Goal: Task Accomplishment & Management: Complete application form

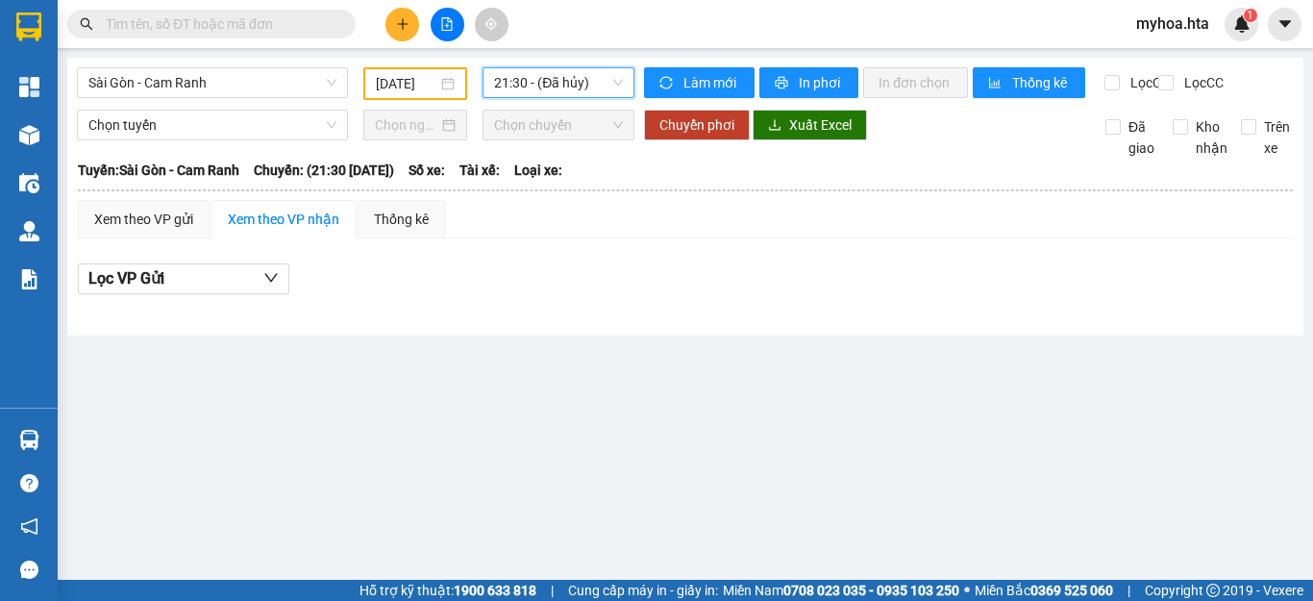
click at [449, 34] on button at bounding box center [448, 25] width 34 height 34
click at [421, 27] on div at bounding box center [447, 25] width 144 height 34
click at [396, 16] on button at bounding box center [402, 25] width 34 height 34
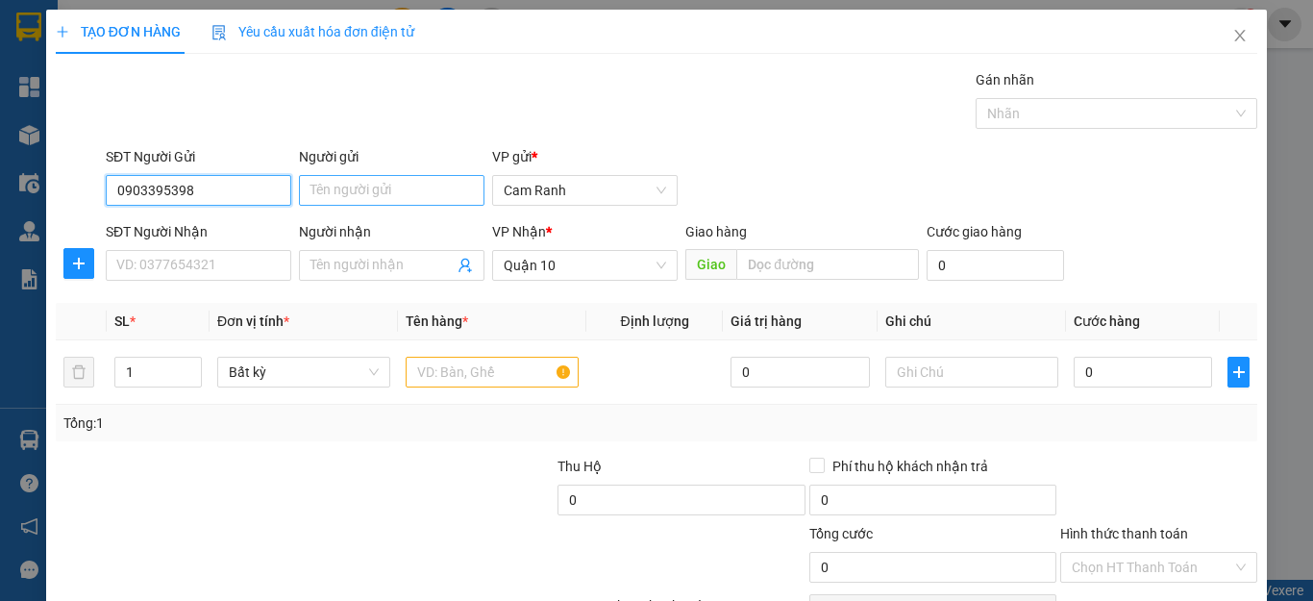
type input "0903395398"
click at [323, 193] on input "Người gửi" at bounding box center [392, 190] width 186 height 31
type input "PHƯƠNG"
click at [243, 313] on span "Đơn vị tính *" at bounding box center [253, 320] width 72 height 15
drag, startPoint x: 199, startPoint y: 189, endPoint x: 81, endPoint y: 191, distance: 118.2
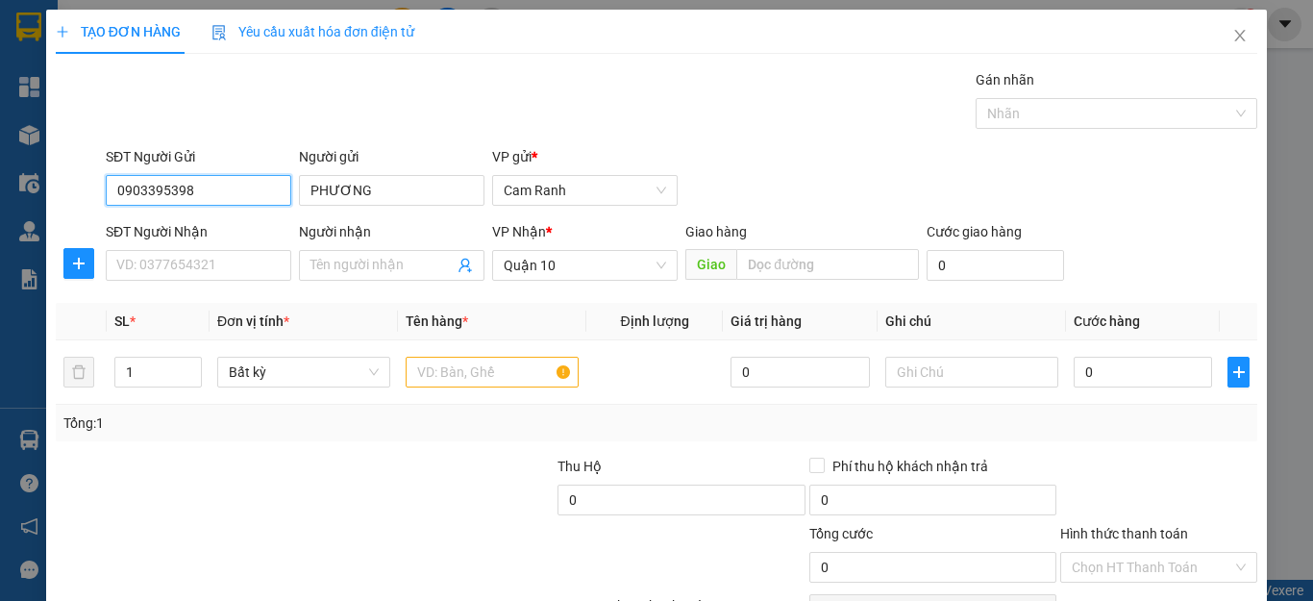
click at [81, 191] on div "SĐT Người Gửi 0903395398 0903395398 Người gửi PHƯƠNG VP gửi * [PERSON_NAME]" at bounding box center [656, 179] width 1205 height 67
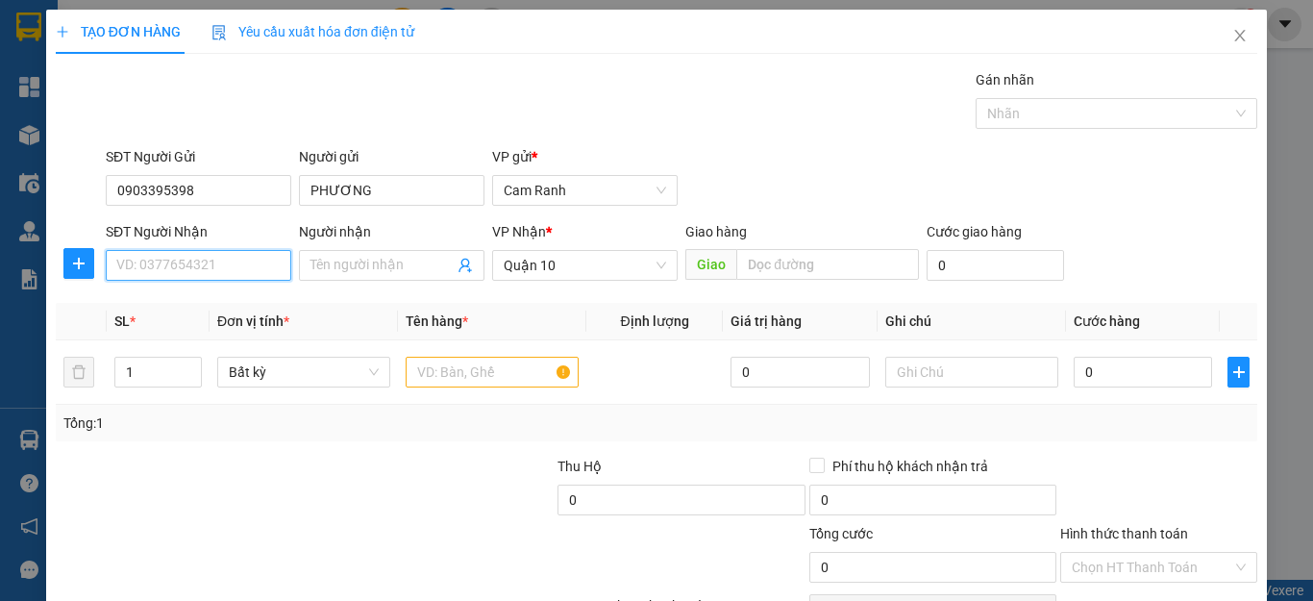
click at [126, 265] on input "SĐT Người Nhận" at bounding box center [199, 265] width 186 height 31
paste input "0903395398"
type input "0903395398"
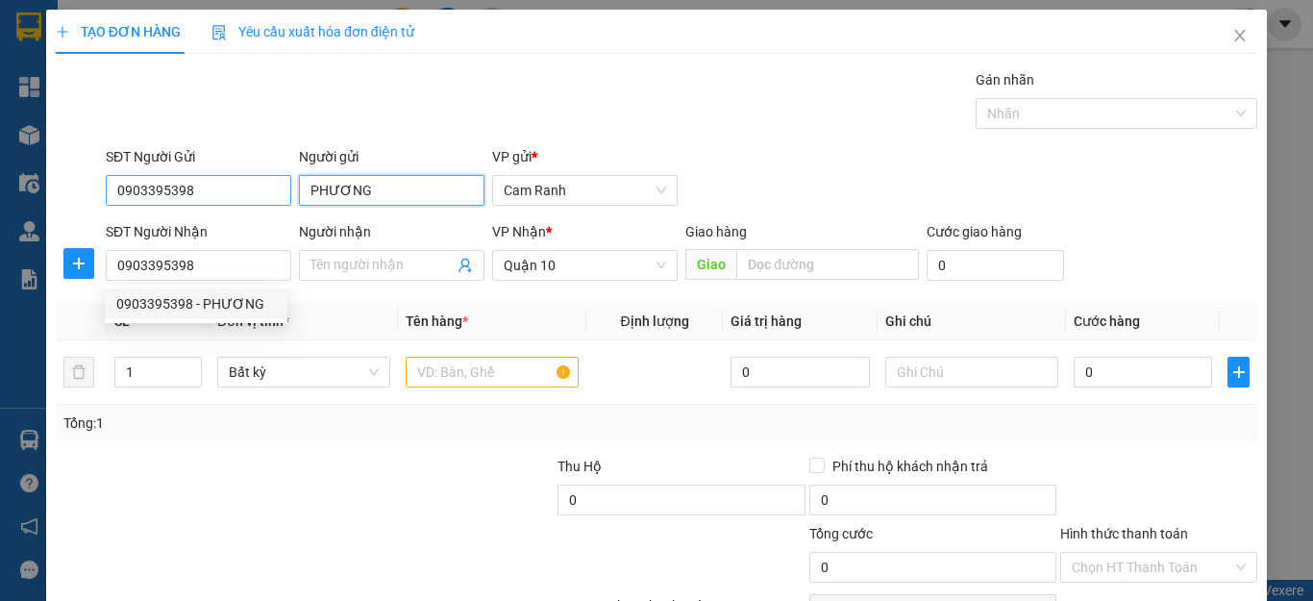
drag, startPoint x: 374, startPoint y: 189, endPoint x: 275, endPoint y: 186, distance: 99.1
click at [275, 186] on div "SĐT Người Gửi 0903395398 Người gửi PHƯƠNG VP gửi * [PERSON_NAME]" at bounding box center [681, 179] width 1159 height 67
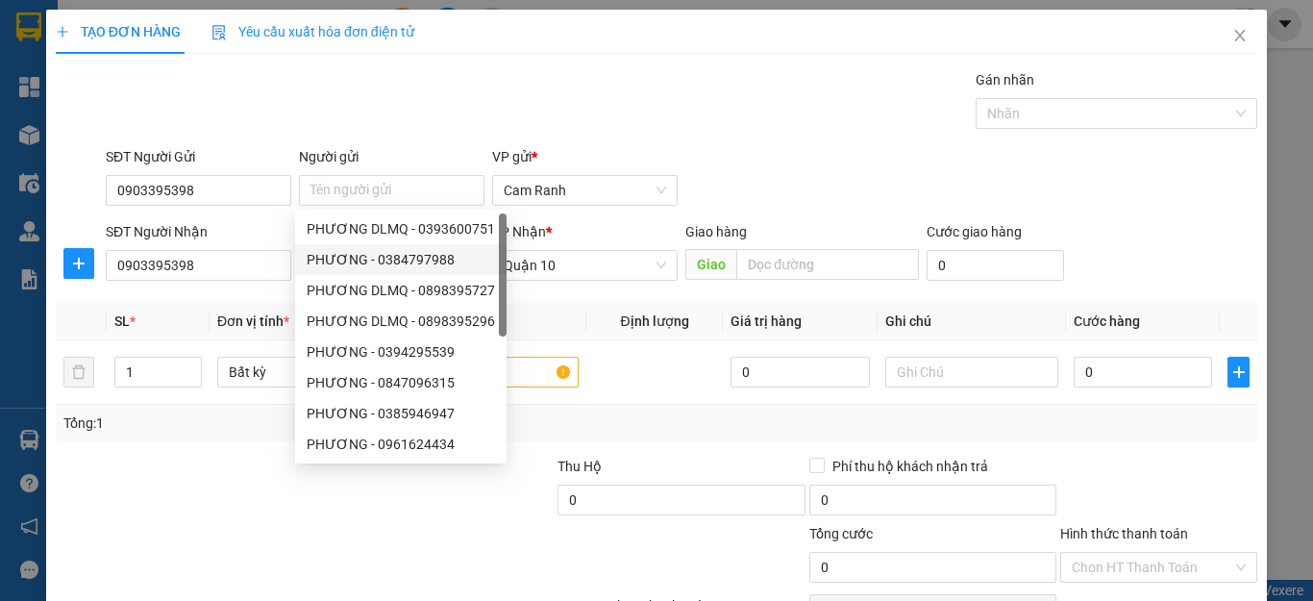
click at [252, 306] on th "Đơn vị tính *" at bounding box center [304, 321] width 188 height 37
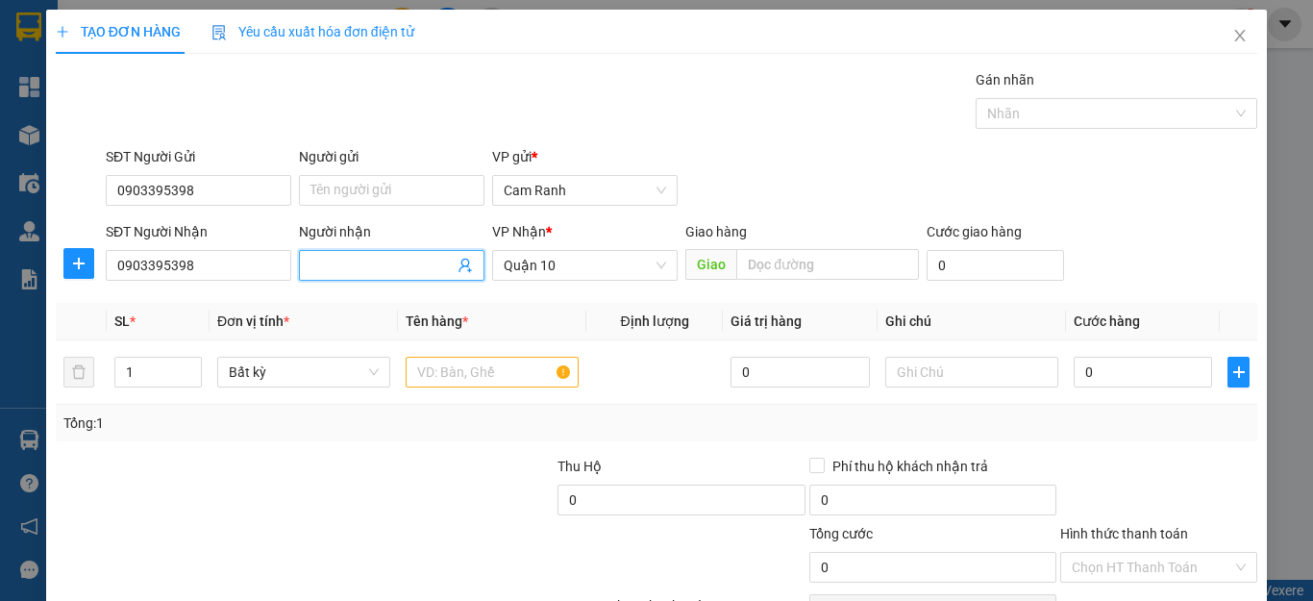
click at [360, 274] on input "Người nhận" at bounding box center [381, 265] width 143 height 21
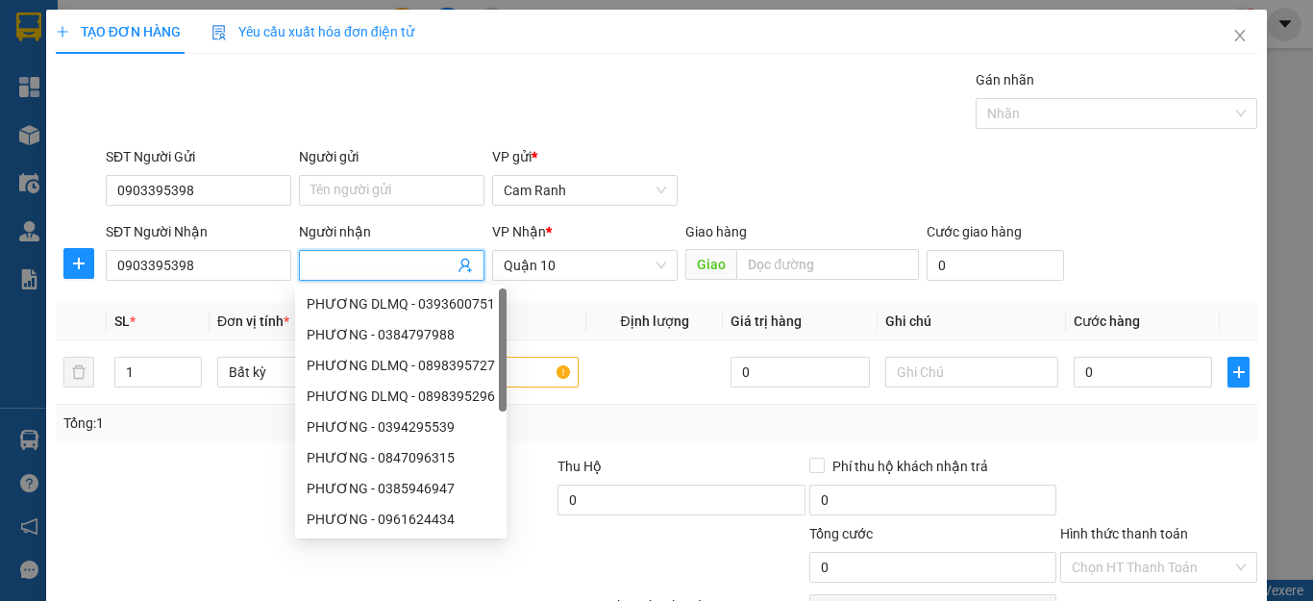
paste input "PHƯƠNG"
type input "PHƯƠNG"
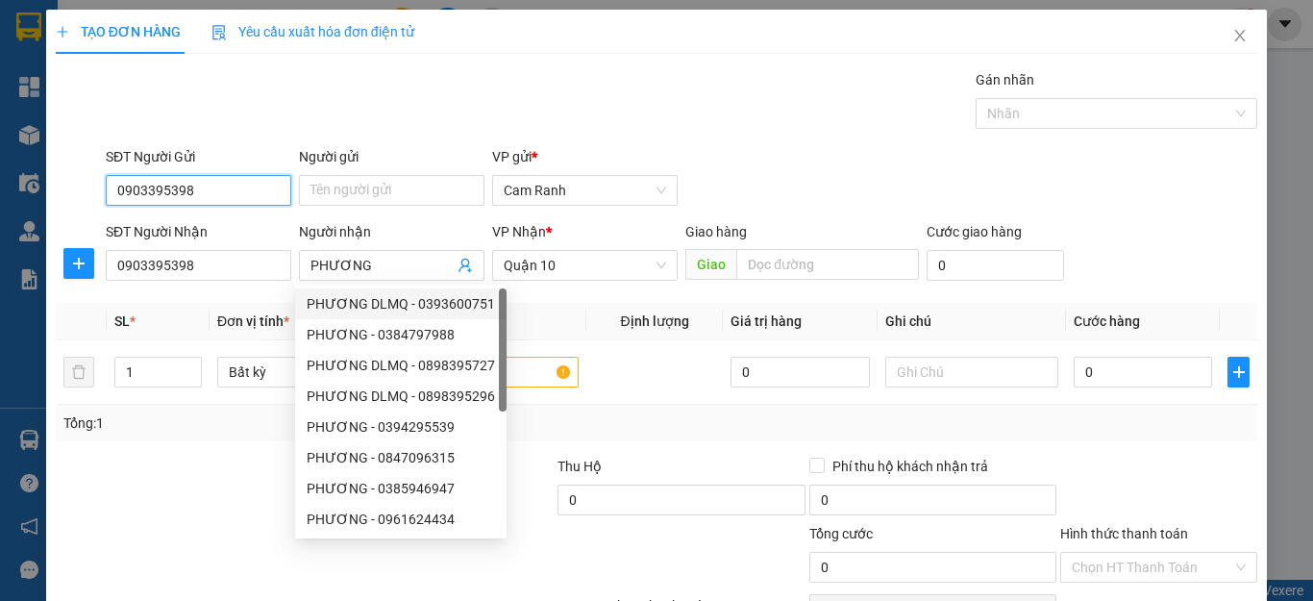
drag, startPoint x: 224, startPoint y: 186, endPoint x: 78, endPoint y: 190, distance: 146.2
click at [78, 190] on div "SĐT Người Gửi 0903395398 0903395398 Người gửi Tên người gửi VP gửi * [PERSON_NA…" at bounding box center [656, 179] width 1205 height 67
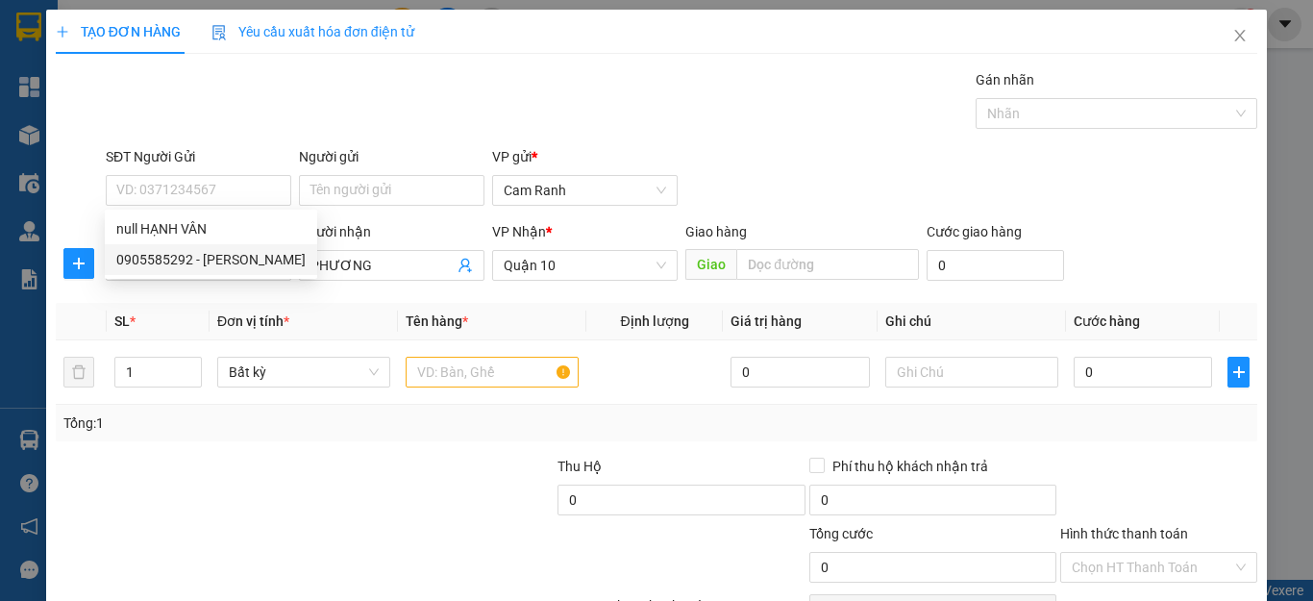
click at [142, 305] on th "SL *" at bounding box center [158, 321] width 103 height 37
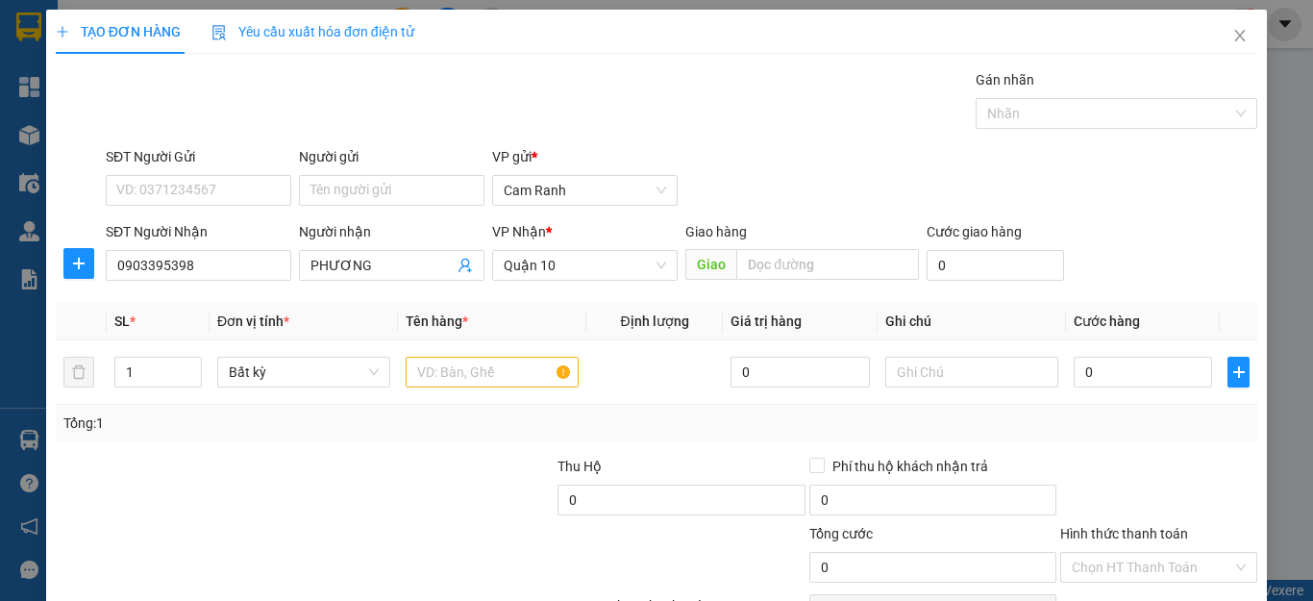
click at [224, 303] on th "Đơn vị tính *" at bounding box center [304, 321] width 188 height 37
click at [238, 266] on input "0903395398" at bounding box center [199, 265] width 186 height 31
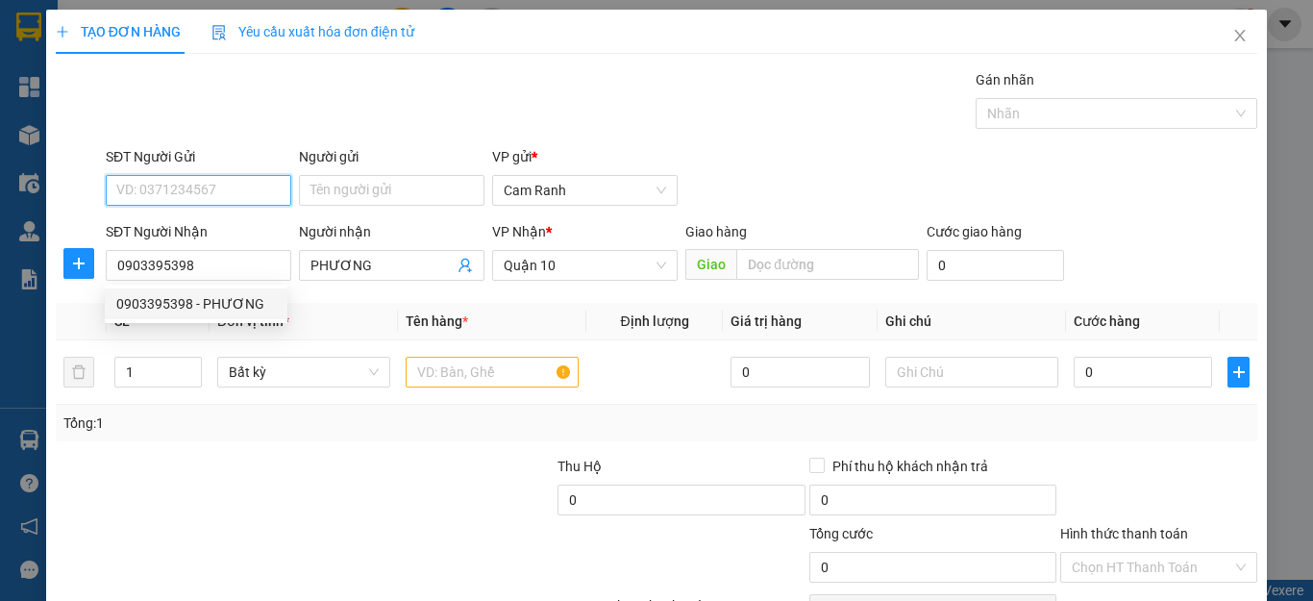
click at [233, 188] on input "SĐT Người Gửi" at bounding box center [199, 190] width 186 height 31
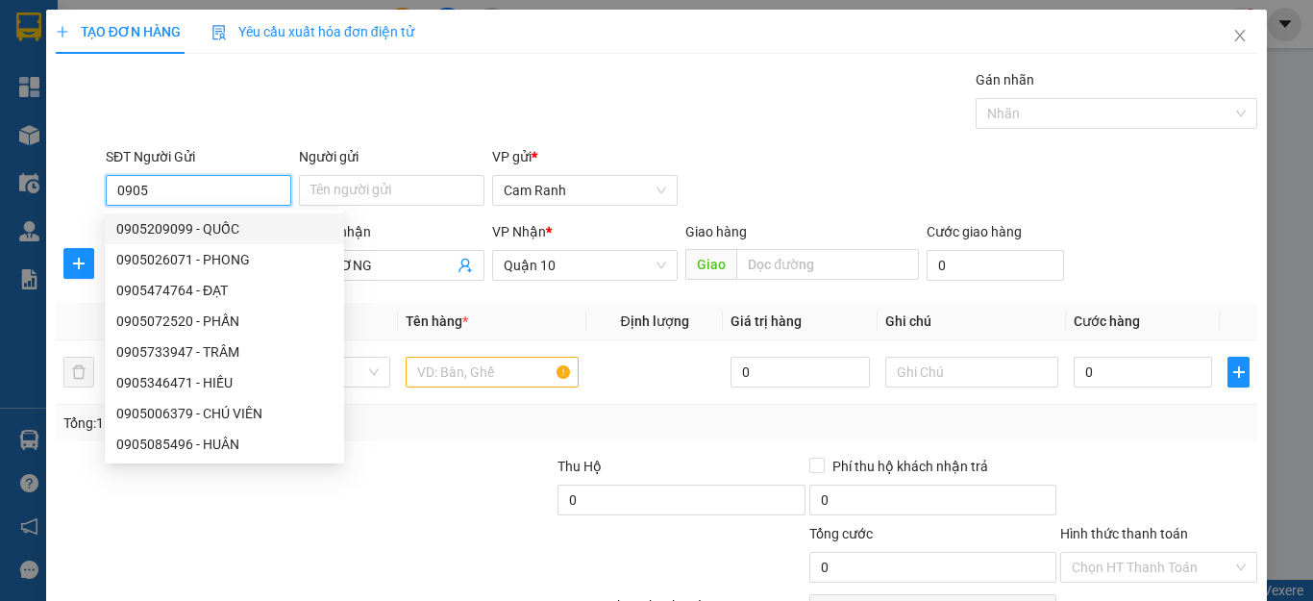
click at [221, 187] on input "0905" at bounding box center [199, 190] width 186 height 31
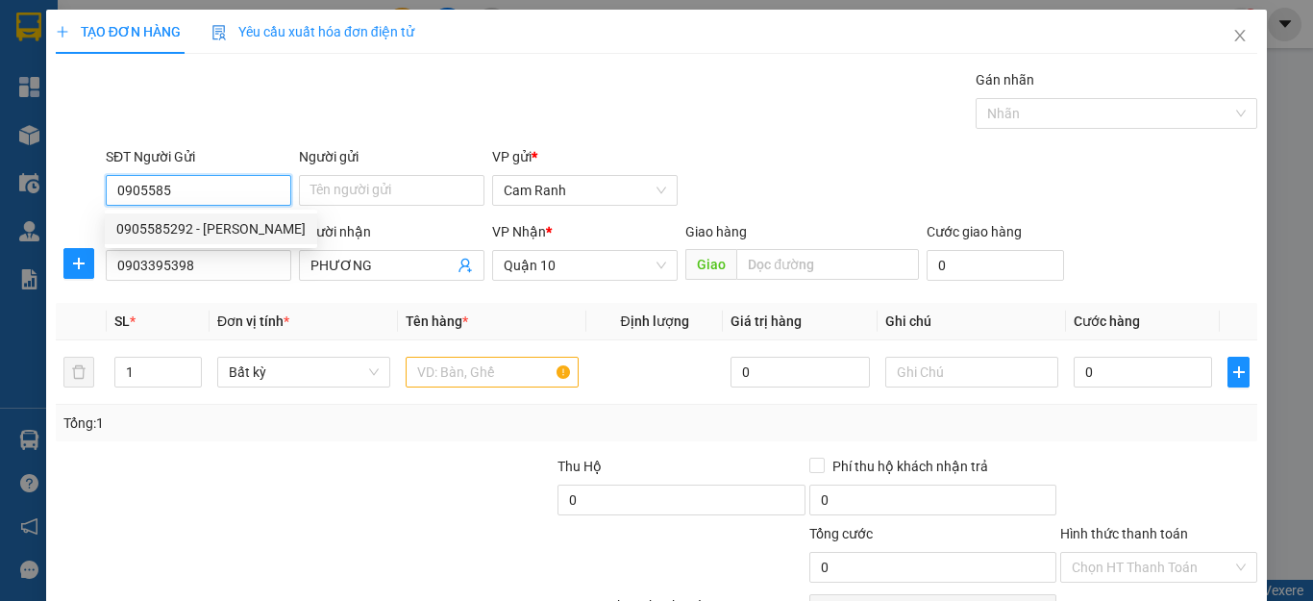
click at [240, 217] on div "0905585292 - [PERSON_NAME]" at bounding box center [211, 228] width 212 height 31
type input "0905585292"
type input "[PERSON_NAME]"
type input "30.000"
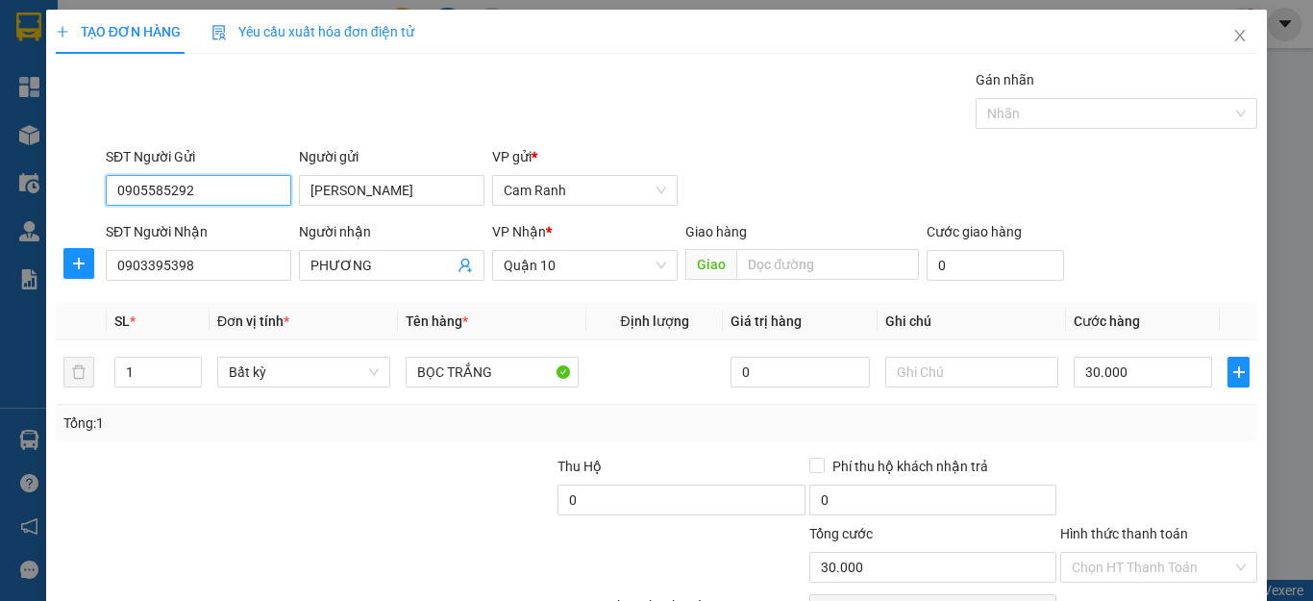
type input "0905585292"
click at [502, 412] on div "Tổng: 1" at bounding box center [285, 422] width 445 height 21
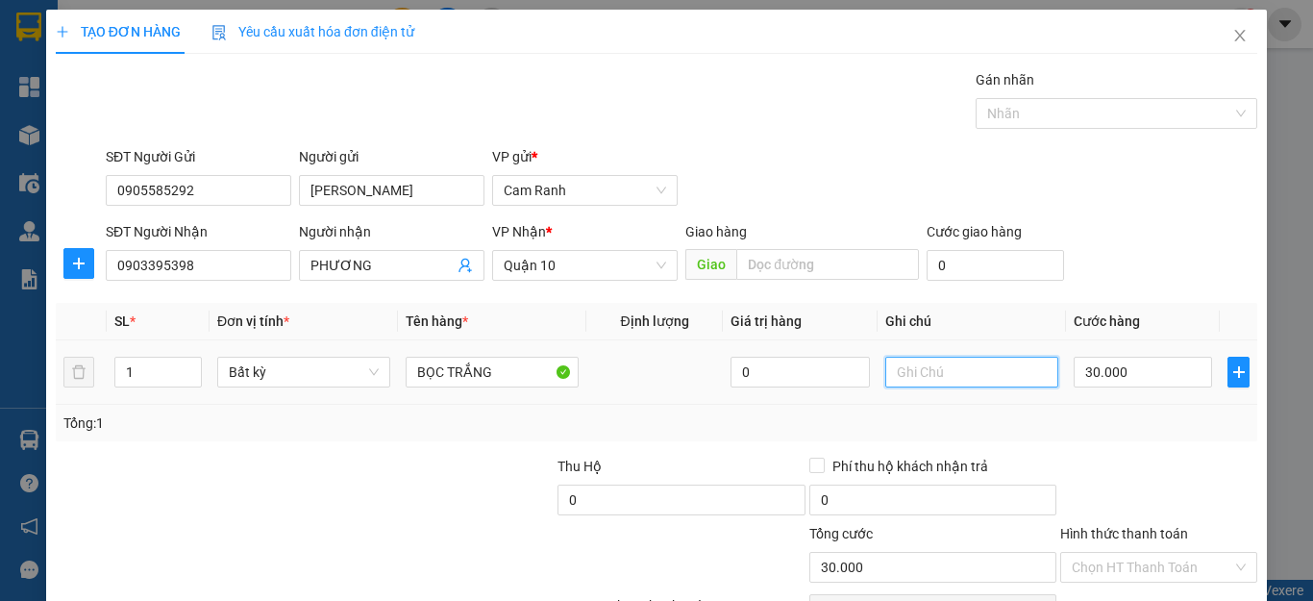
click at [961, 378] on input "text" at bounding box center [971, 372] width 173 height 31
click at [1131, 450] on div "Transit Pickup Surcharge Ids Transit Deliver Surcharge Ids Transit Deliver Surc…" at bounding box center [657, 371] width 1202 height 605
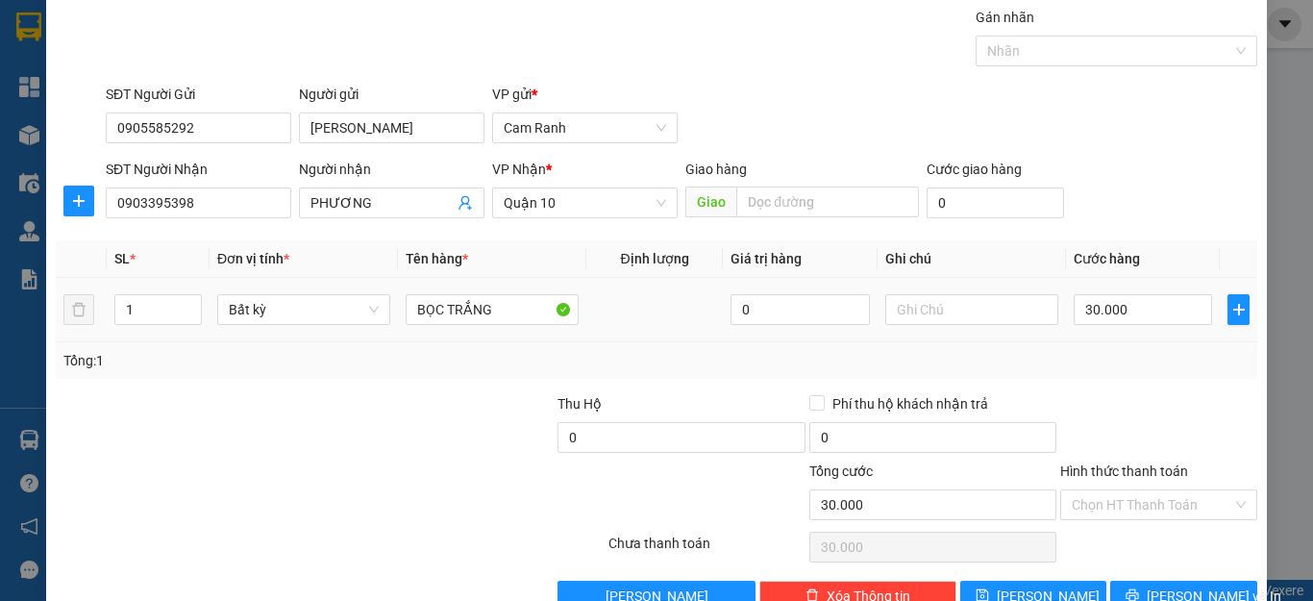
scroll to position [96, 0]
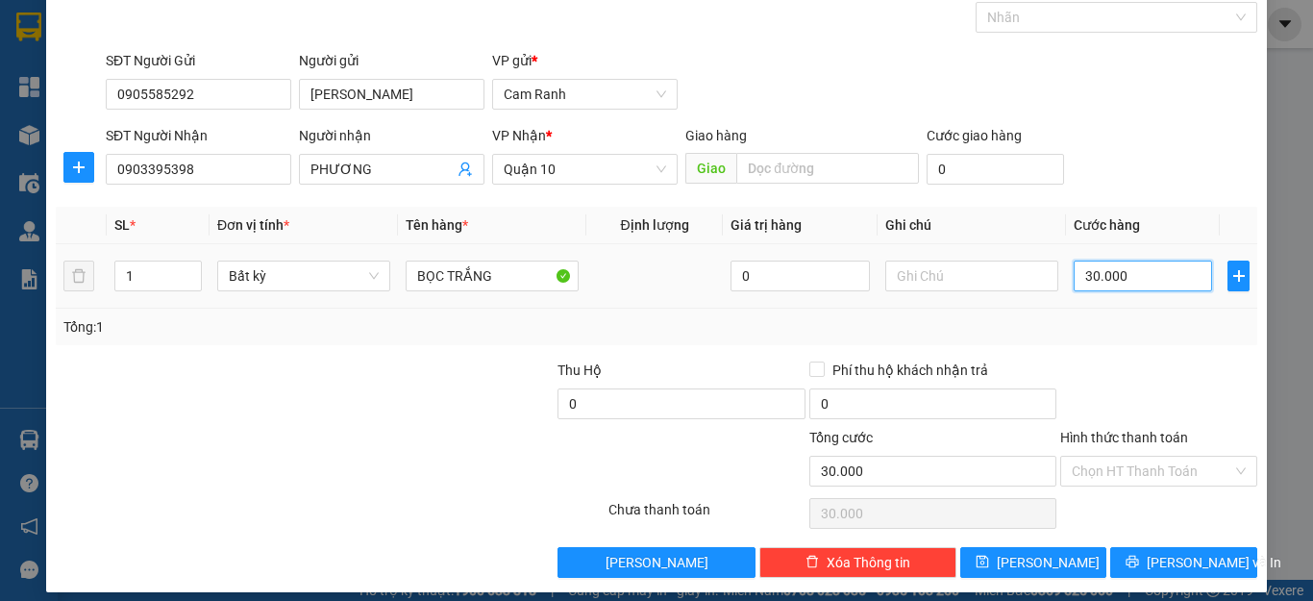
click at [1144, 284] on input "30.000" at bounding box center [1143, 275] width 138 height 31
type input "0"
type input "04"
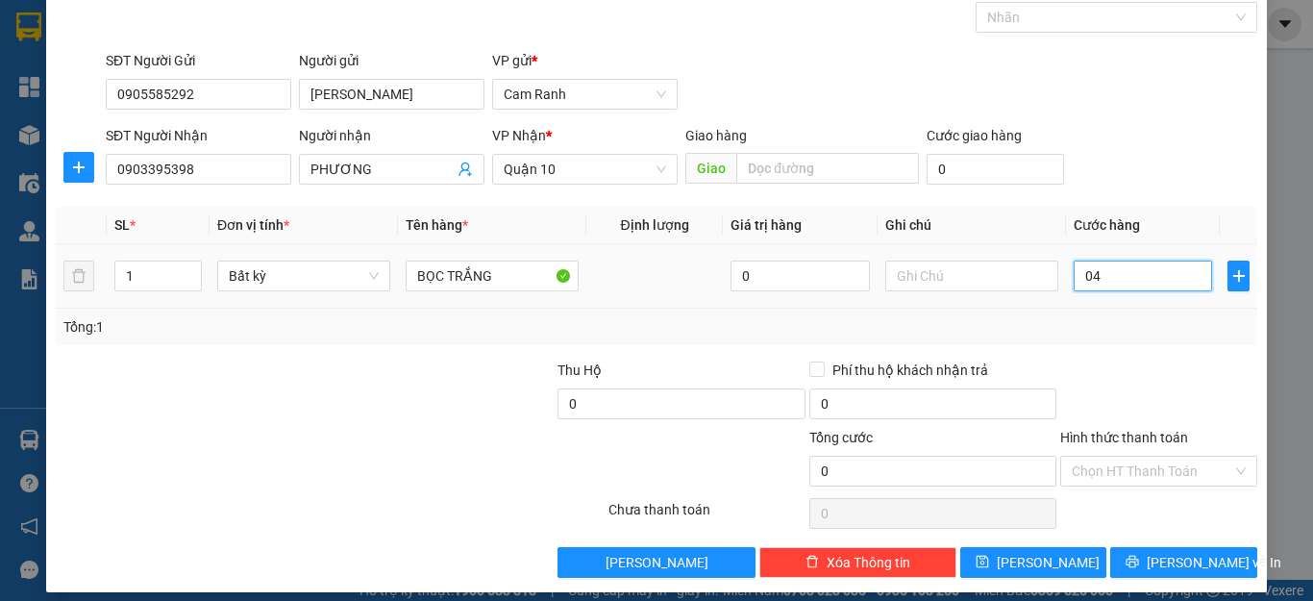
type input "4"
type input "040"
type input "40"
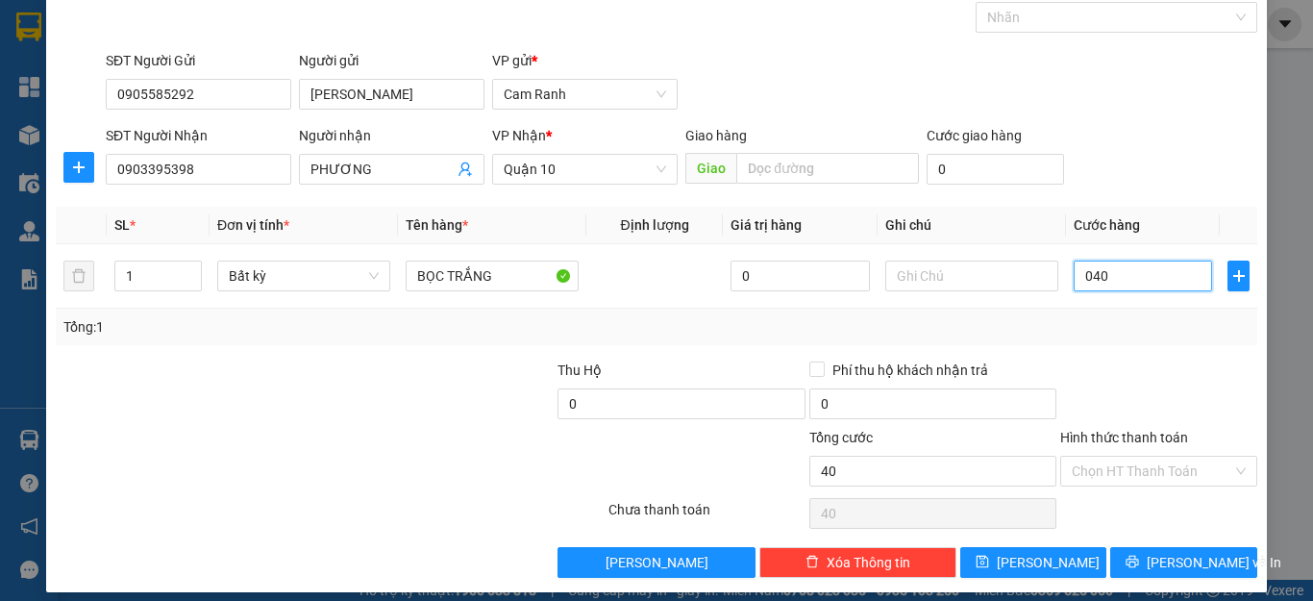
type input "040"
type input "40.000"
click at [1093, 325] on div "Tổng: 1" at bounding box center [656, 326] width 1186 height 21
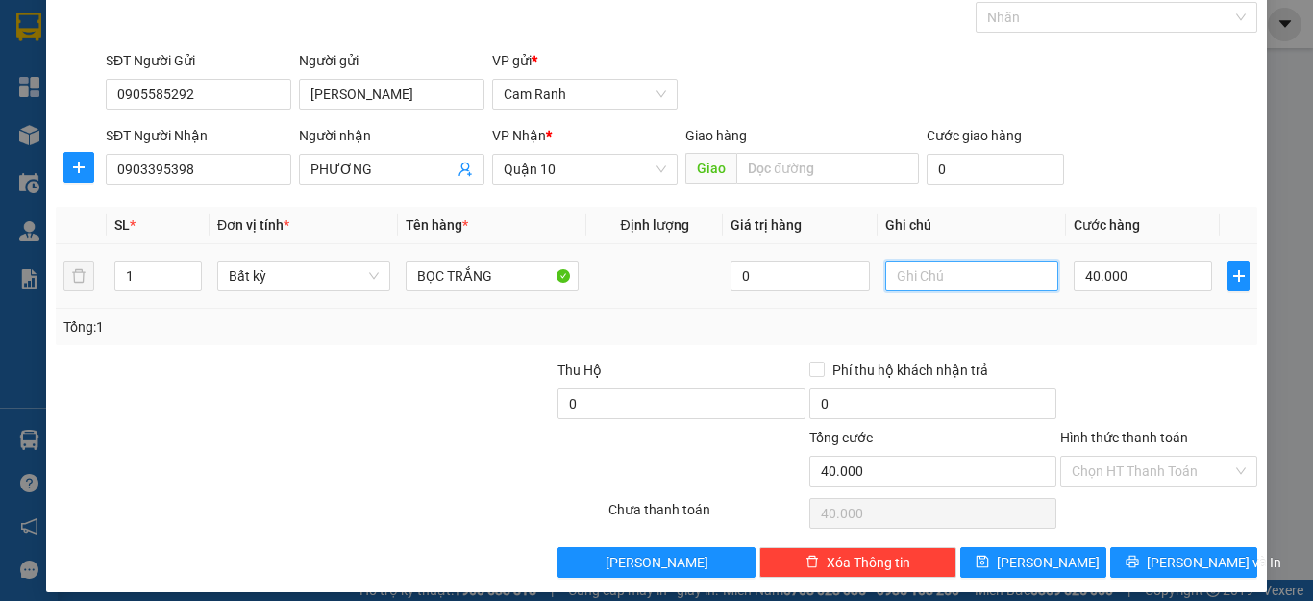
click at [948, 273] on input "text" at bounding box center [971, 275] width 173 height 31
type input "H"
click at [1108, 468] on input "Hình thức thanh toán" at bounding box center [1152, 471] width 161 height 29
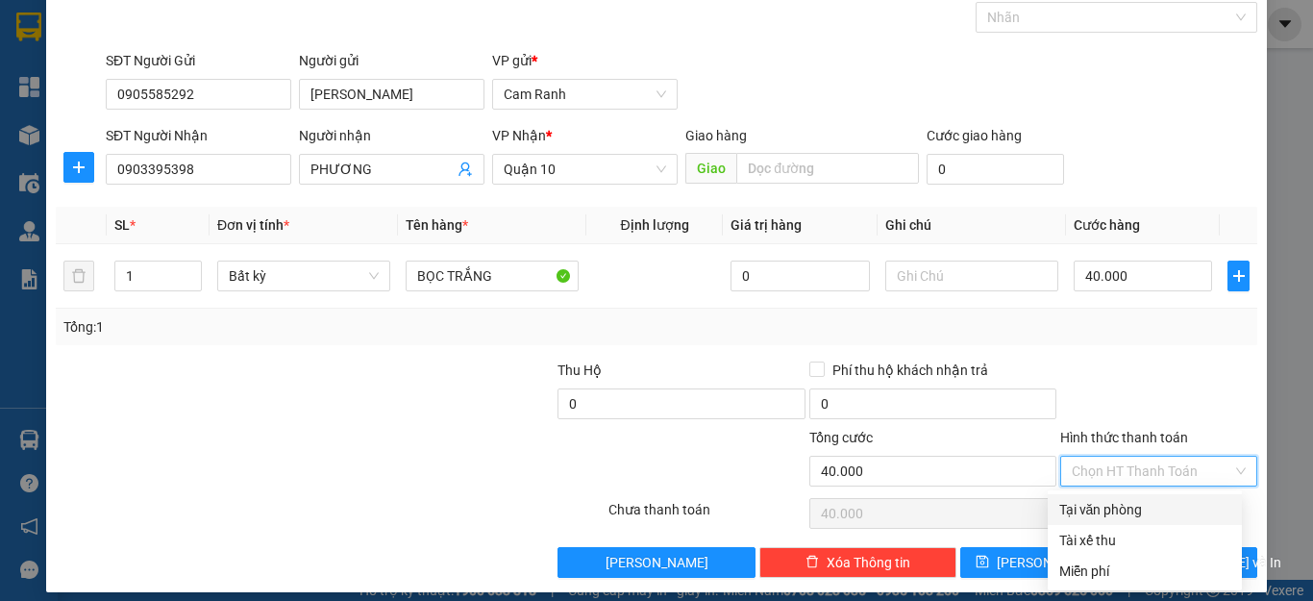
click at [1096, 505] on div "Tại văn phòng" at bounding box center [1144, 509] width 171 height 21
type input "0"
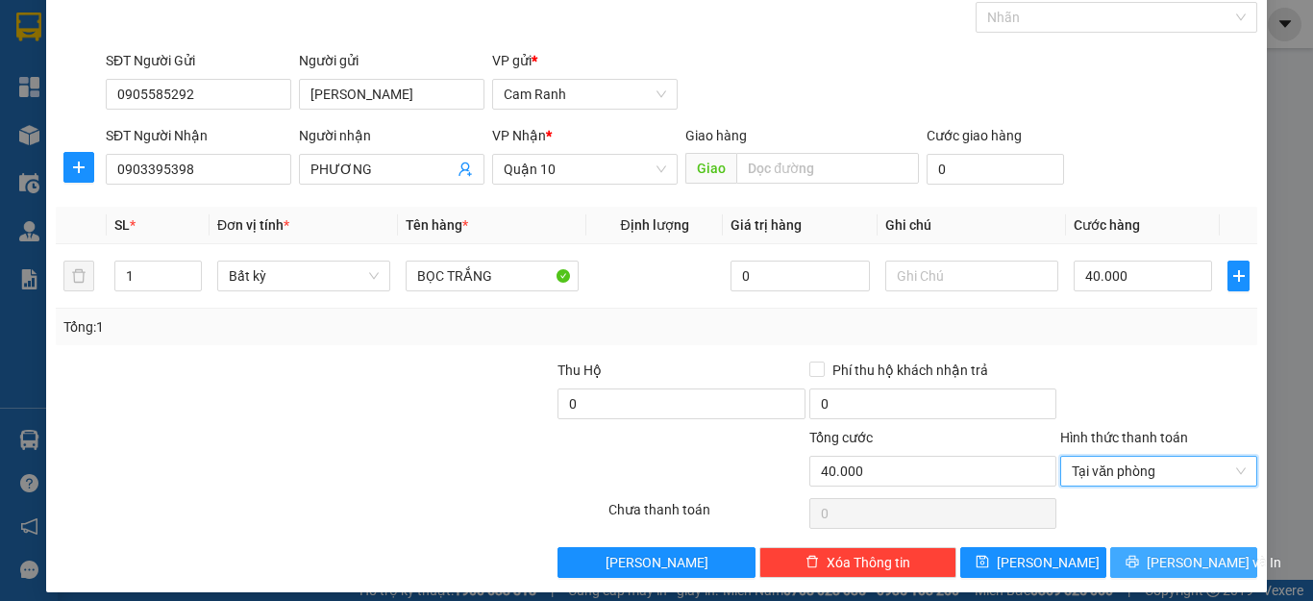
click at [1193, 558] on span "[PERSON_NAME] và In" at bounding box center [1214, 562] width 135 height 21
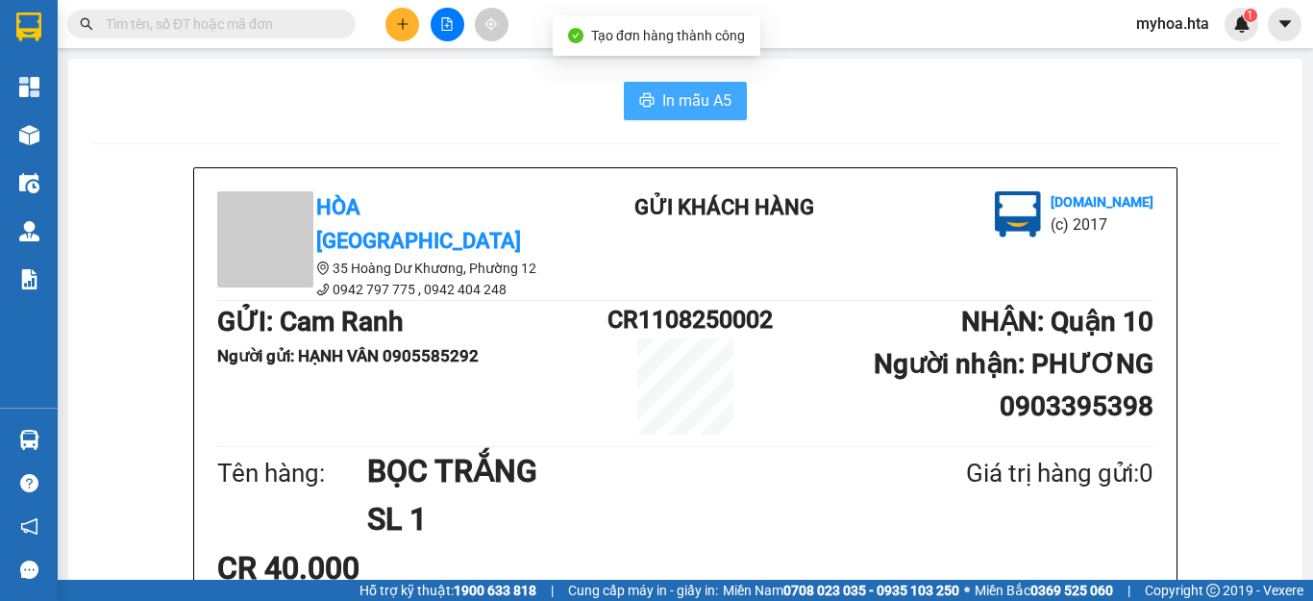
click at [683, 99] on span "In mẫu A5" at bounding box center [696, 100] width 69 height 24
click at [409, 21] on button at bounding box center [402, 25] width 34 height 34
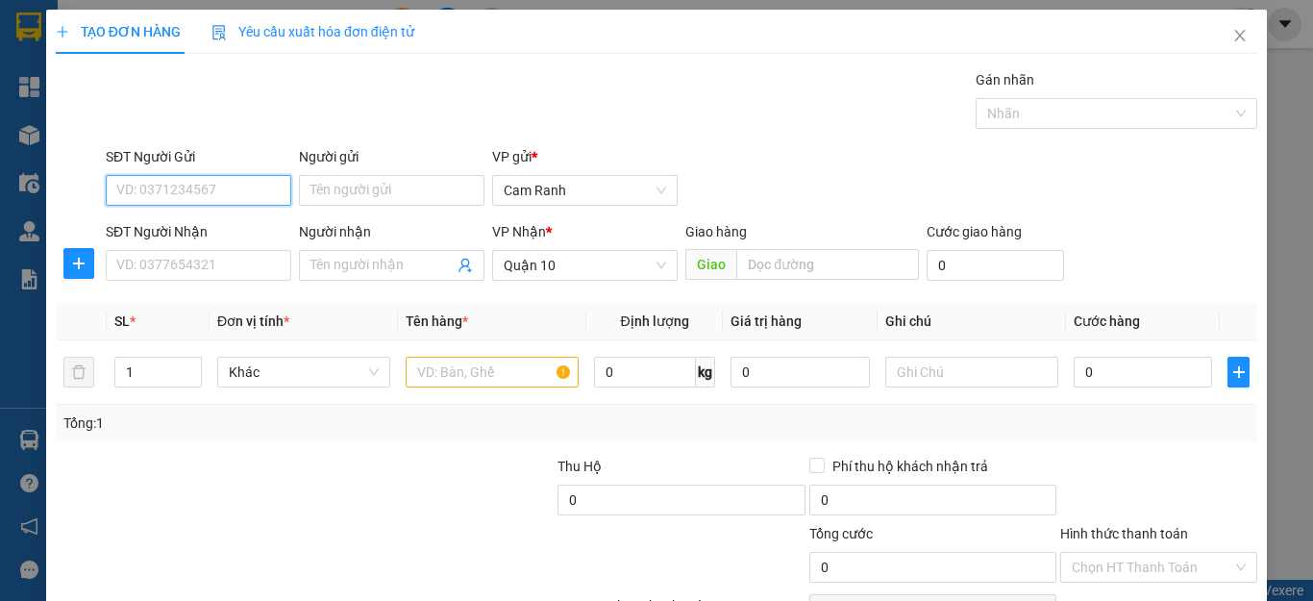
drag, startPoint x: 239, startPoint y: 201, endPoint x: 1312, endPoint y: 297, distance: 1077.0
click at [246, 205] on input "SĐT Người Gửi" at bounding box center [199, 190] width 186 height 31
click at [179, 224] on div "0941977887 - TRANG" at bounding box center [196, 228] width 160 height 21
type input "0941977887"
type input "TRANG"
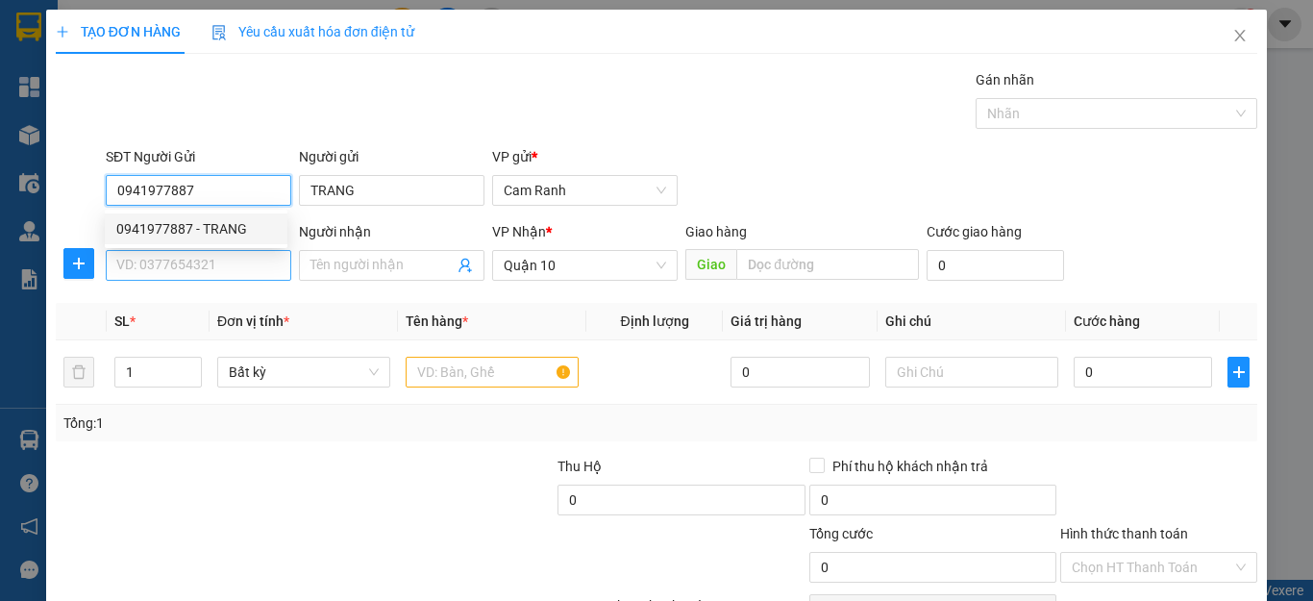
type input "0941977887"
type input "100.000"
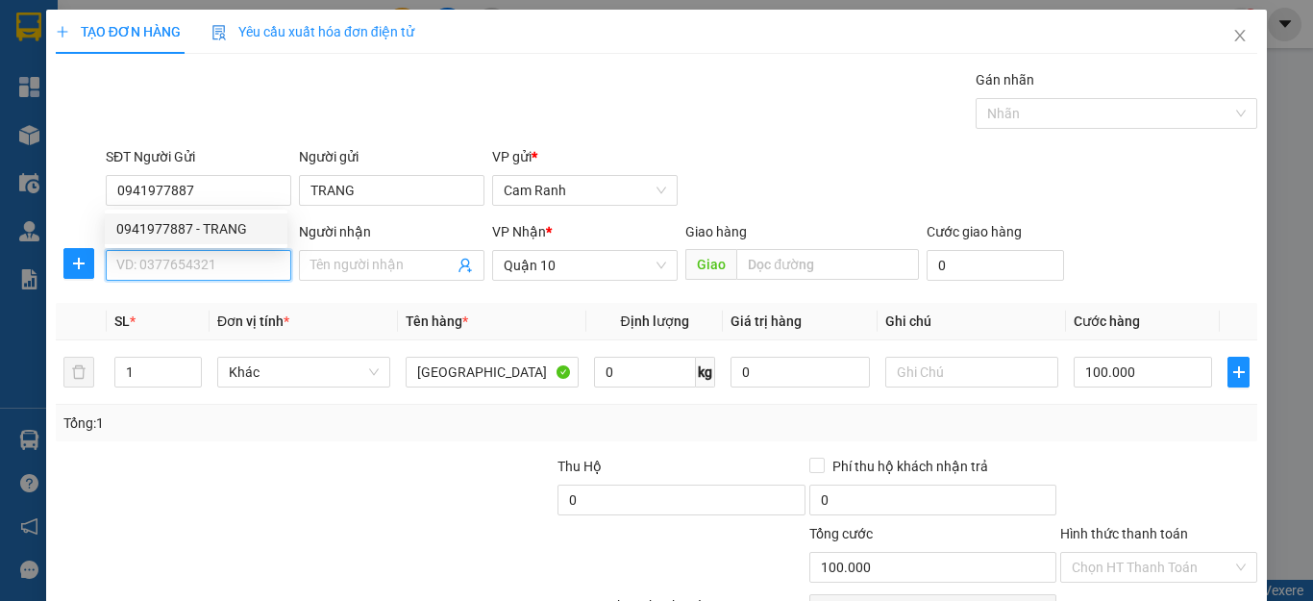
click at [211, 269] on input "SĐT Người Nhận" at bounding box center [199, 265] width 186 height 31
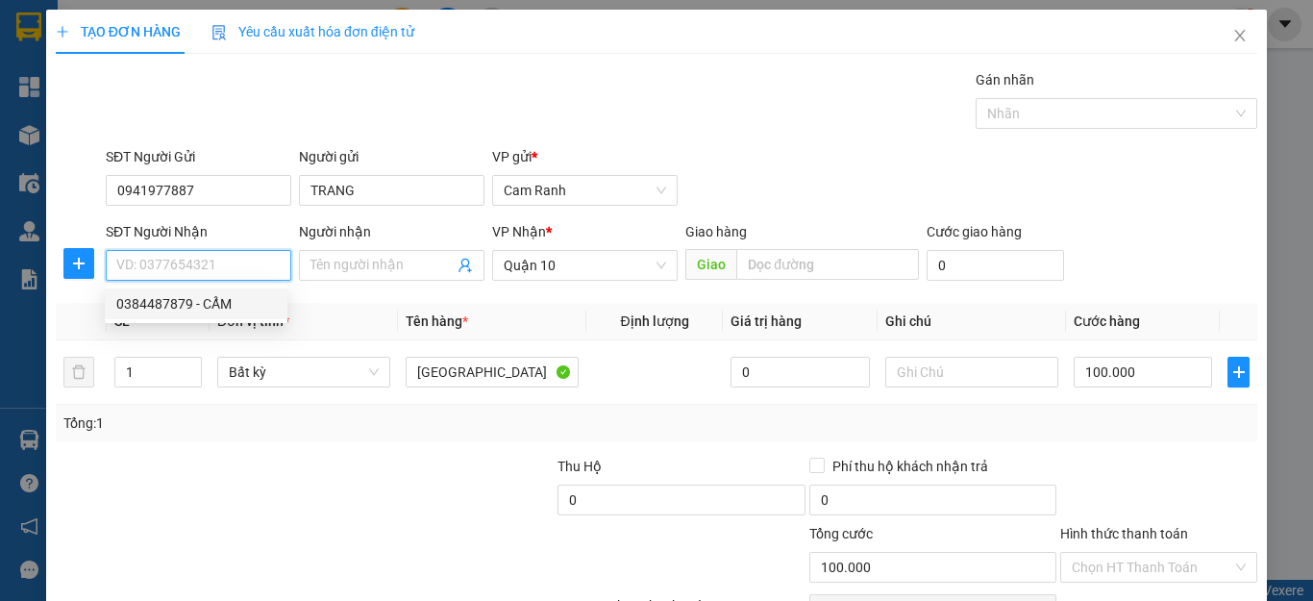
click at [236, 310] on div "0384487879 - CẨM" at bounding box center [196, 303] width 160 height 21
type input "0384487879"
type input "CẨM"
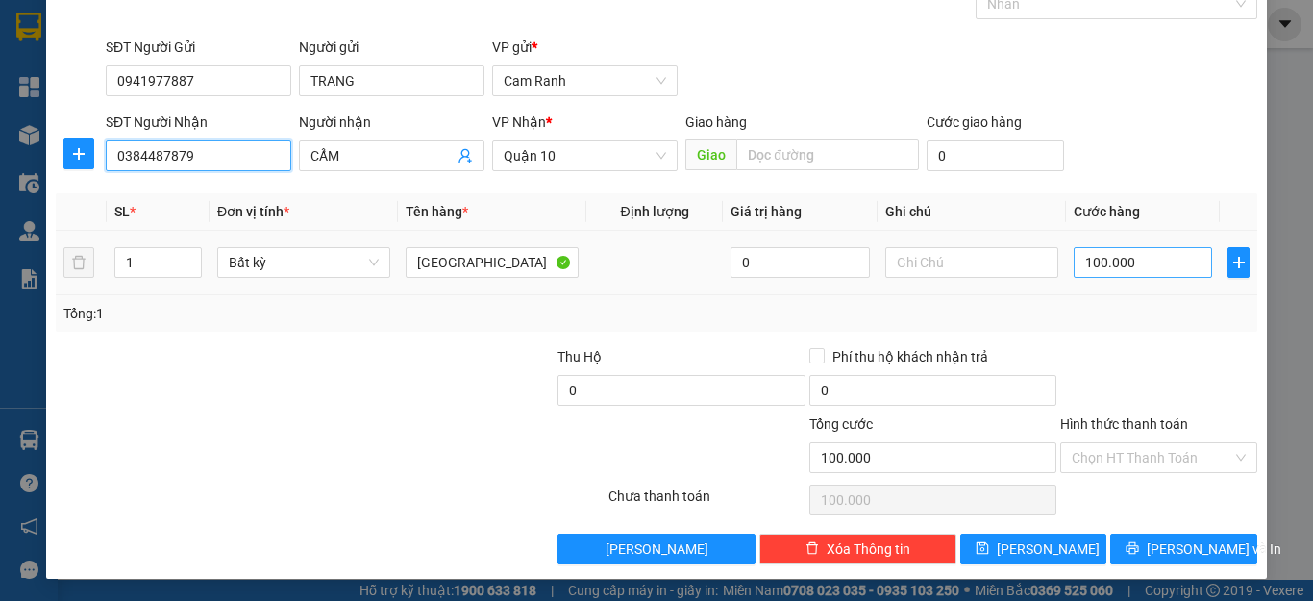
scroll to position [111, 0]
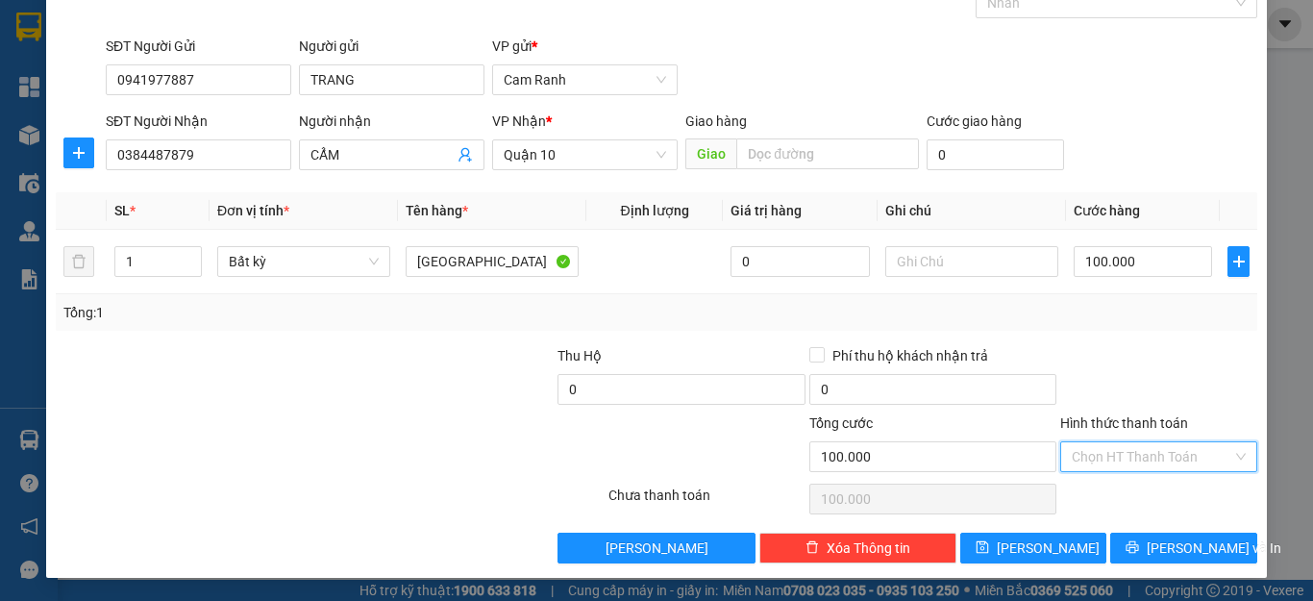
click at [1128, 454] on input "Hình thức thanh toán" at bounding box center [1152, 456] width 161 height 29
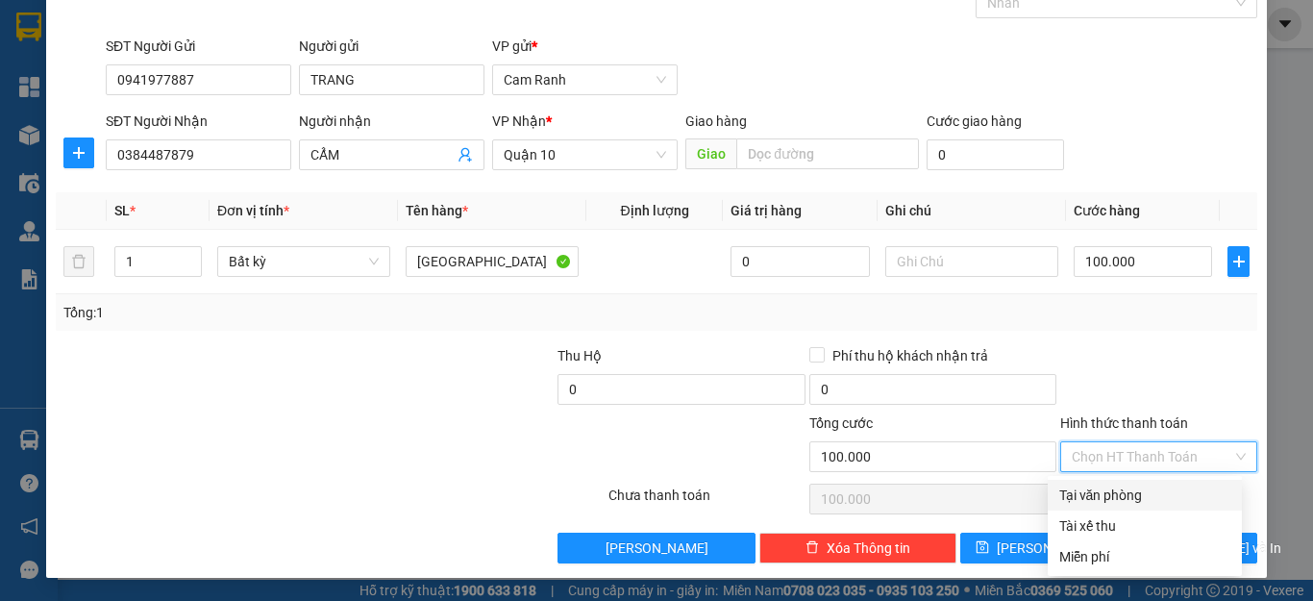
drag, startPoint x: 1177, startPoint y: 334, endPoint x: 1180, endPoint y: 388, distance: 54.9
click at [1177, 335] on div "Transit Pickup Surcharge Ids Transit Deliver Surcharge Ids Transit Deliver Surc…" at bounding box center [657, 261] width 1202 height 605
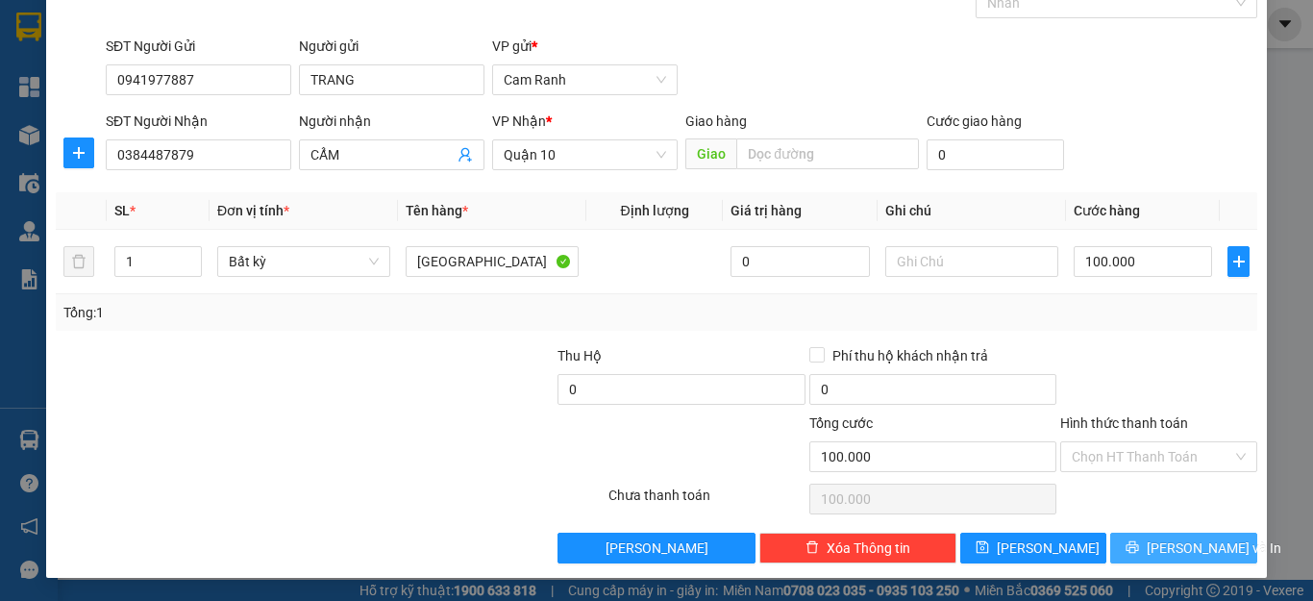
click at [1186, 543] on span "[PERSON_NAME] và In" at bounding box center [1214, 547] width 135 height 21
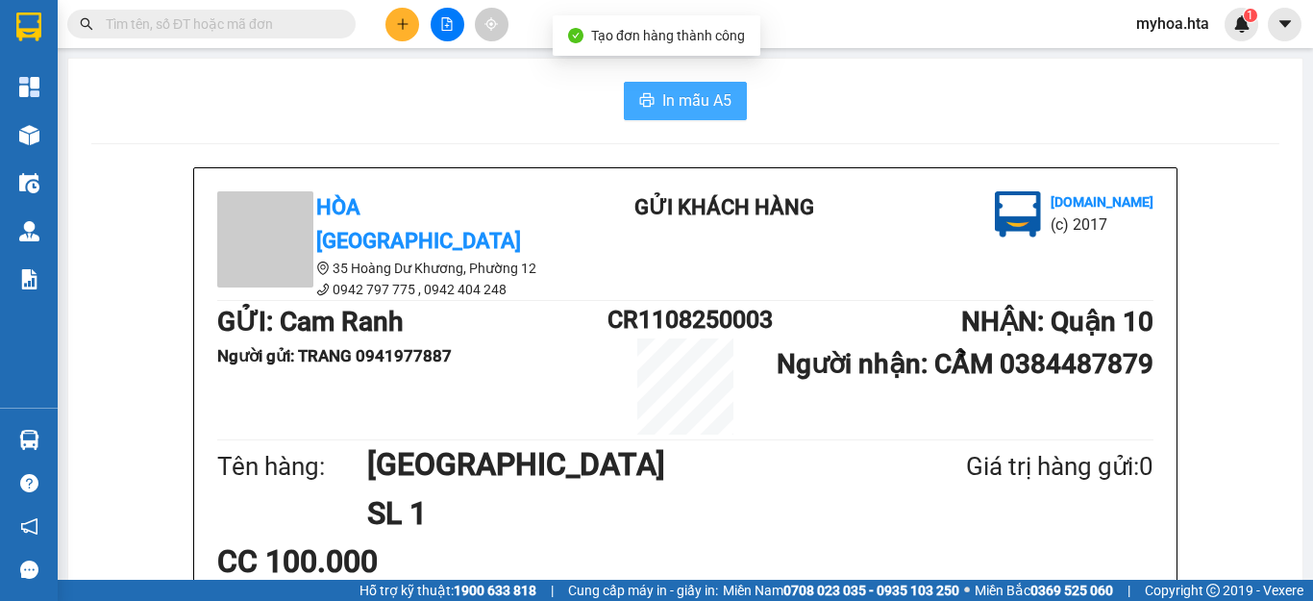
click at [701, 90] on span "In mẫu A5" at bounding box center [696, 100] width 69 height 24
click at [406, 18] on icon "plus" at bounding box center [402, 23] width 13 height 13
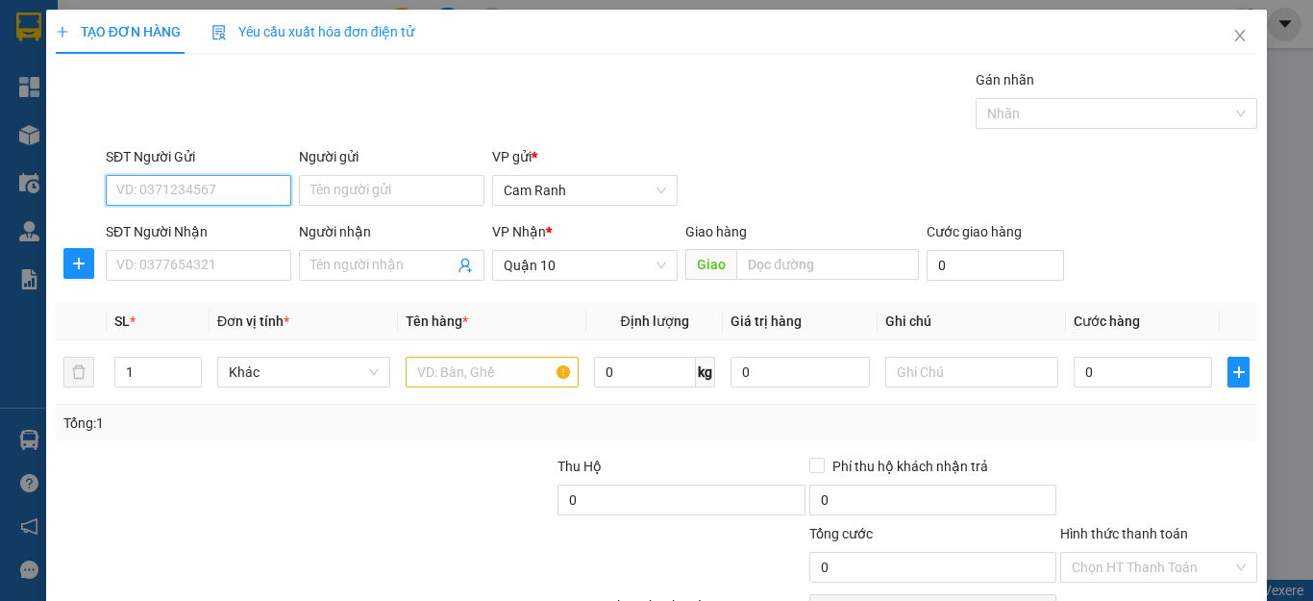
click at [161, 188] on input "SĐT Người Gửi" at bounding box center [199, 190] width 186 height 31
click at [227, 223] on div "0985992891 - CHI ĐỀ" at bounding box center [196, 228] width 160 height 21
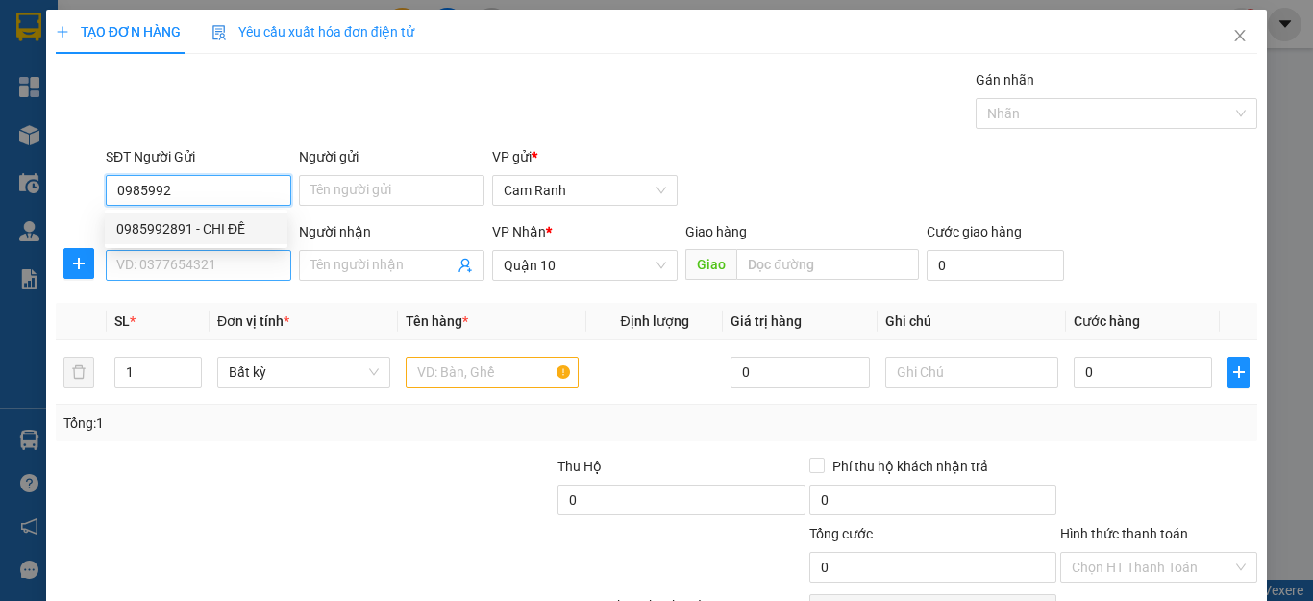
type input "0985992891"
type input "CHI ĐỀ"
type input "0985992891"
type input "30.000"
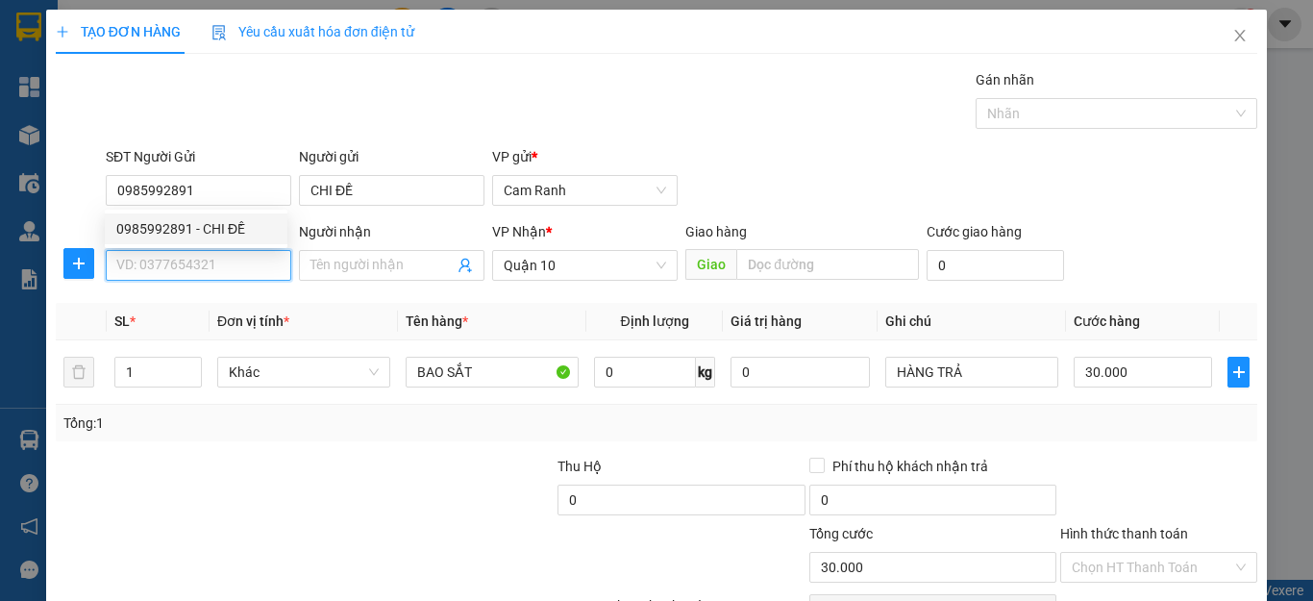
click at [235, 274] on input "SĐT Người Nhận" at bounding box center [199, 265] width 186 height 31
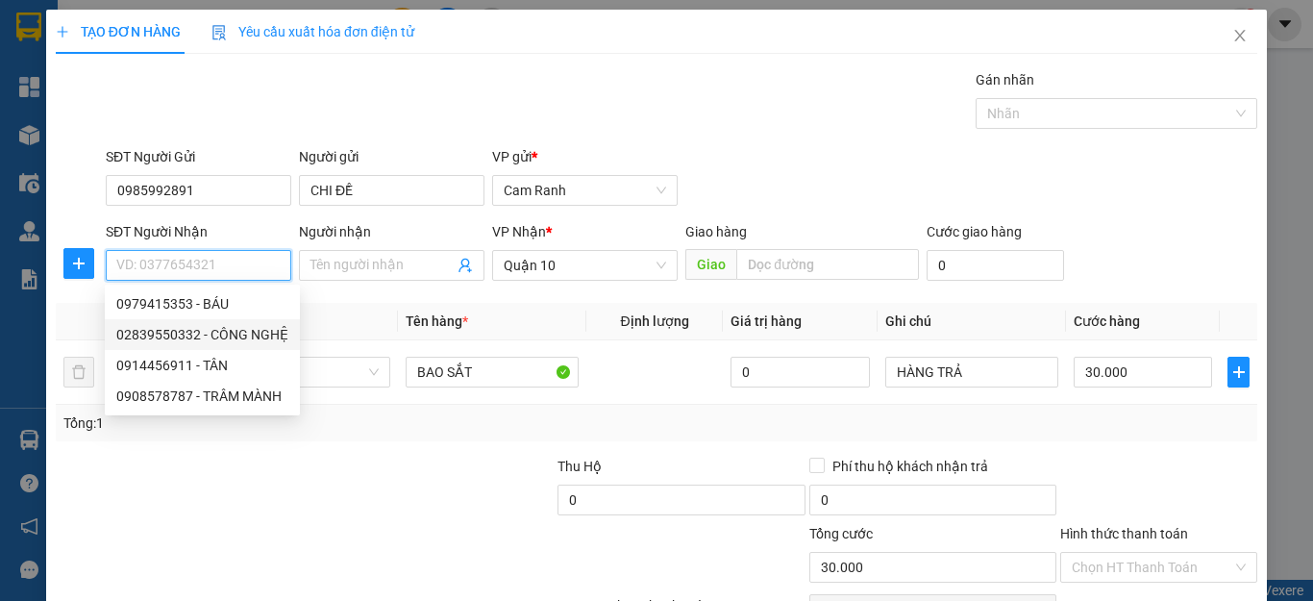
click at [236, 334] on div "02839550332 - CÔNG NGHỆ" at bounding box center [202, 334] width 172 height 21
type input "02839550332"
type input "CÔNG NGHỆ"
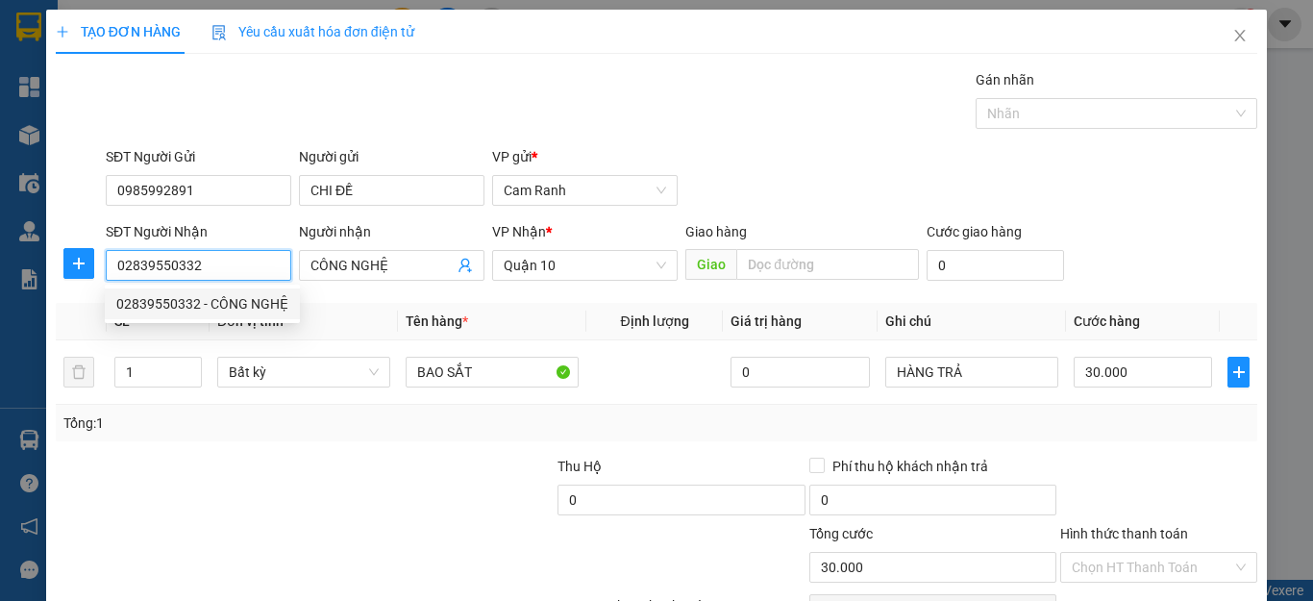
type input "60.000"
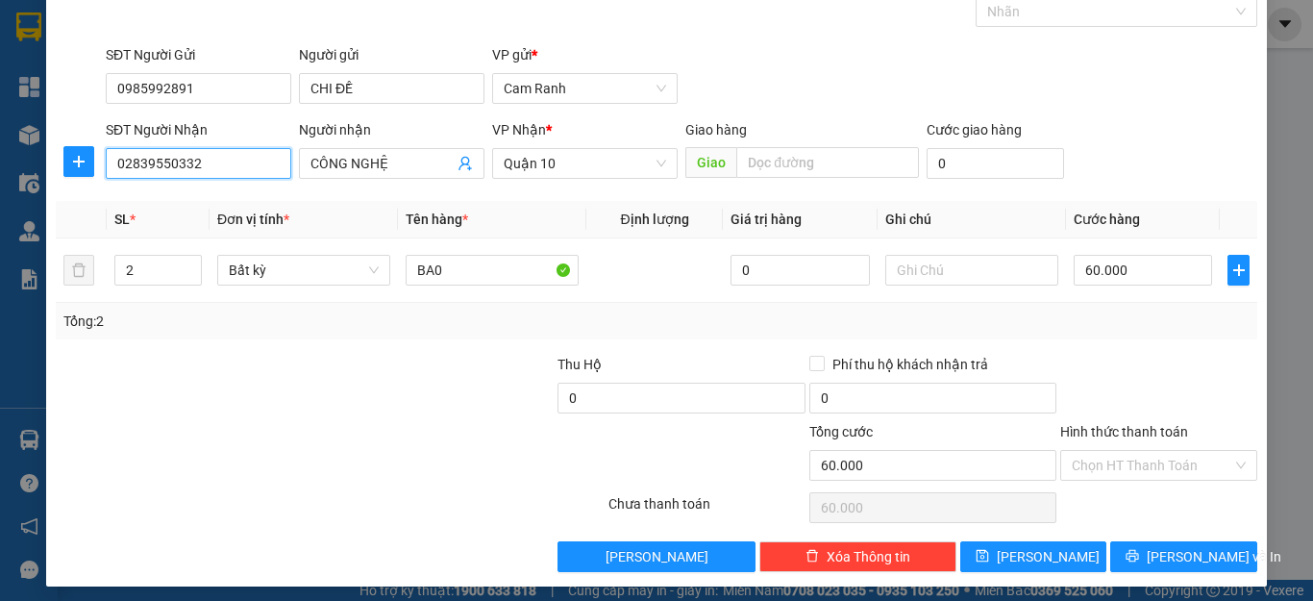
scroll to position [111, 0]
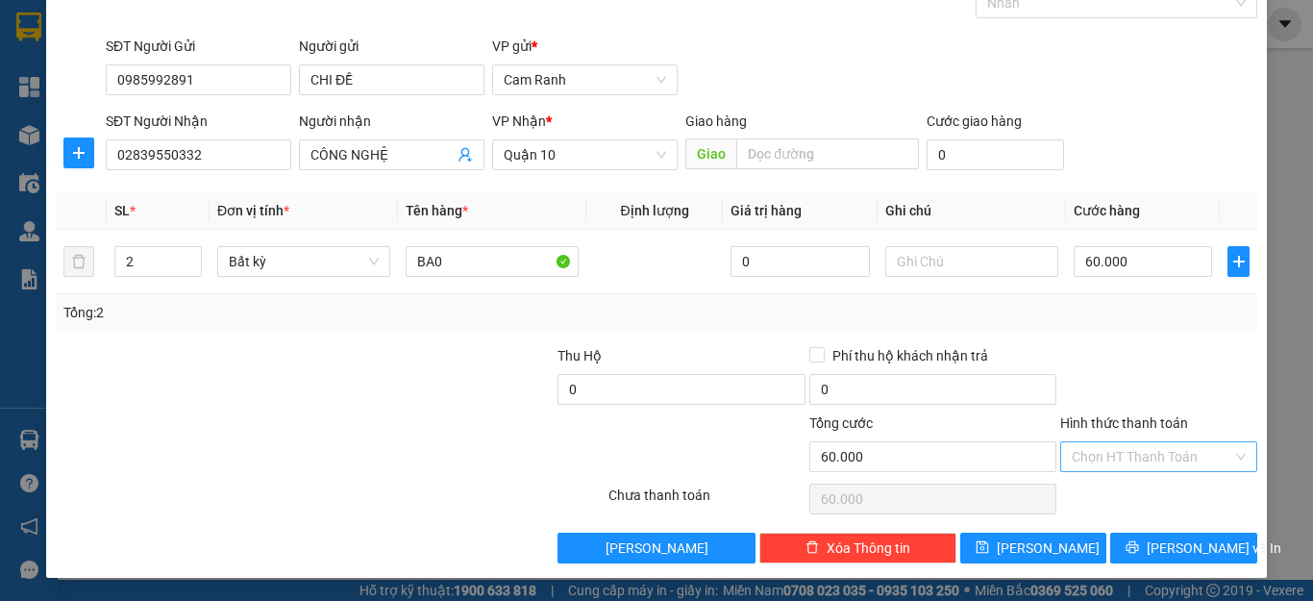
click at [1138, 464] on input "Hình thức thanh toán" at bounding box center [1152, 456] width 161 height 29
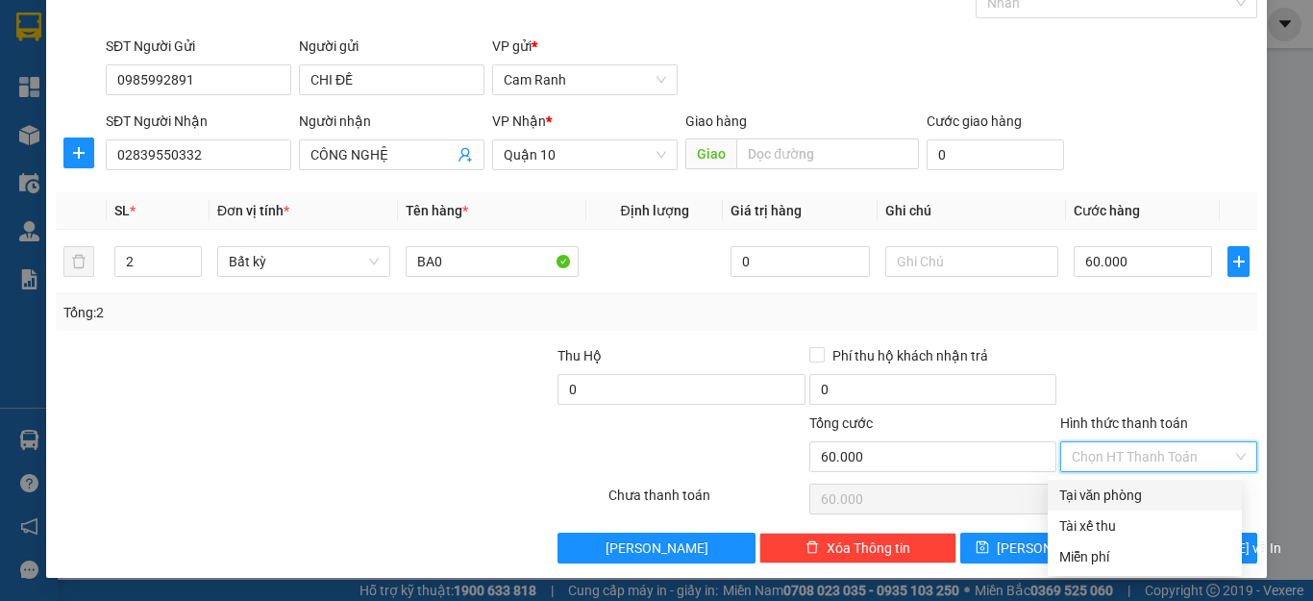
click at [1137, 491] on div "Tại văn phòng" at bounding box center [1144, 494] width 171 height 21
type input "0"
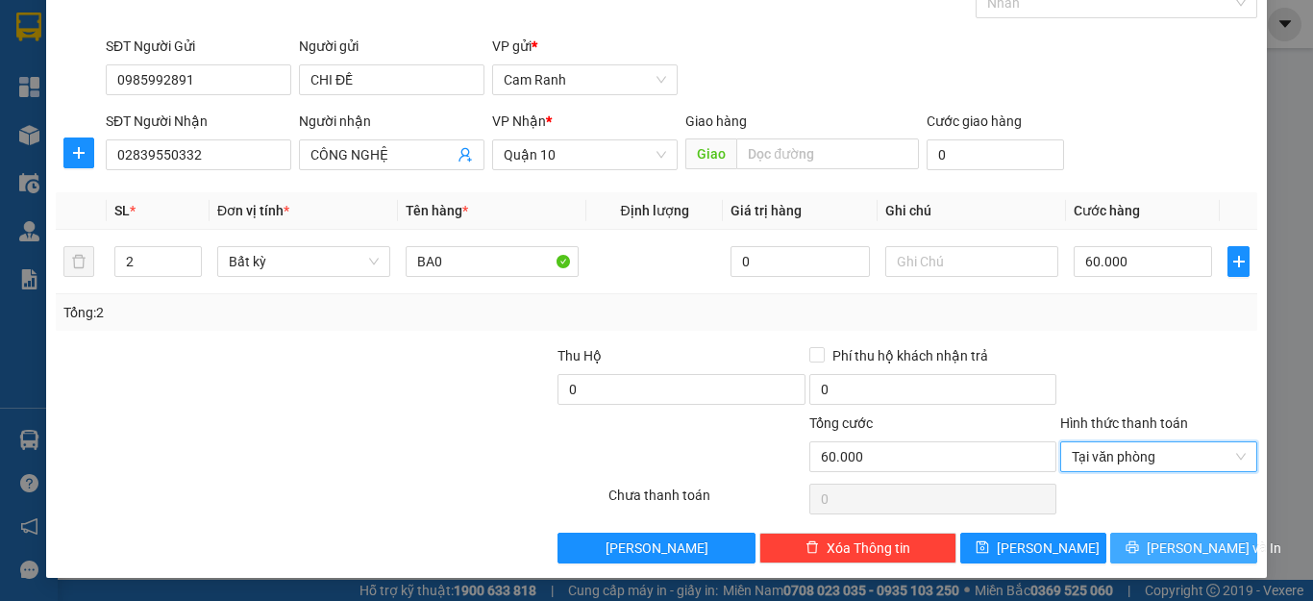
click at [1147, 537] on button "[PERSON_NAME] và In" at bounding box center [1183, 548] width 147 height 31
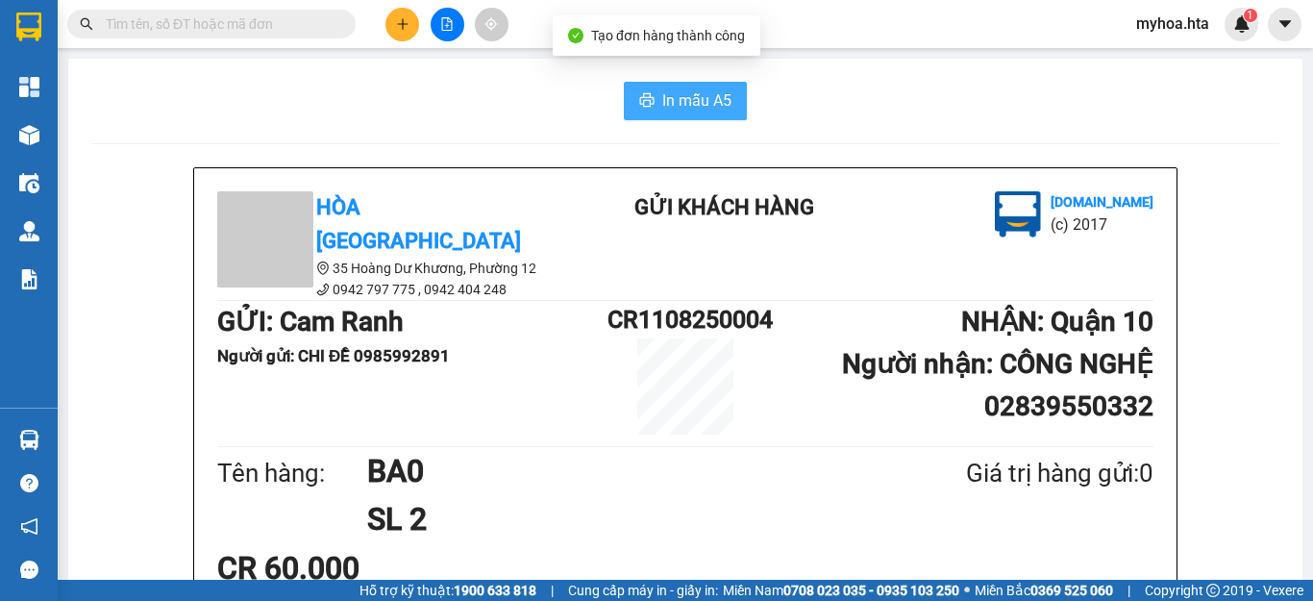
click at [702, 104] on span "In mẫu A5" at bounding box center [696, 100] width 69 height 24
click at [391, 21] on button at bounding box center [402, 25] width 34 height 34
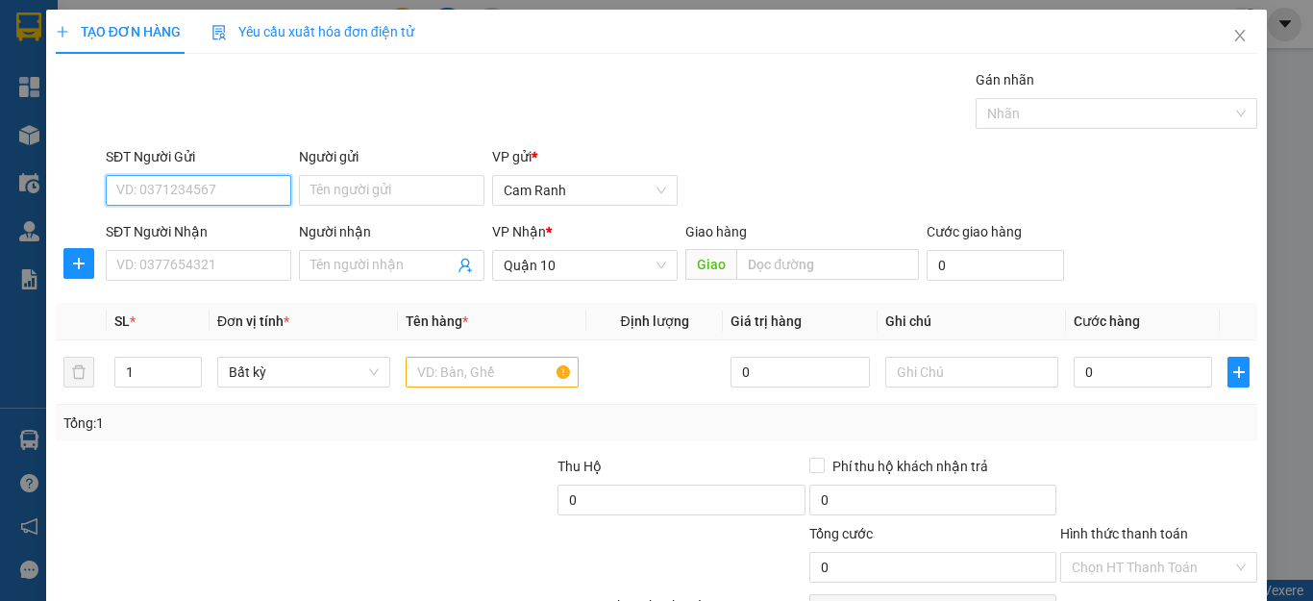
click at [264, 203] on input "SĐT Người Gửi" at bounding box center [199, 190] width 186 height 31
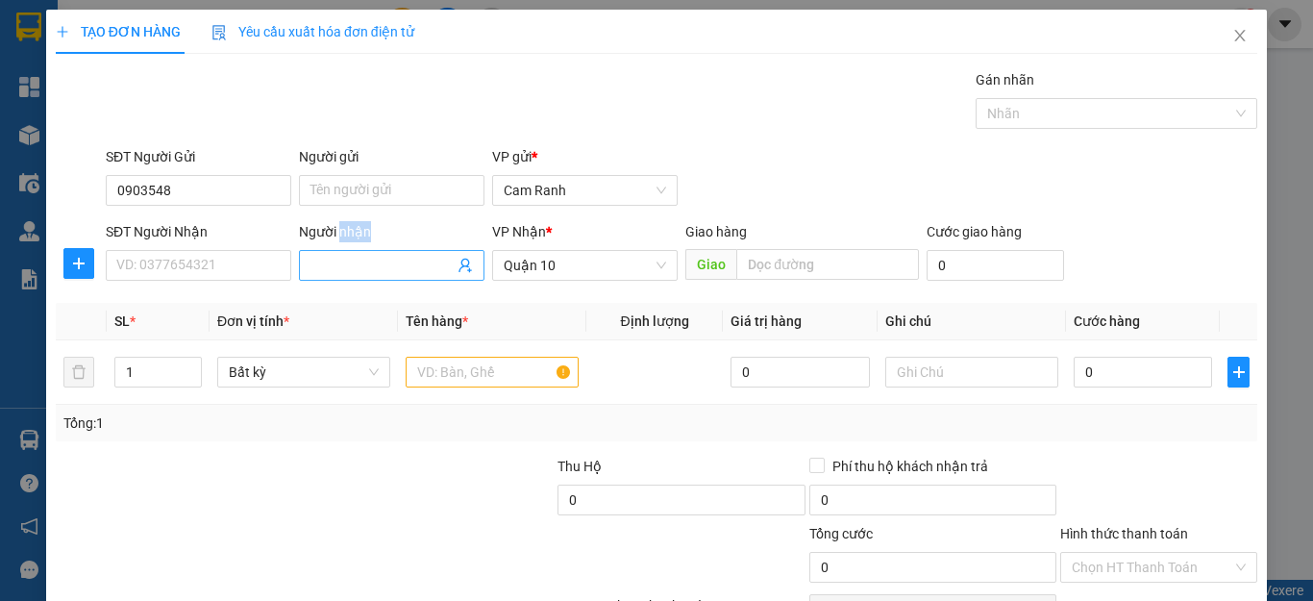
drag, startPoint x: 375, startPoint y: 256, endPoint x: 415, endPoint y: 264, distance: 41.3
click at [415, 264] on div "Người nhận Tên người nhận" at bounding box center [392, 254] width 186 height 67
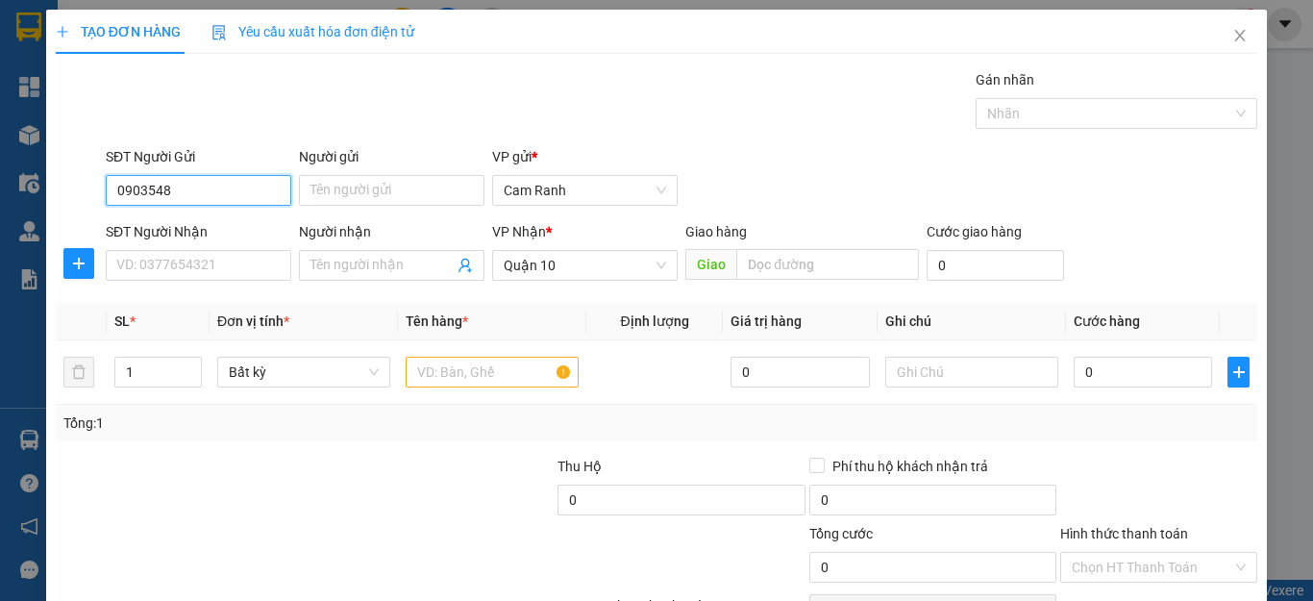
click at [219, 181] on input "0903548" at bounding box center [199, 190] width 186 height 31
click at [164, 181] on input "09035482271" at bounding box center [199, 190] width 186 height 31
type input "0903582271"
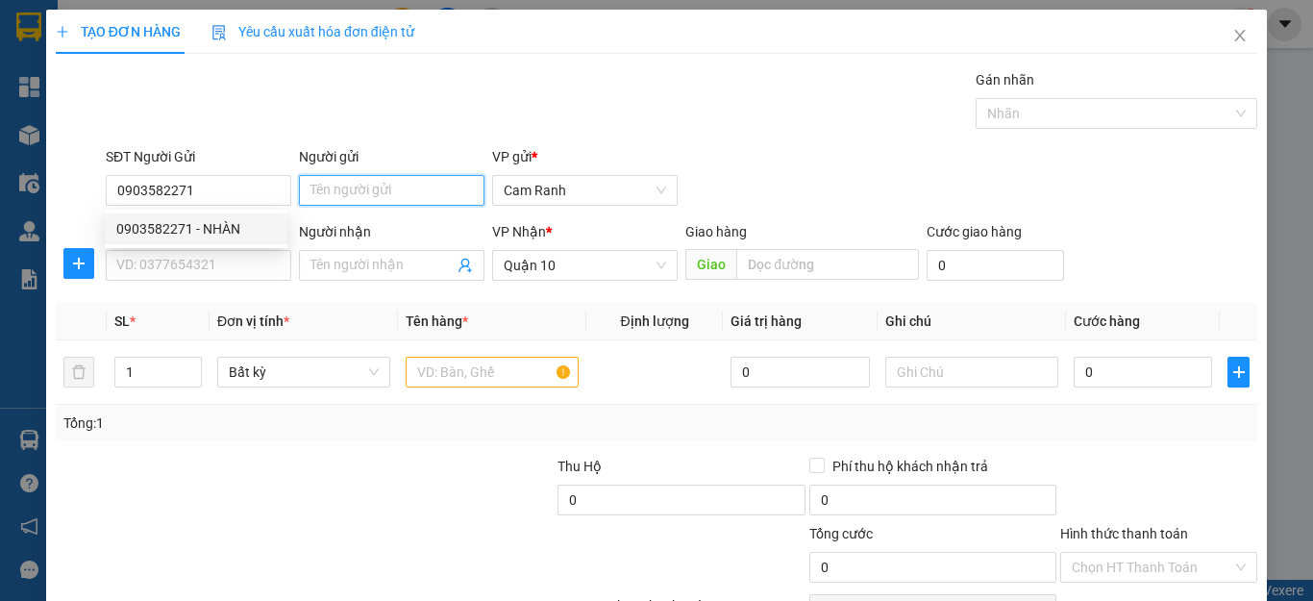
click at [360, 193] on input "Người gửi" at bounding box center [392, 190] width 186 height 31
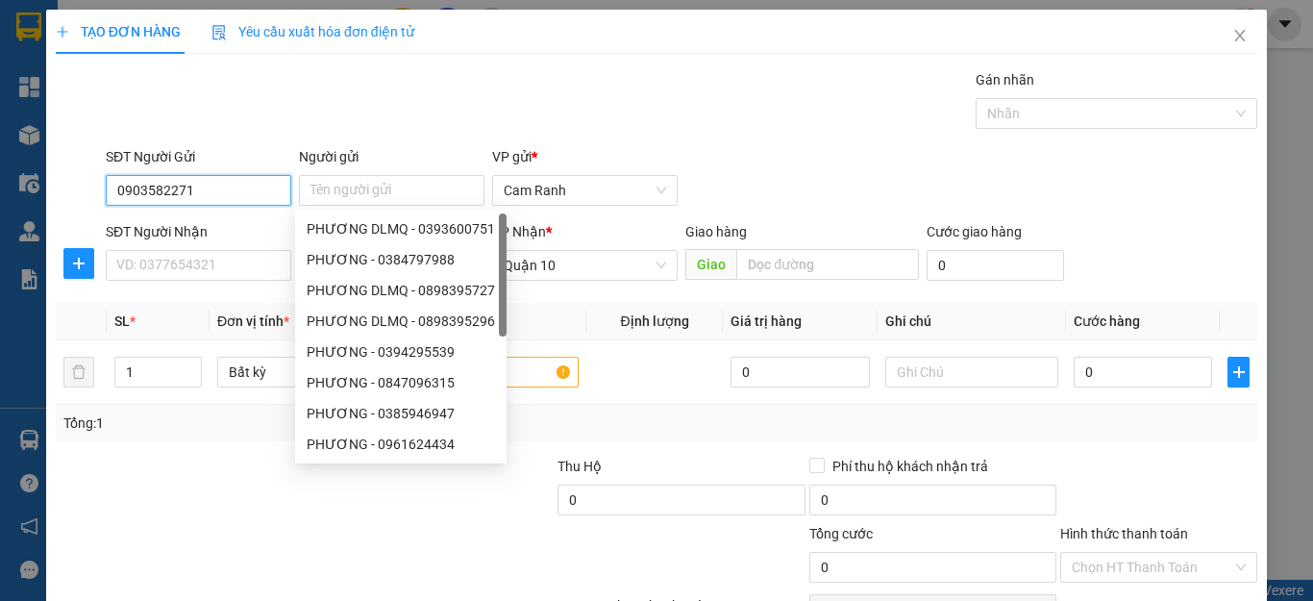
click at [244, 194] on input "0903582271" at bounding box center [199, 190] width 186 height 31
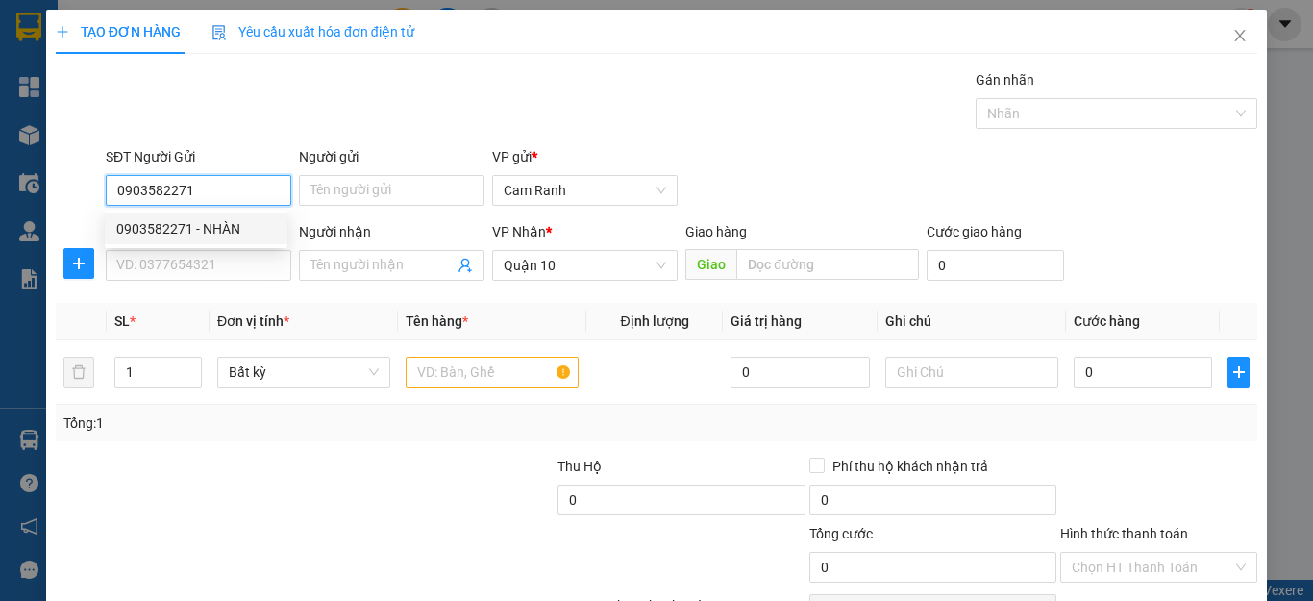
click at [244, 232] on div "0903582271 - NHÀN" at bounding box center [196, 228] width 160 height 21
type input "NHÀN"
type input "40.000"
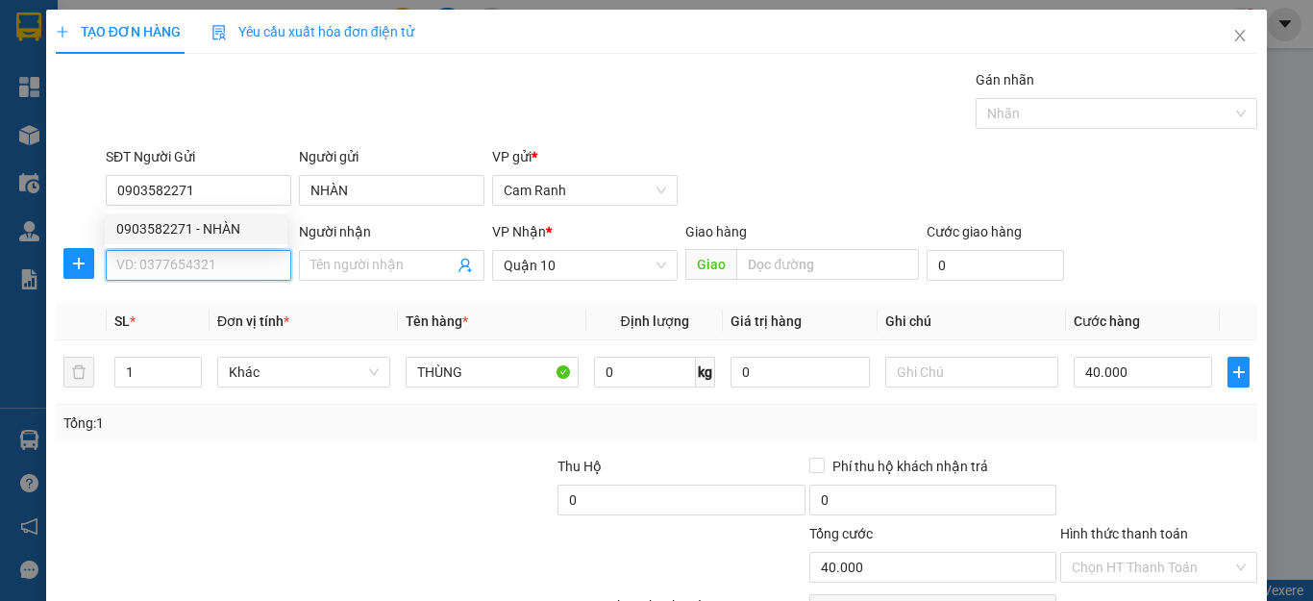
click at [240, 263] on input "SĐT Người Nhận" at bounding box center [199, 265] width 186 height 31
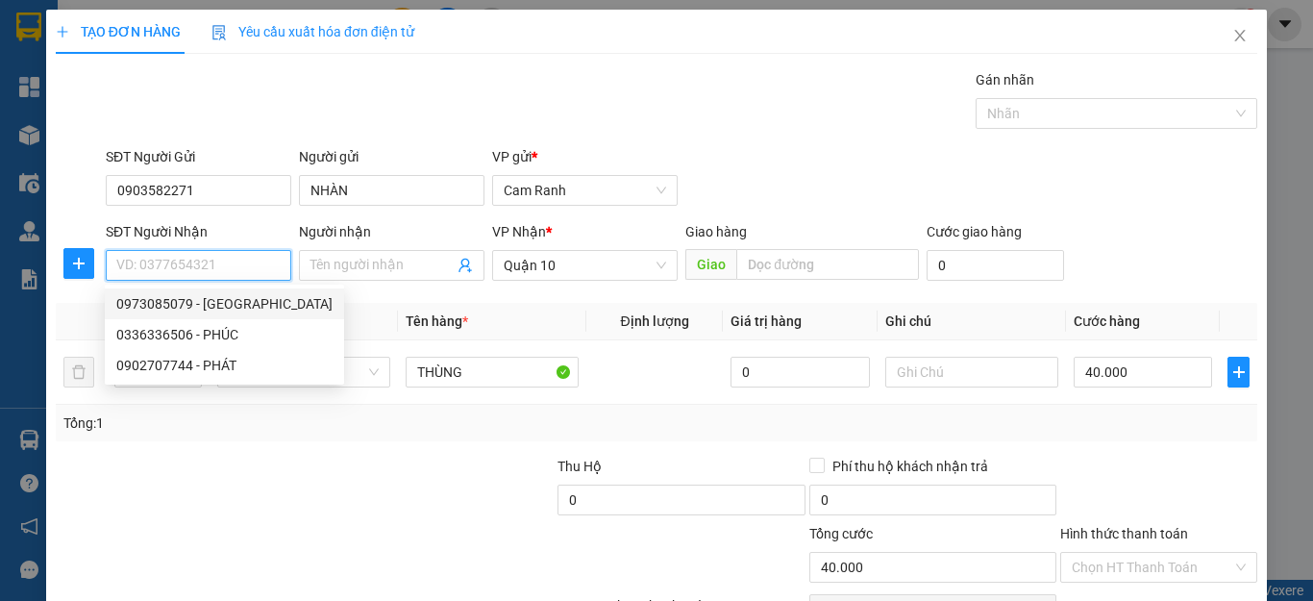
click at [236, 306] on div "0973085079 - [GEOGRAPHIC_DATA]" at bounding box center [224, 303] width 216 height 21
type input "0973085079"
type input "HÀ"
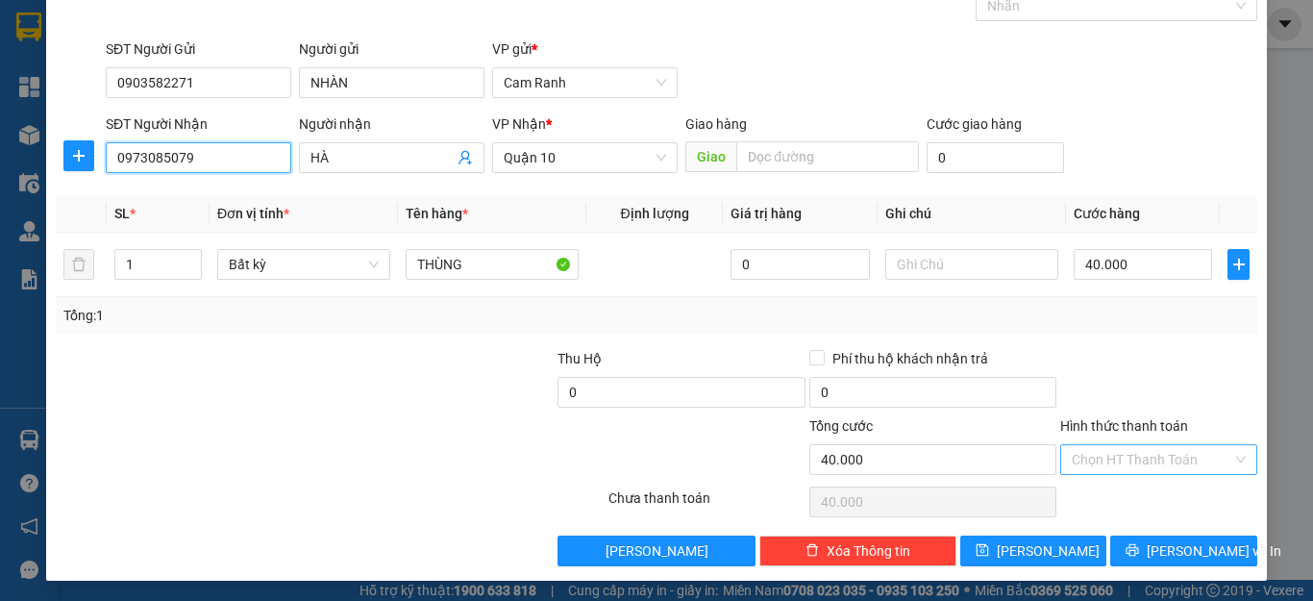
scroll to position [111, 0]
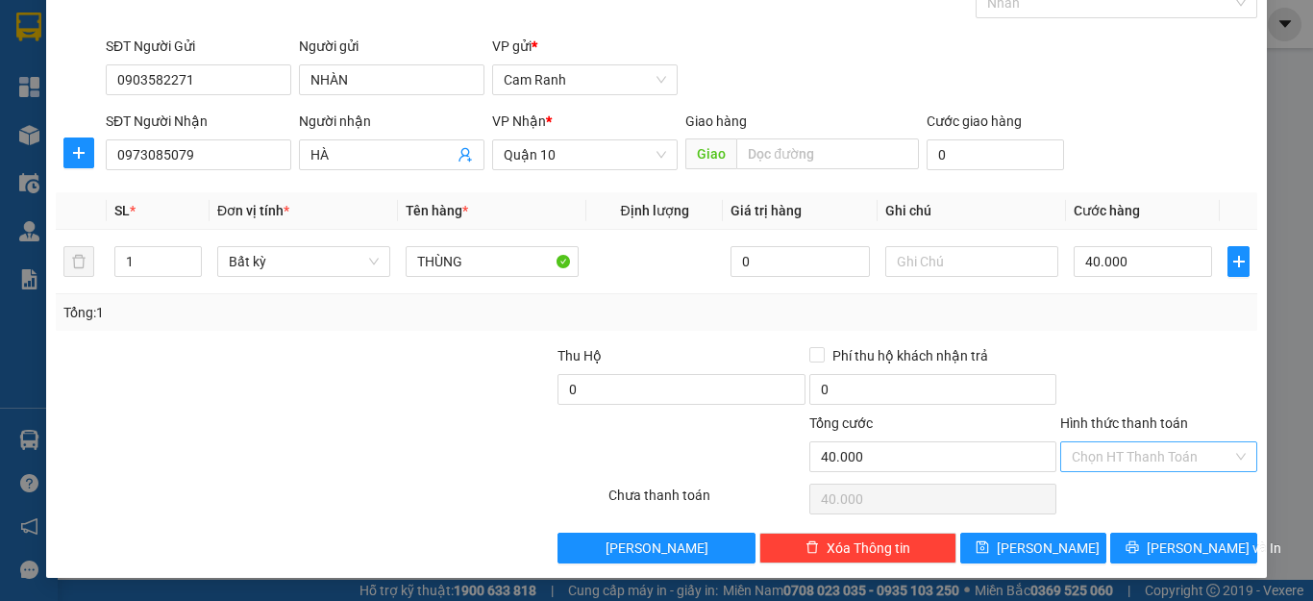
click at [1150, 442] on input "Hình thức thanh toán" at bounding box center [1152, 456] width 161 height 29
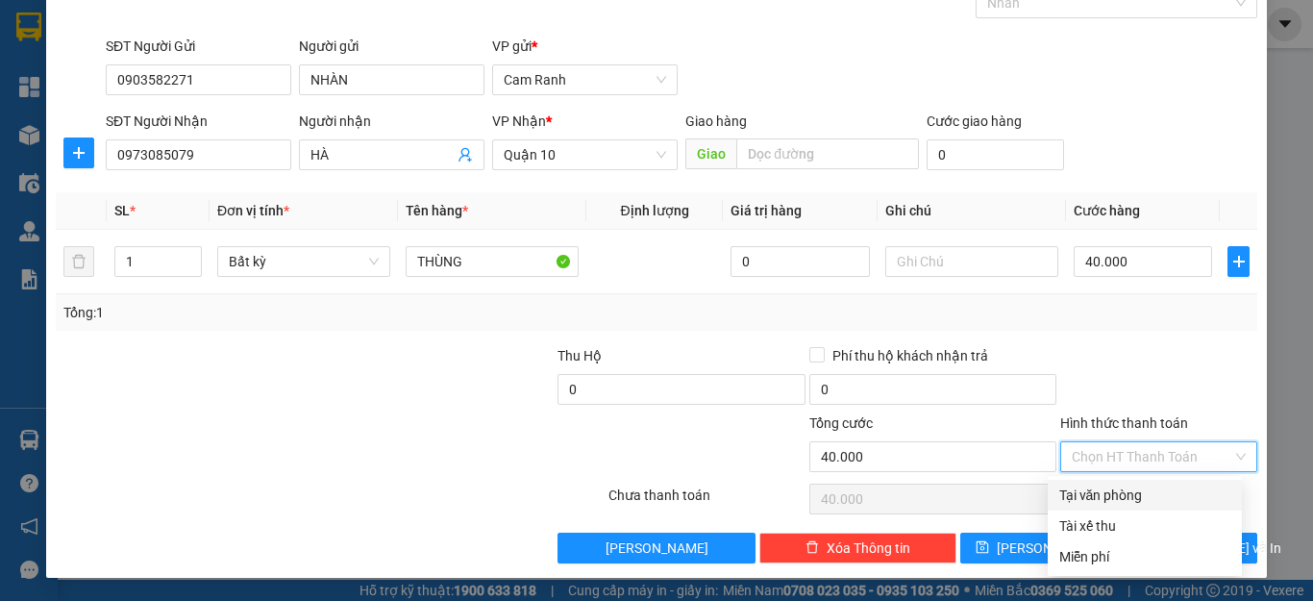
click at [1145, 502] on div "Tại văn phòng" at bounding box center [1144, 494] width 171 height 21
type input "0"
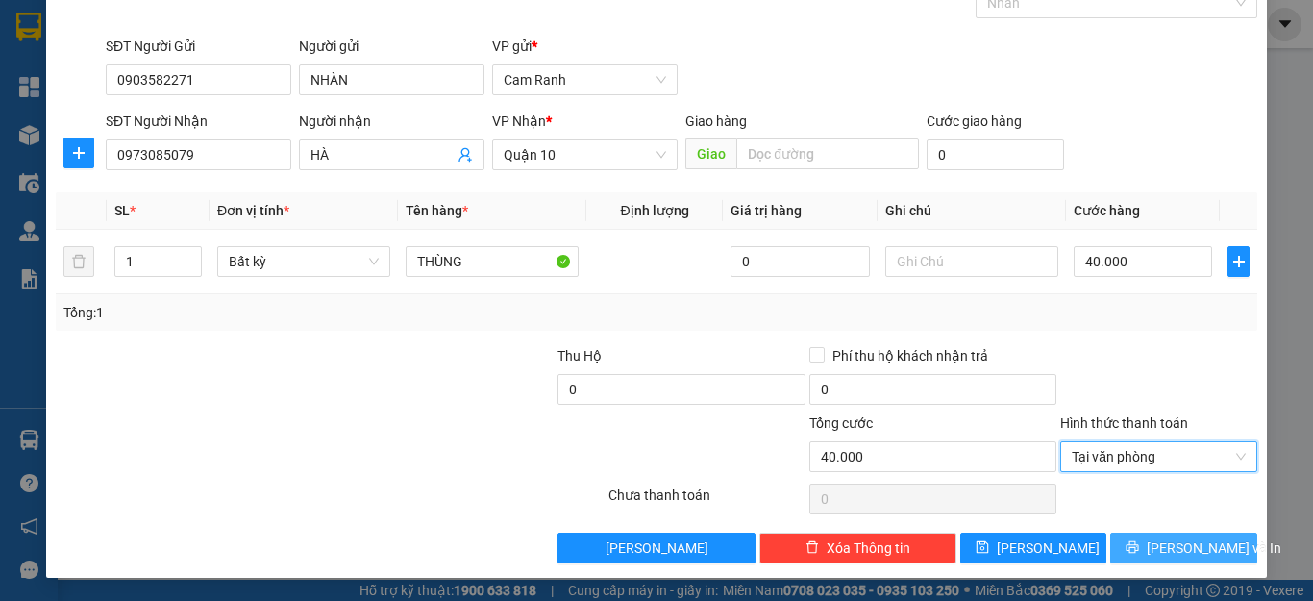
click at [1145, 537] on button "[PERSON_NAME] và In" at bounding box center [1183, 548] width 147 height 31
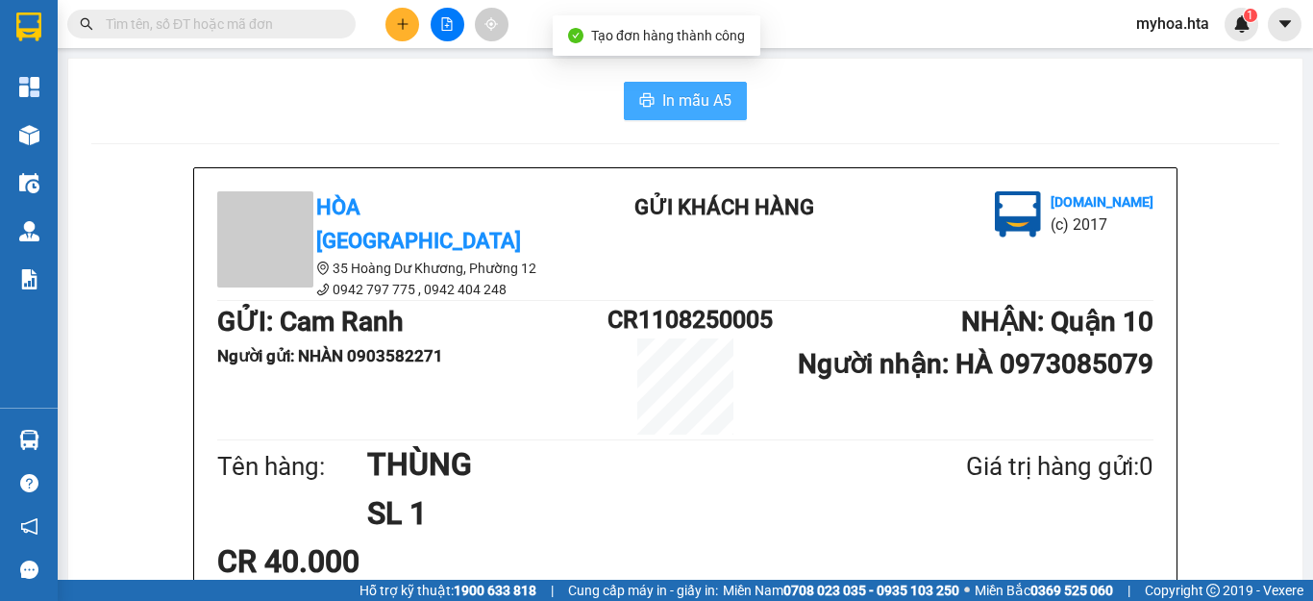
click at [664, 98] on span "In mẫu A5" at bounding box center [696, 100] width 69 height 24
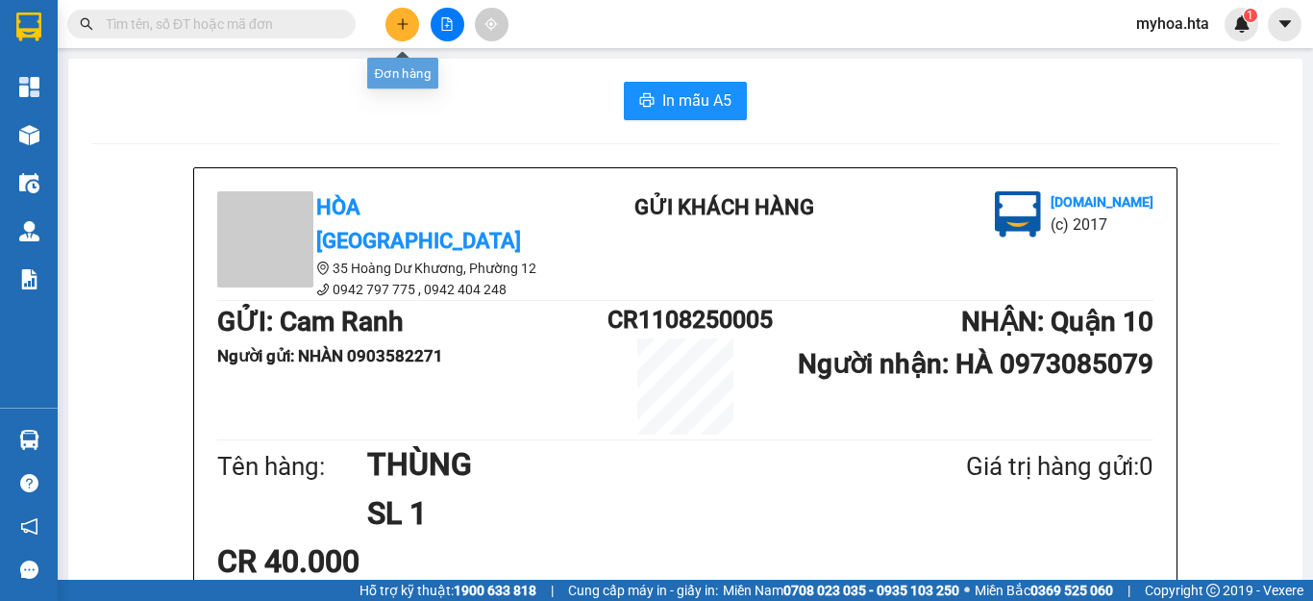
click at [404, 31] on button at bounding box center [402, 25] width 34 height 34
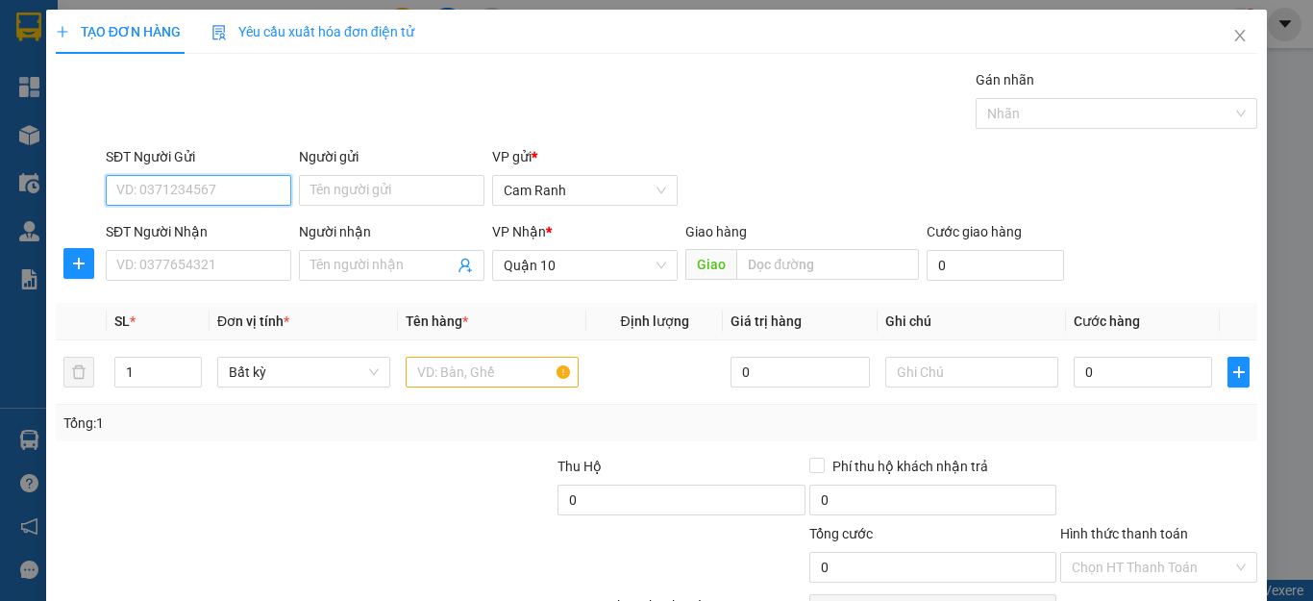
click at [230, 186] on input "SĐT Người Gửi" at bounding box center [199, 190] width 186 height 31
type input "0972029338"
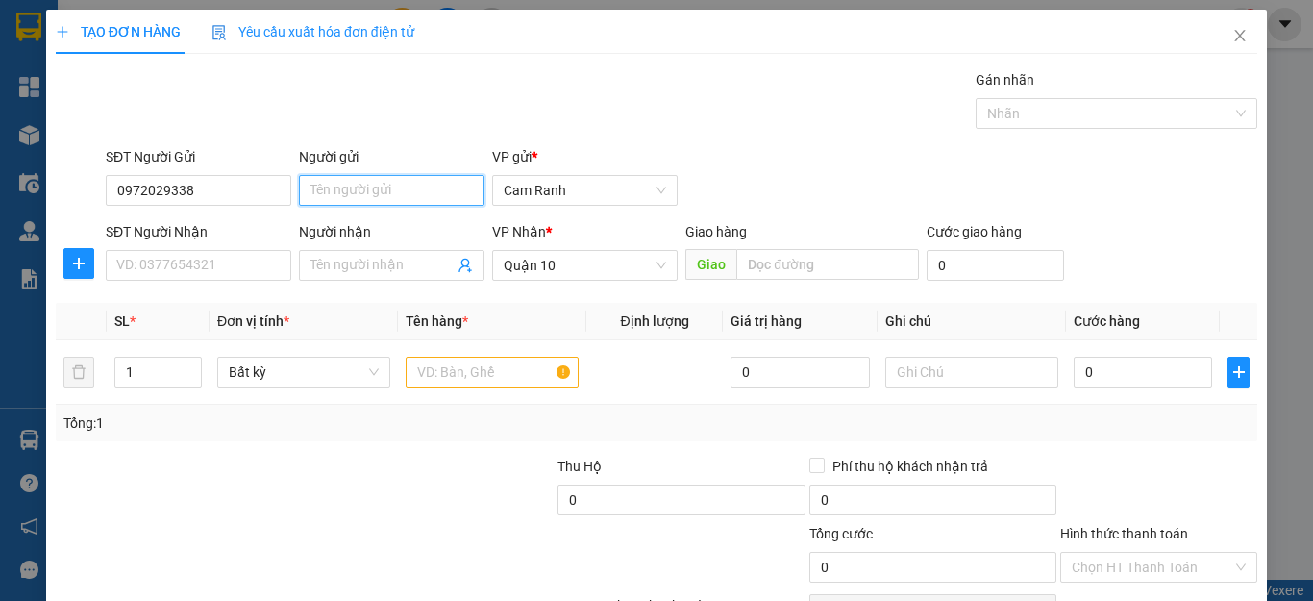
click at [452, 194] on input "Người gửi" at bounding box center [392, 190] width 186 height 31
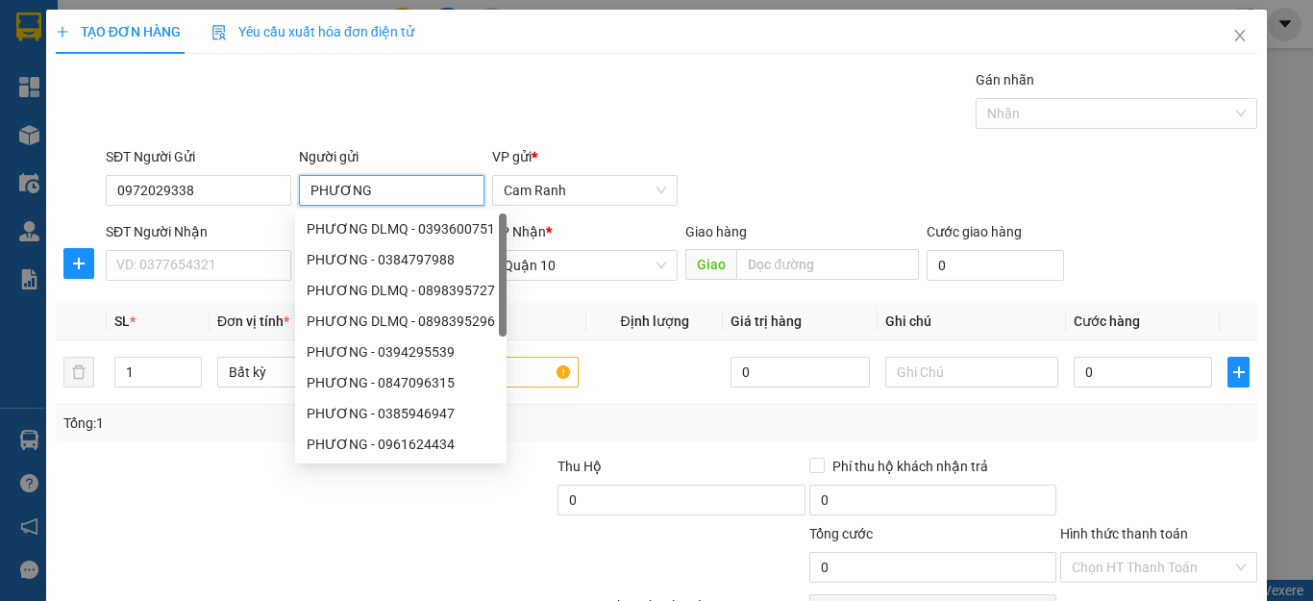
type input "PHƯƠNG"
click at [139, 451] on div "Transit Pickup Surcharge Ids Transit Deliver Surcharge Ids Transit Deliver Surc…" at bounding box center [657, 371] width 1202 height 605
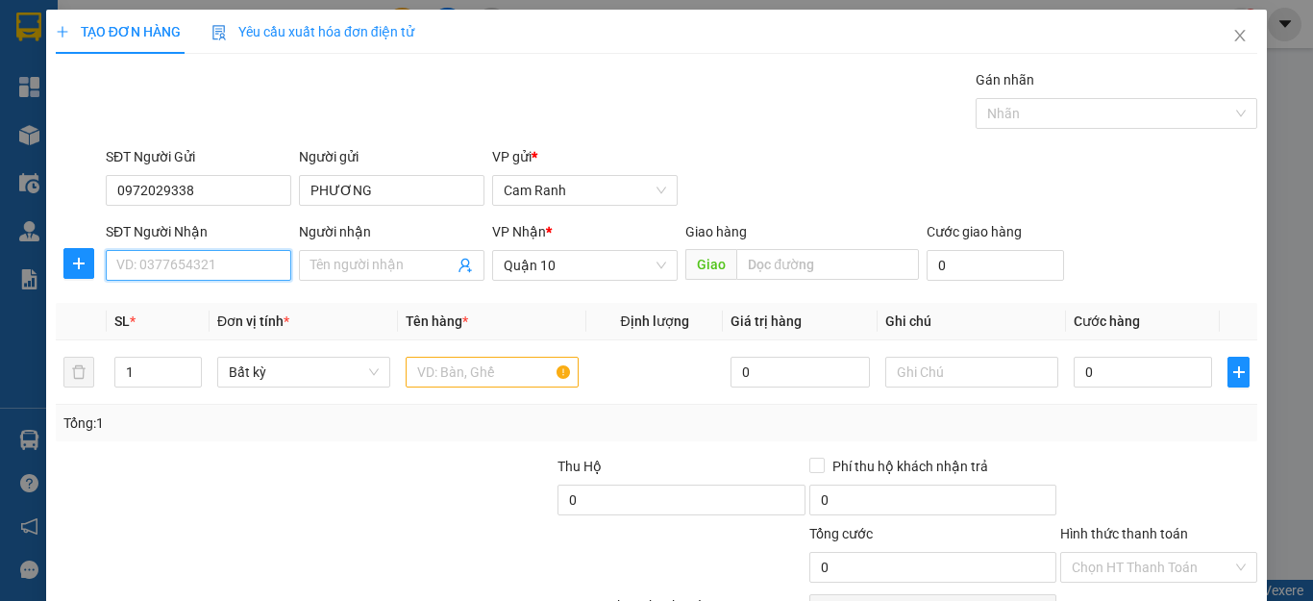
click at [243, 272] on input "SĐT Người Nhận" at bounding box center [199, 265] width 186 height 31
type input "0"
type input "0865541028"
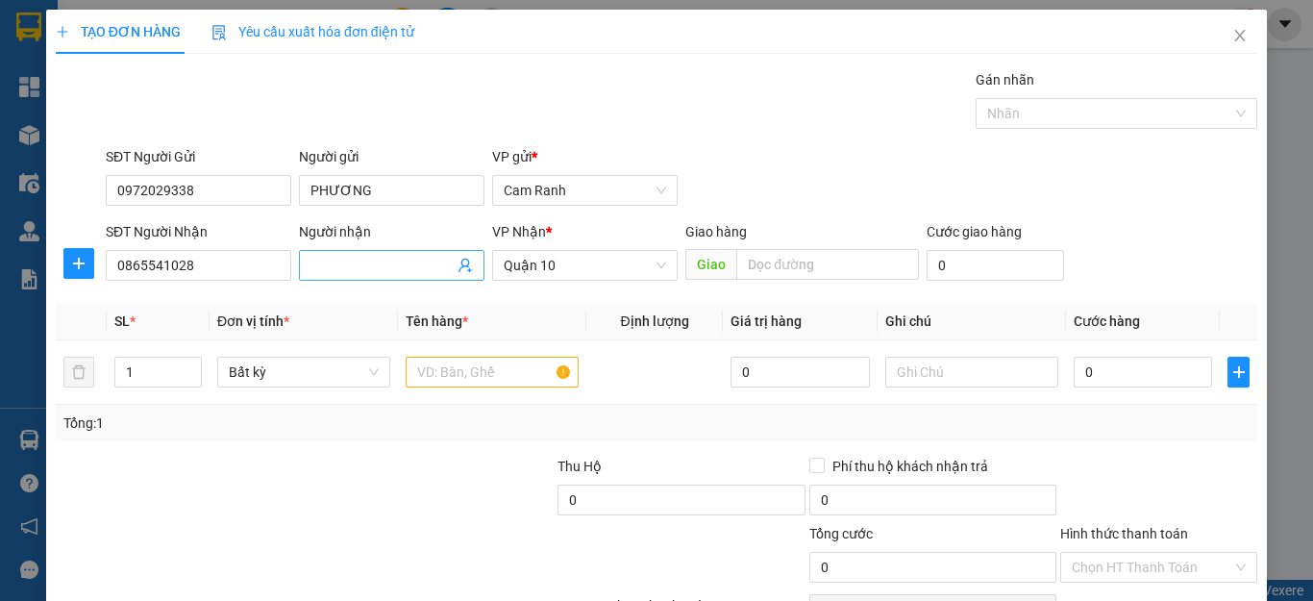
click at [387, 262] on input "Người nhận" at bounding box center [381, 265] width 143 height 21
type input "KÍNH"
click at [202, 412] on div "Tổng: 1" at bounding box center [285, 422] width 445 height 21
click at [480, 373] on input "text" at bounding box center [492, 372] width 173 height 31
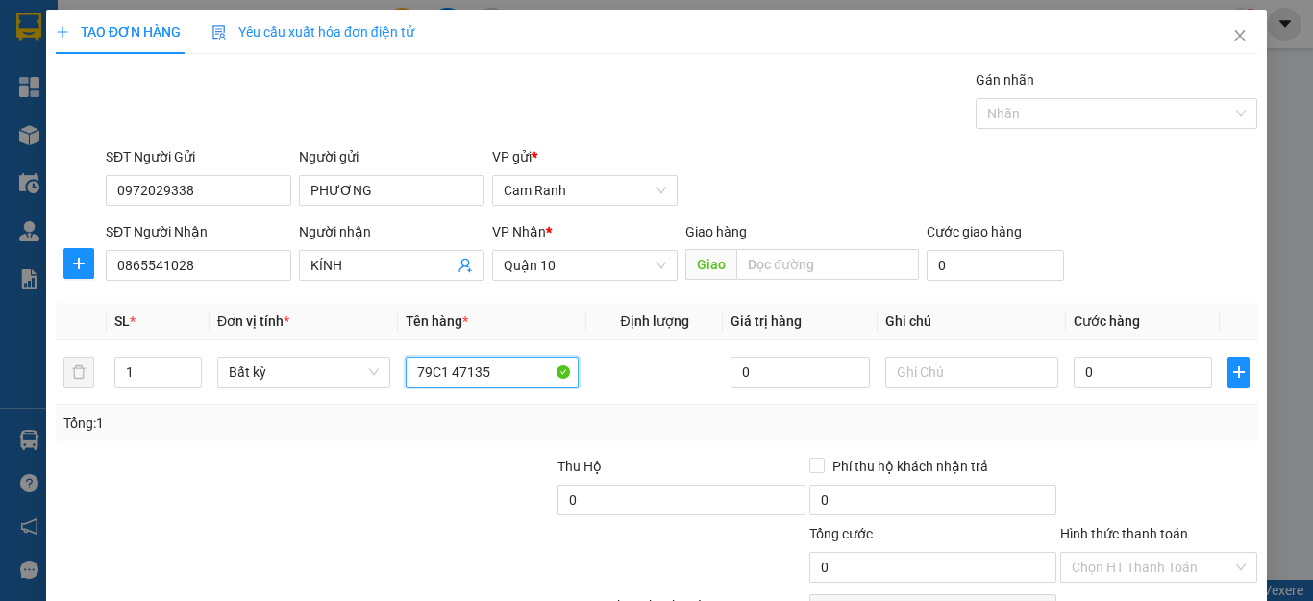
type input "79C1 47135"
click at [367, 549] on div at bounding box center [230, 556] width 352 height 67
click at [1134, 371] on input "0" at bounding box center [1143, 372] width 138 height 31
type input "4"
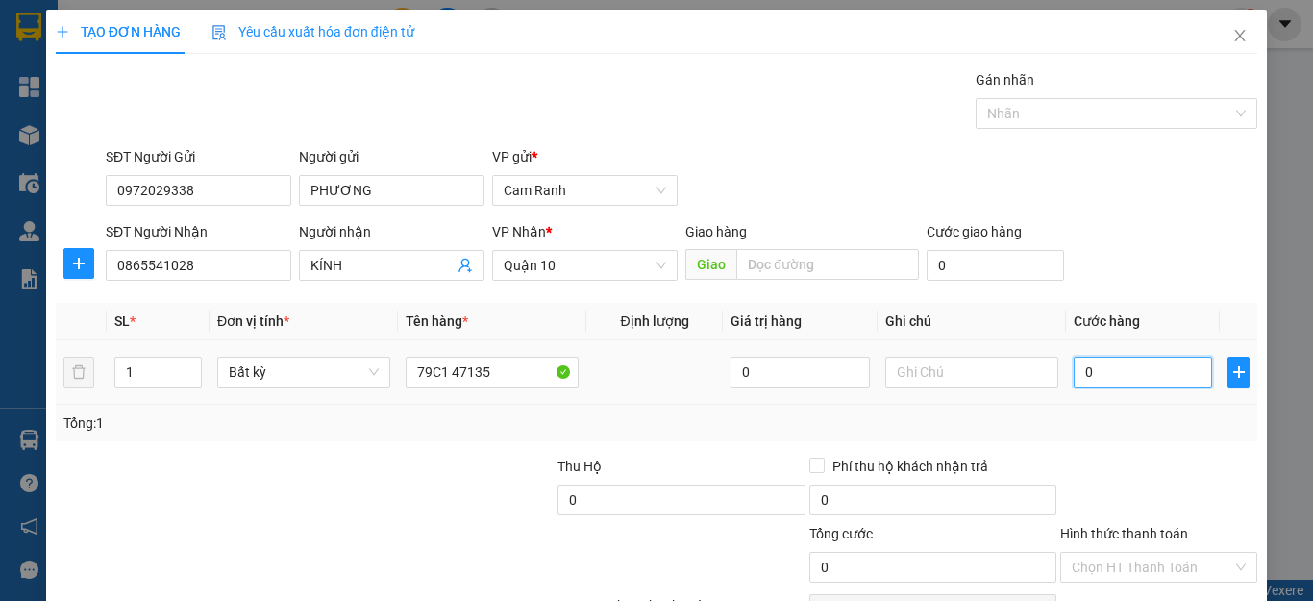
type input "4"
type input "45"
type input "450"
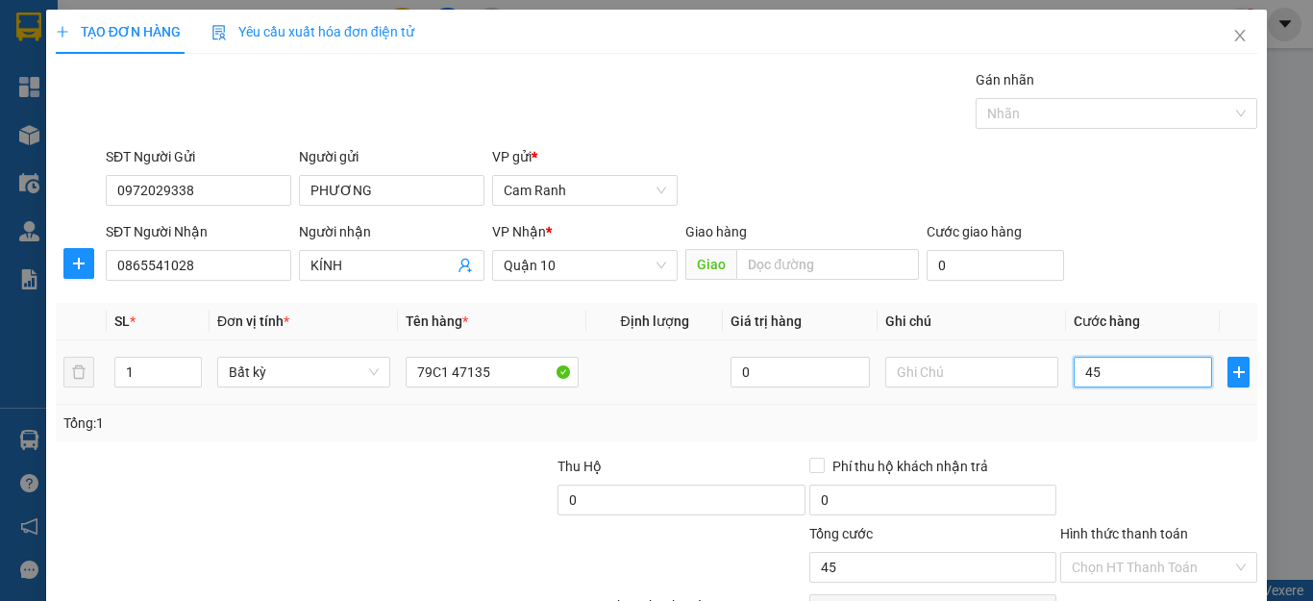
type input "450"
type input "450.000"
click at [1141, 413] on div "Tổng: 1" at bounding box center [656, 422] width 1186 height 21
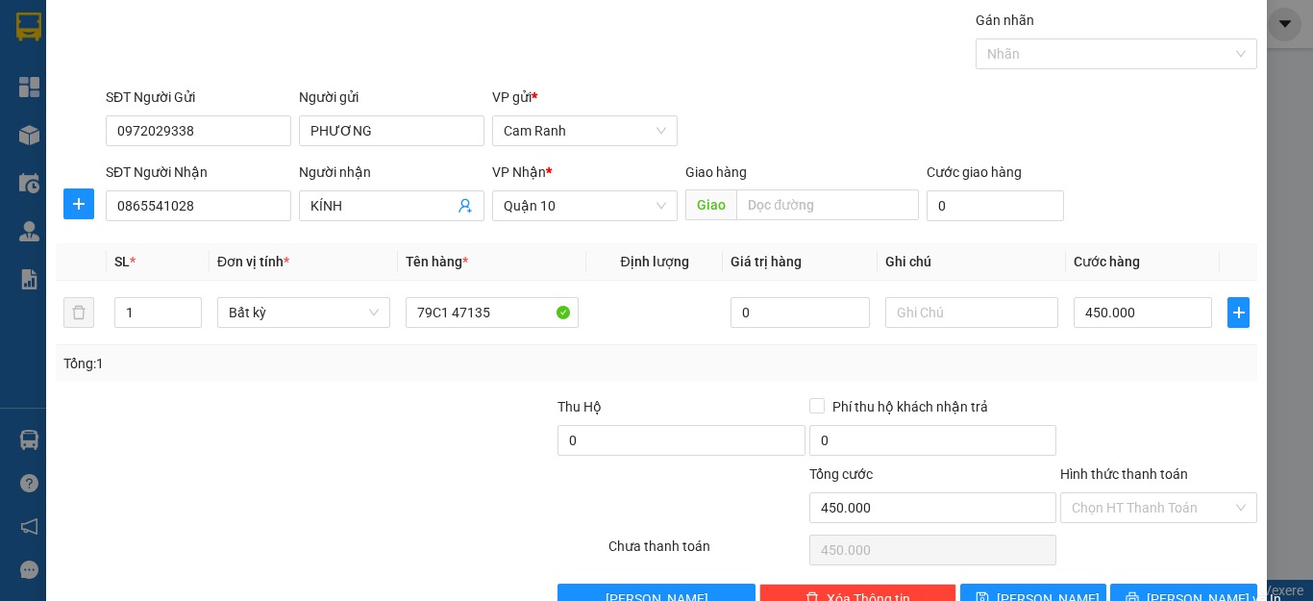
scroll to position [111, 0]
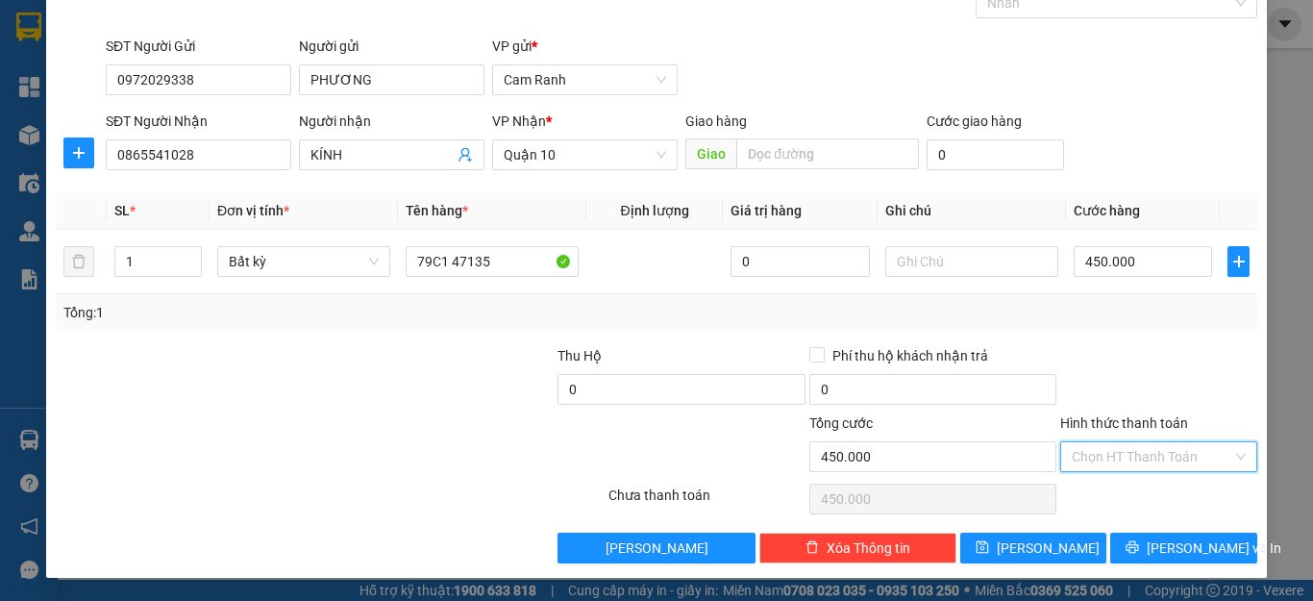
click at [1158, 465] on input "Hình thức thanh toán" at bounding box center [1152, 456] width 161 height 29
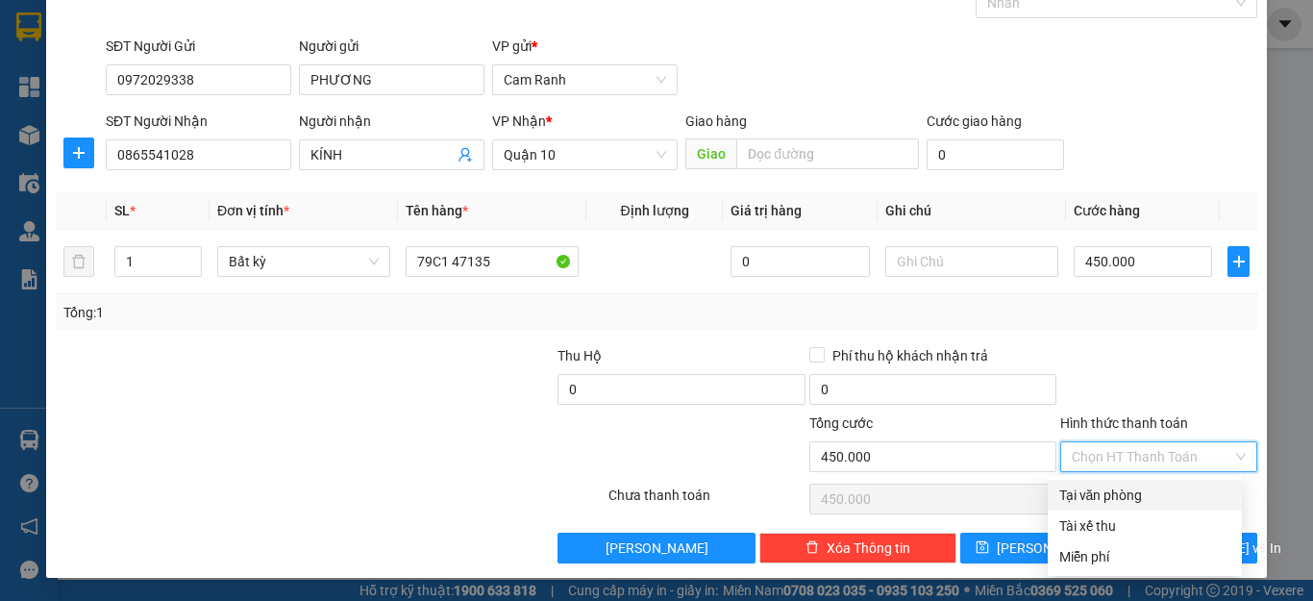
click at [1162, 497] on div "Tại văn phòng" at bounding box center [1144, 494] width 171 height 21
type input "0"
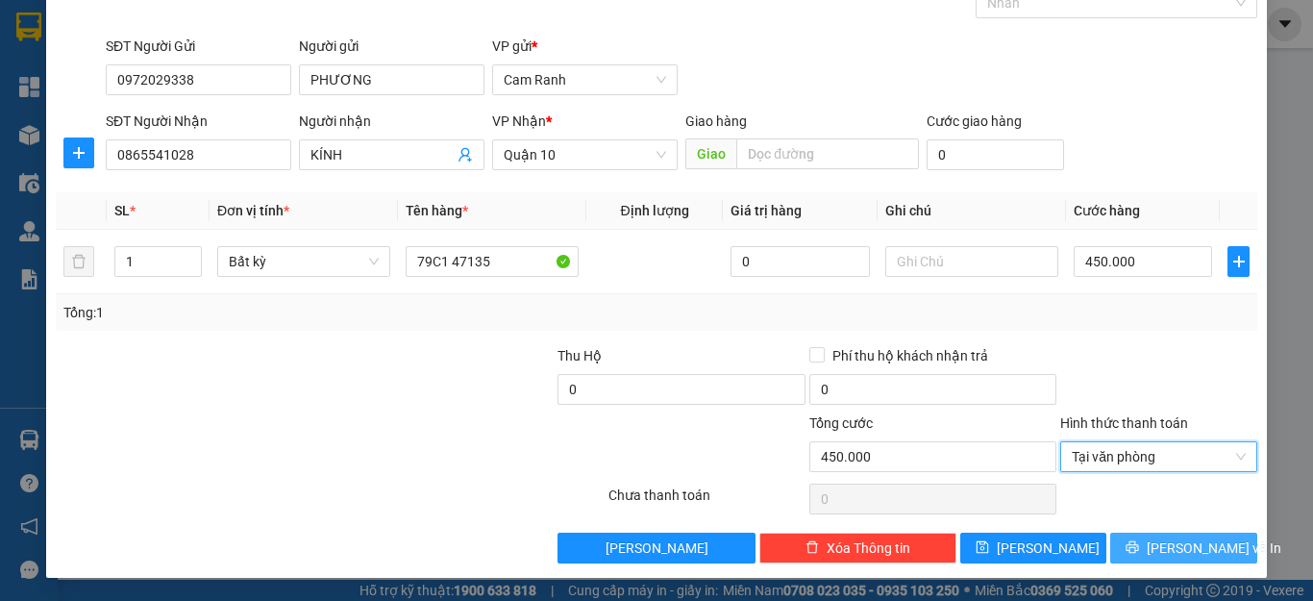
drag, startPoint x: 1133, startPoint y: 542, endPoint x: 1074, endPoint y: 518, distance: 64.3
click at [1133, 542] on icon "printer" at bounding box center [1132, 546] width 13 height 13
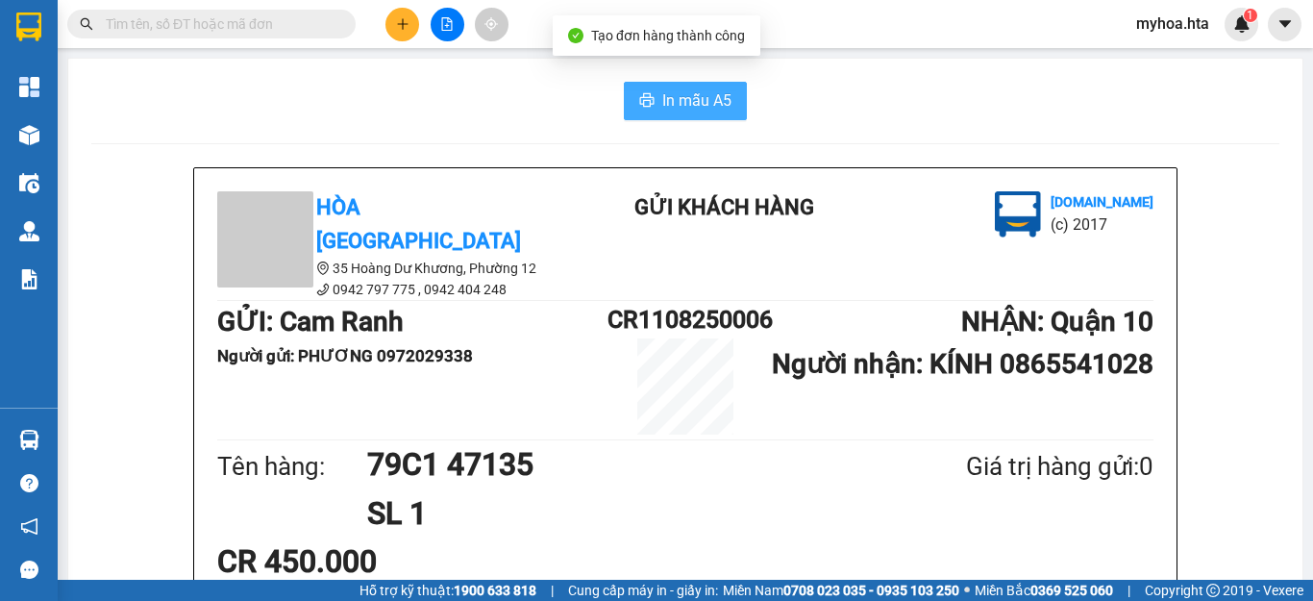
click at [685, 96] on span "In mẫu A5" at bounding box center [696, 100] width 69 height 24
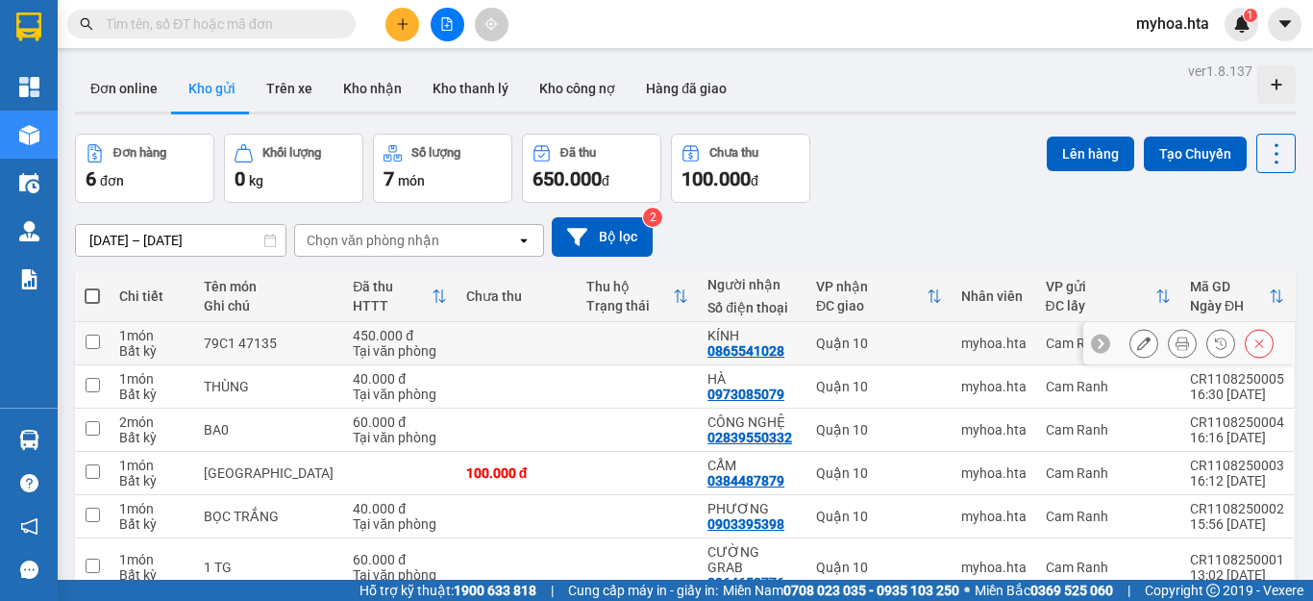
click at [1137, 342] on icon at bounding box center [1143, 342] width 13 height 13
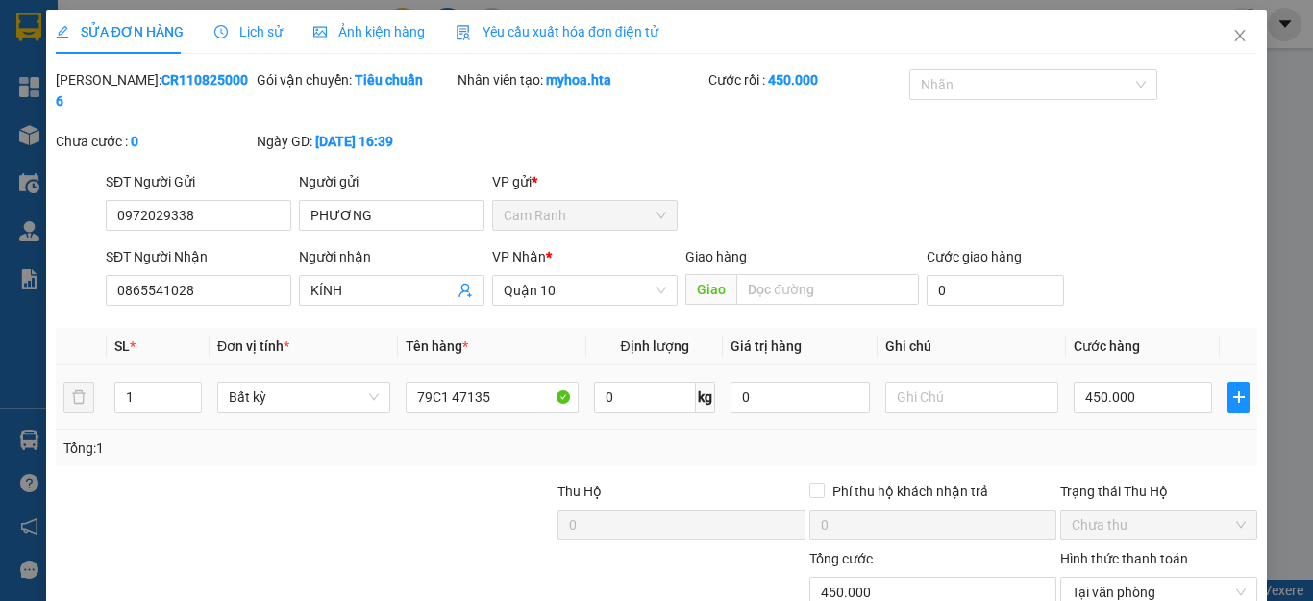
type input "0972029338"
type input "PHƯƠNG"
type input "0865541028"
type input "KÍNH"
type input "450.000"
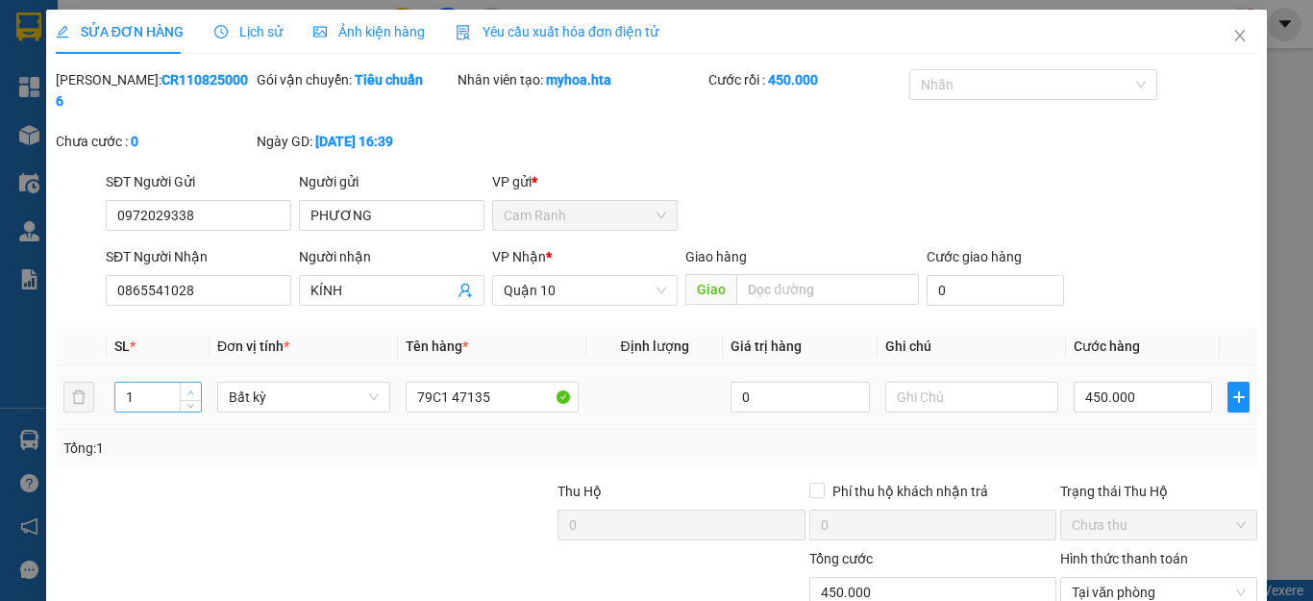
type input "2"
click at [181, 383] on span "Increase Value" at bounding box center [190, 391] width 21 height 17
type input "3"
click at [506, 382] on input "79C1 47135" at bounding box center [492, 397] width 173 height 31
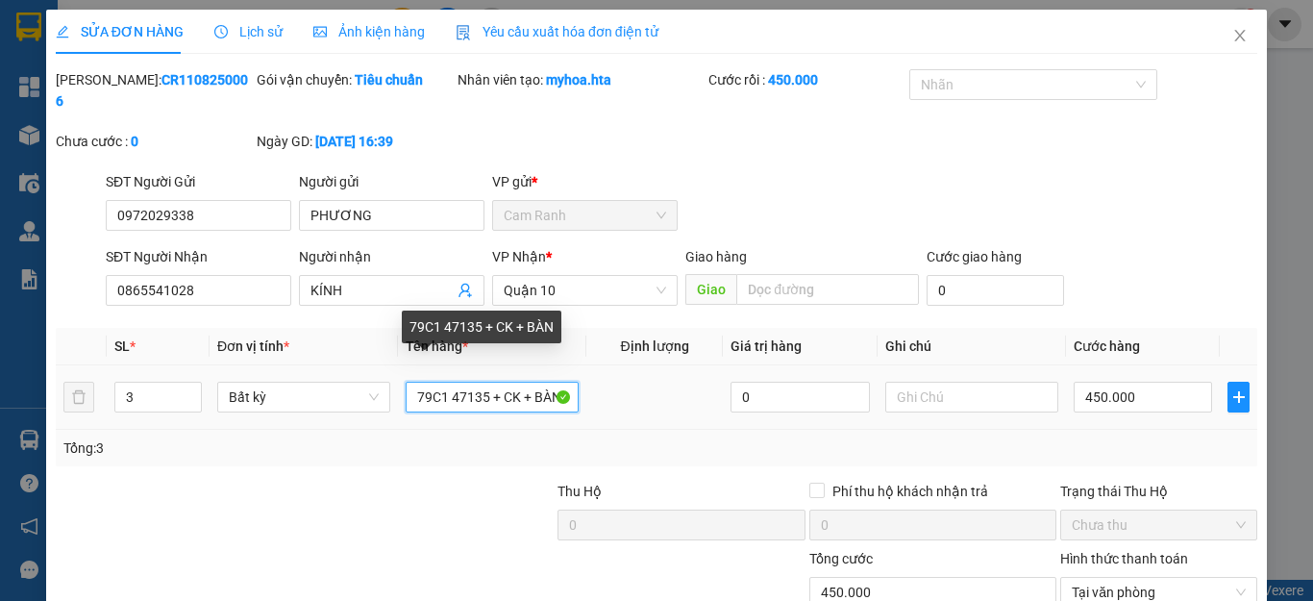
scroll to position [0, 3]
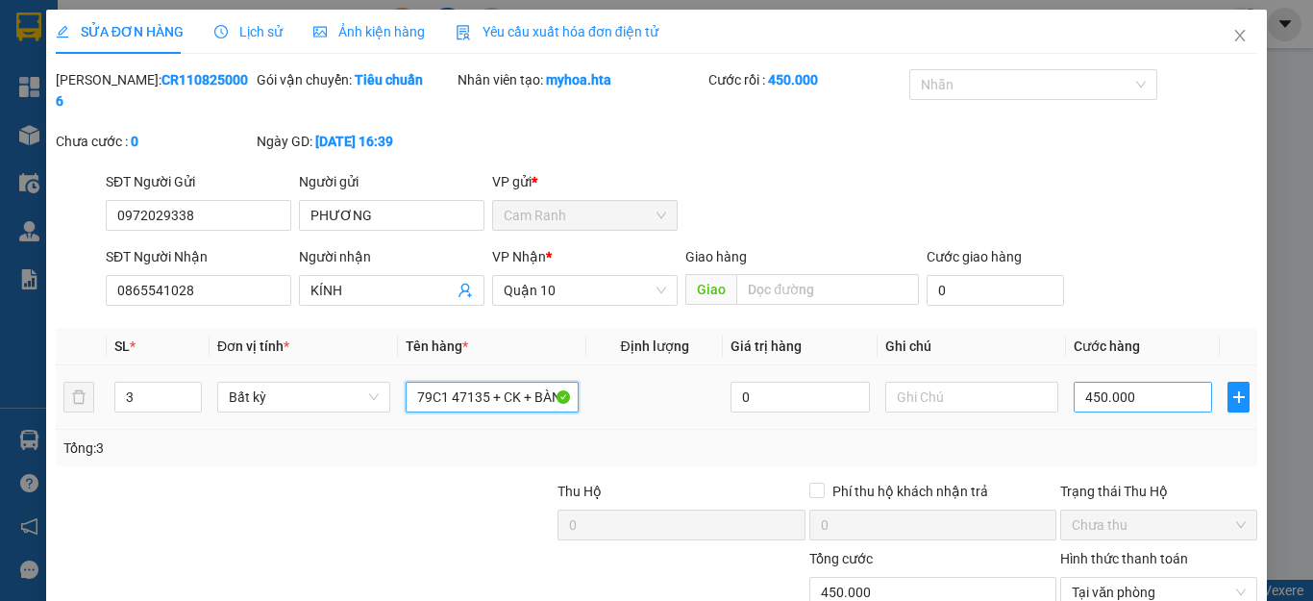
type input "79C1 47135 + CK + BÀN"
click at [1162, 384] on input "450.000" at bounding box center [1143, 397] width 138 height 31
type input "0"
type input "04"
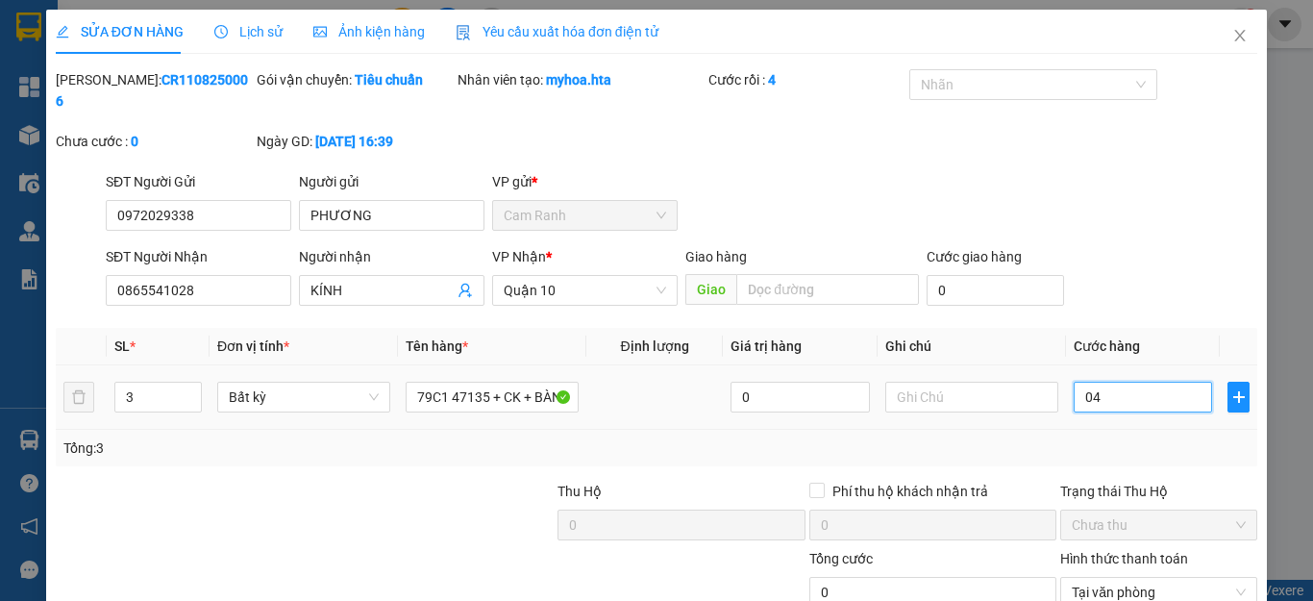
type input "4"
type input "048"
type input "480"
type input "0.480"
type input "480.000"
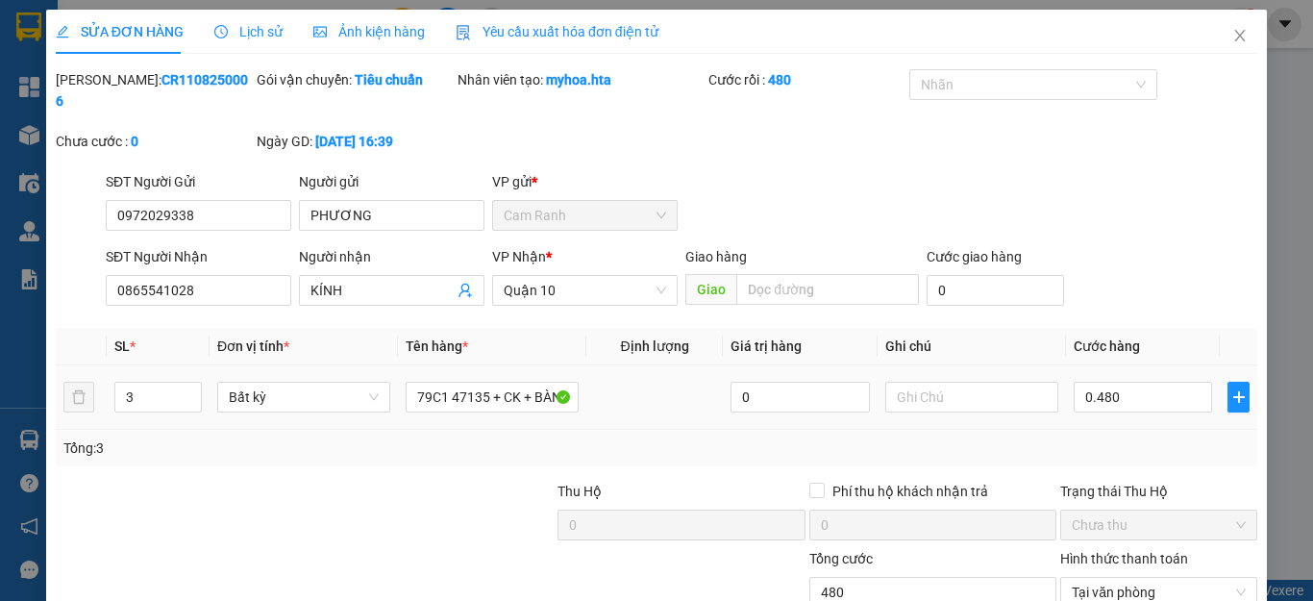
type input "480.000"
click at [1149, 437] on div "Tổng: 3" at bounding box center [656, 447] width 1186 height 21
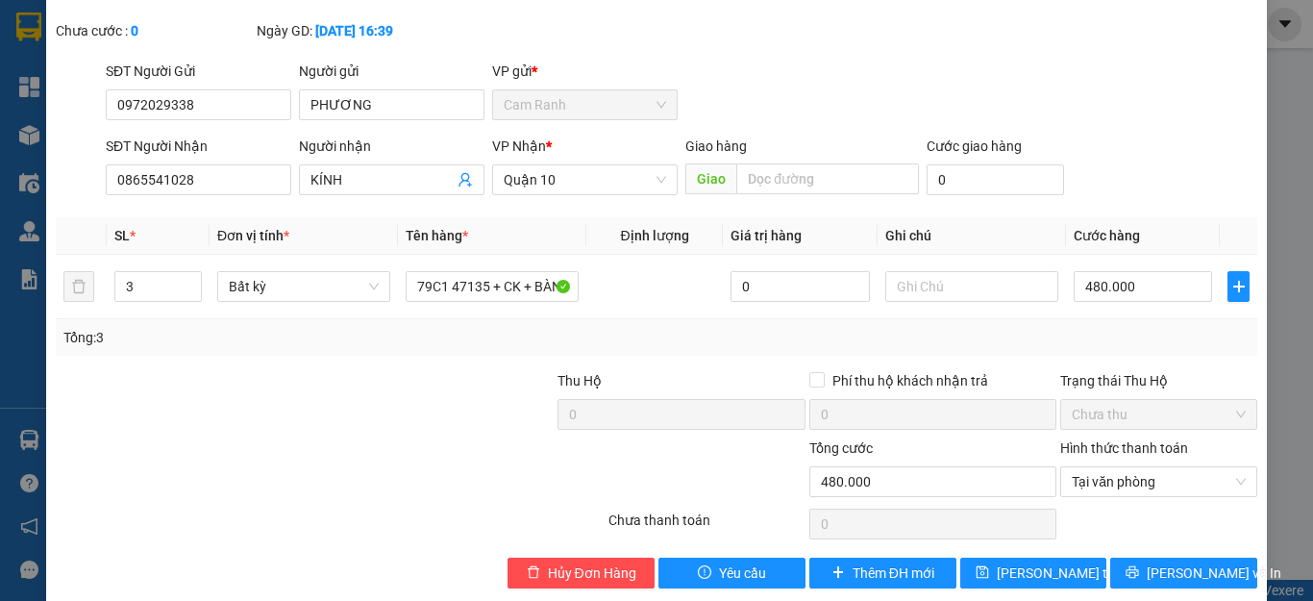
scroll to position [114, 0]
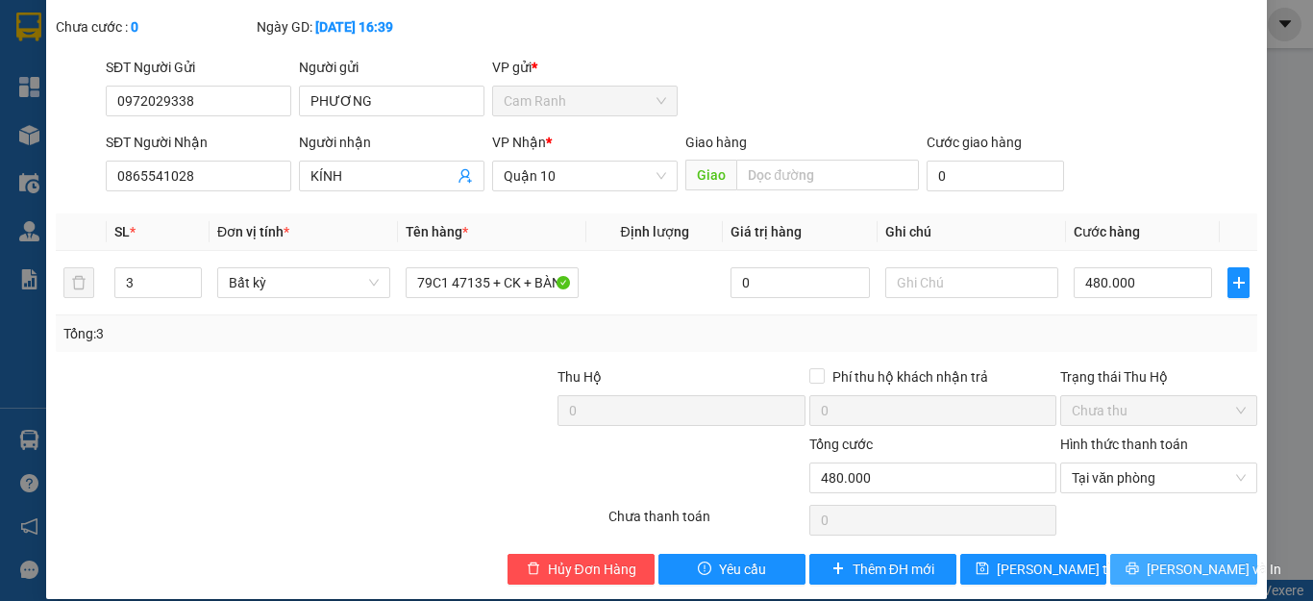
click at [1153, 558] on span "[PERSON_NAME] và In" at bounding box center [1214, 568] width 135 height 21
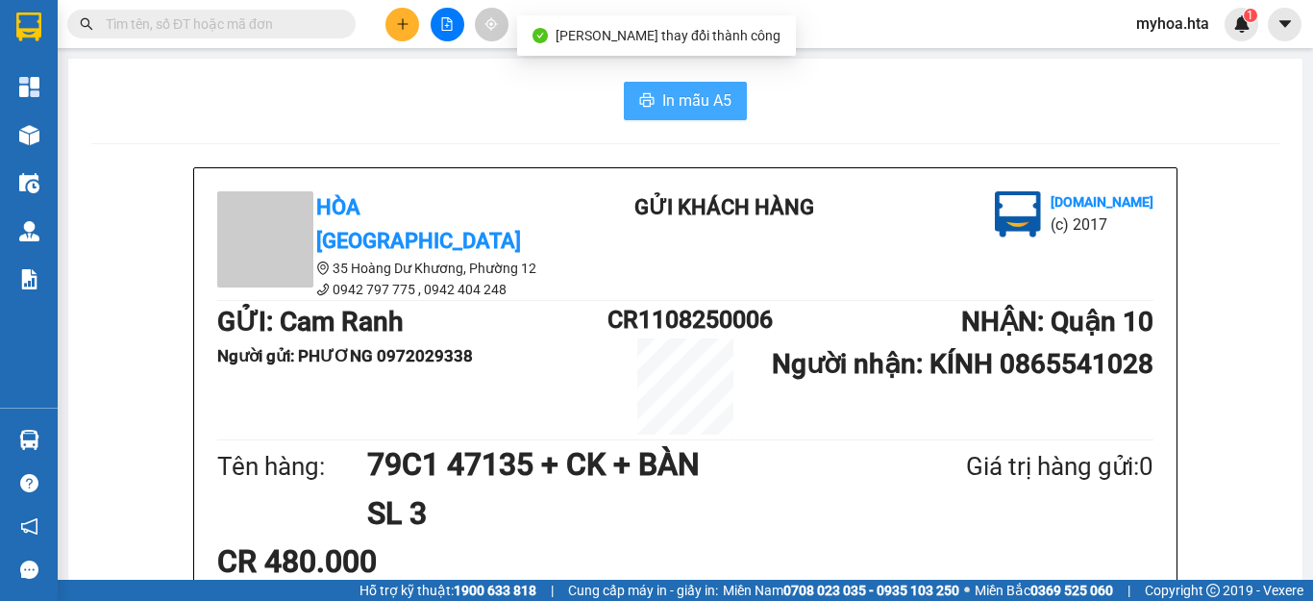
click at [695, 95] on span "In mẫu A5" at bounding box center [696, 100] width 69 height 24
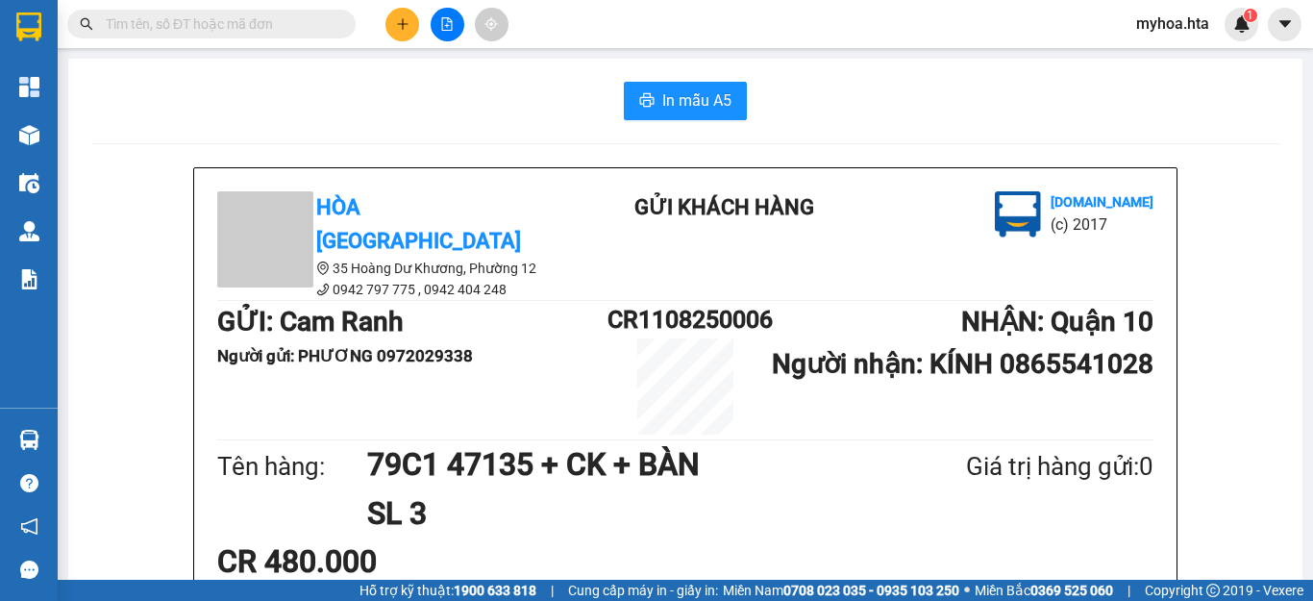
scroll to position [335, 0]
click at [400, 26] on icon "plus" at bounding box center [402, 23] width 13 height 13
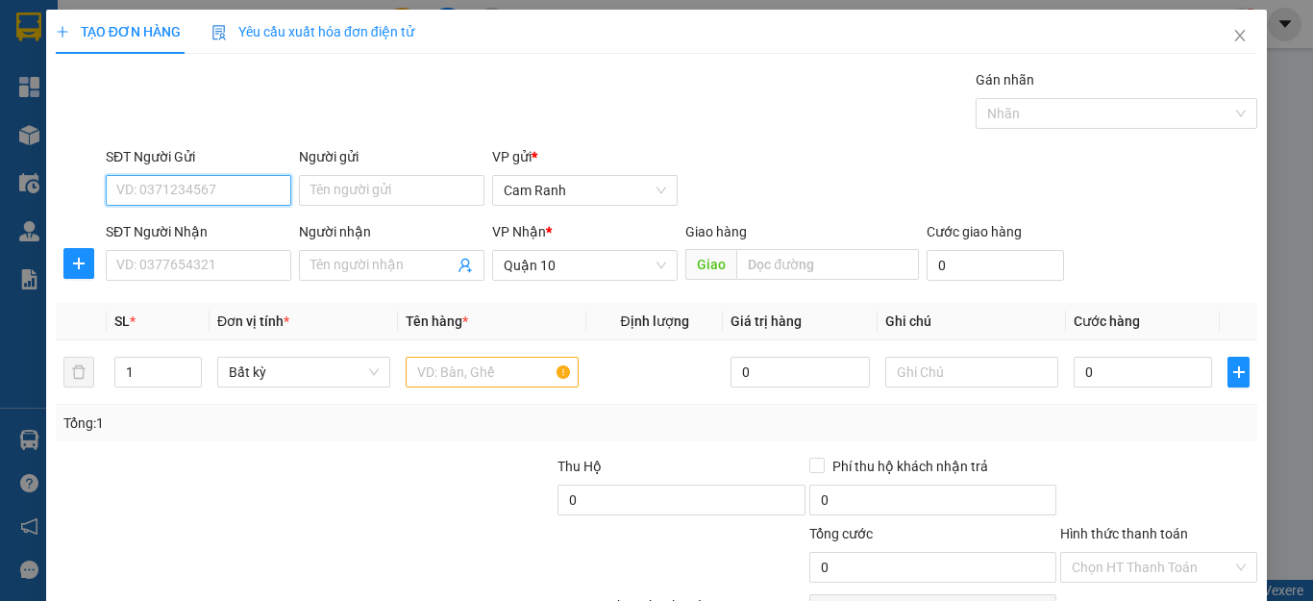
click at [201, 182] on input "SĐT Người Gửi" at bounding box center [199, 190] width 186 height 31
type input "0914008121"
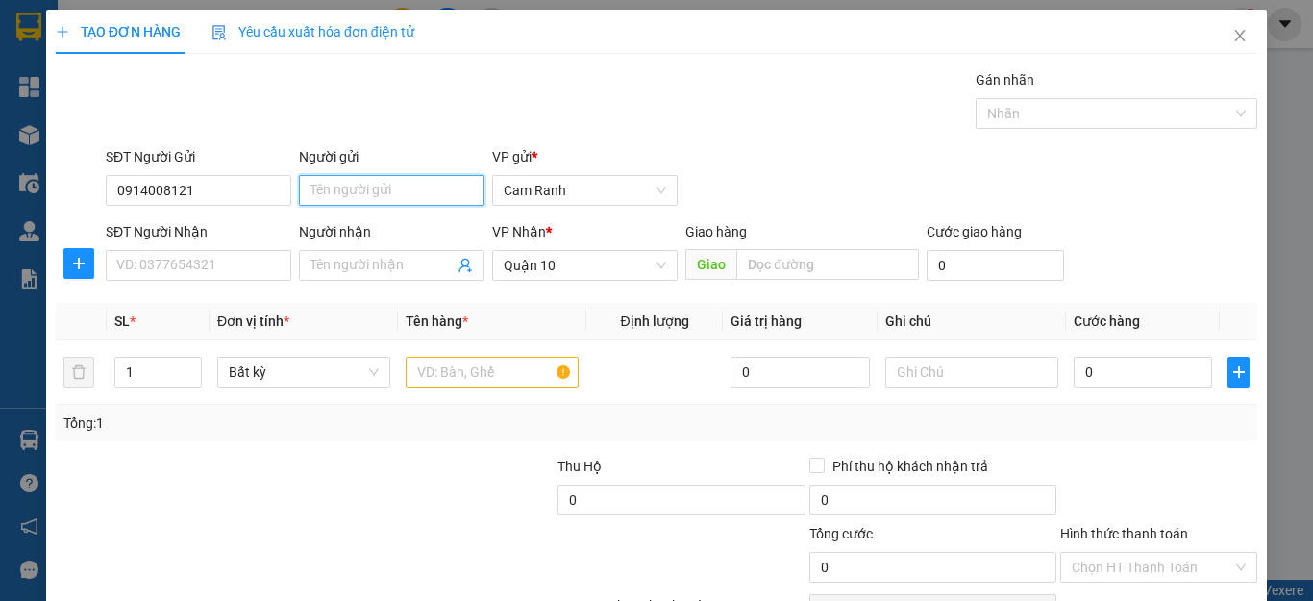
click at [365, 200] on input "Người gửi" at bounding box center [392, 190] width 186 height 31
type input "LIÊN"
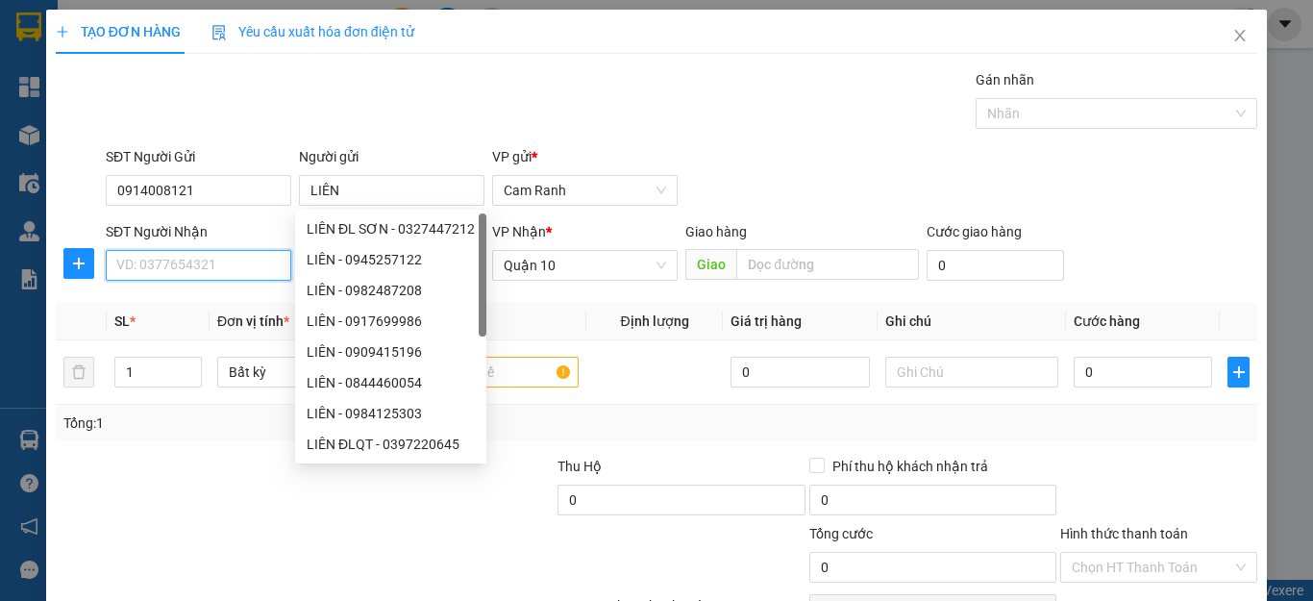
click at [203, 259] on input "SĐT Người Nhận" at bounding box center [199, 265] width 186 height 31
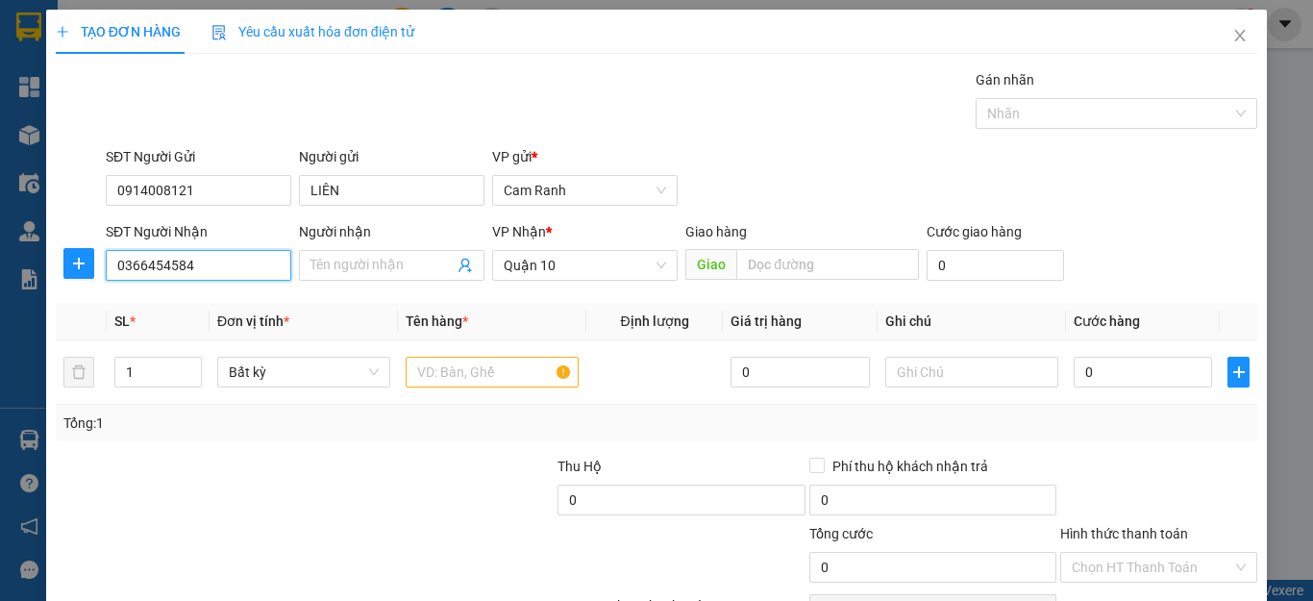
click at [154, 262] on input "0366454584" at bounding box center [199, 265] width 186 height 31
type input "0366154584"
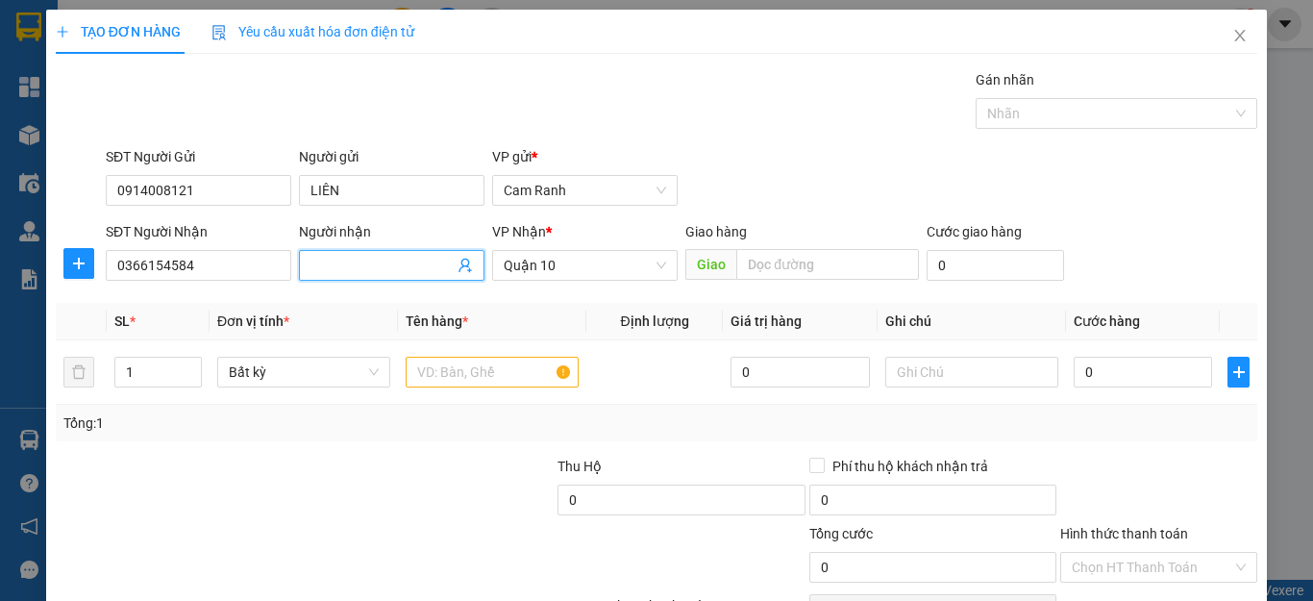
click at [344, 270] on input "Người nhận" at bounding box center [381, 265] width 143 height 21
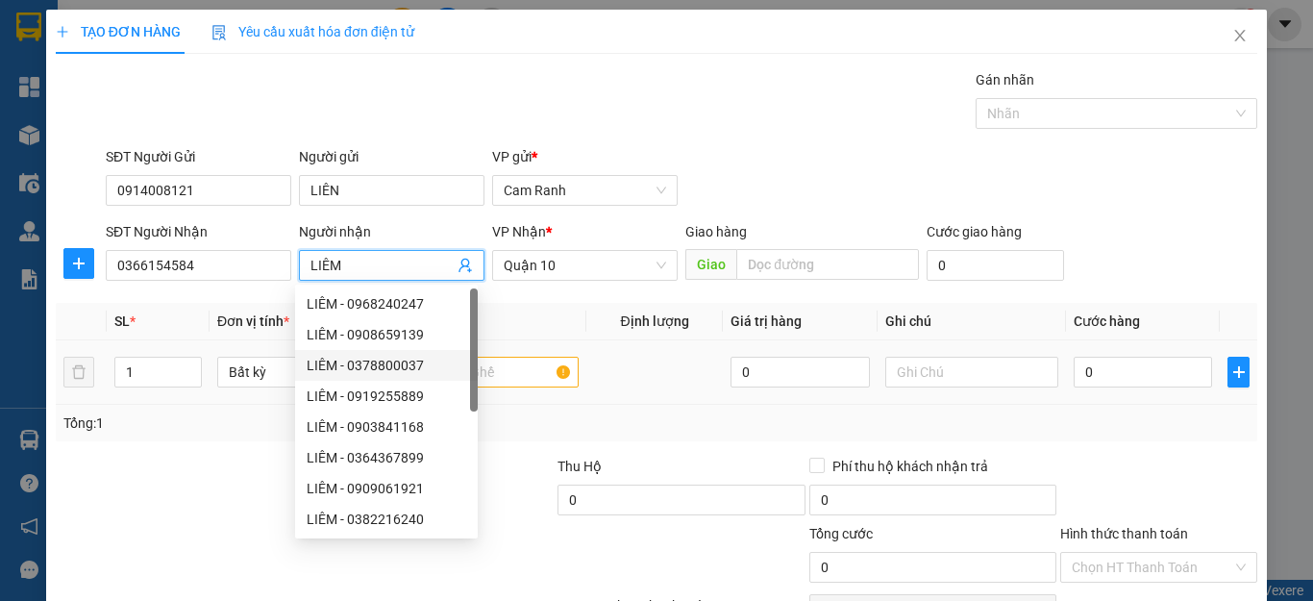
type input "LIÊM"
click at [519, 366] on input "text" at bounding box center [492, 372] width 173 height 31
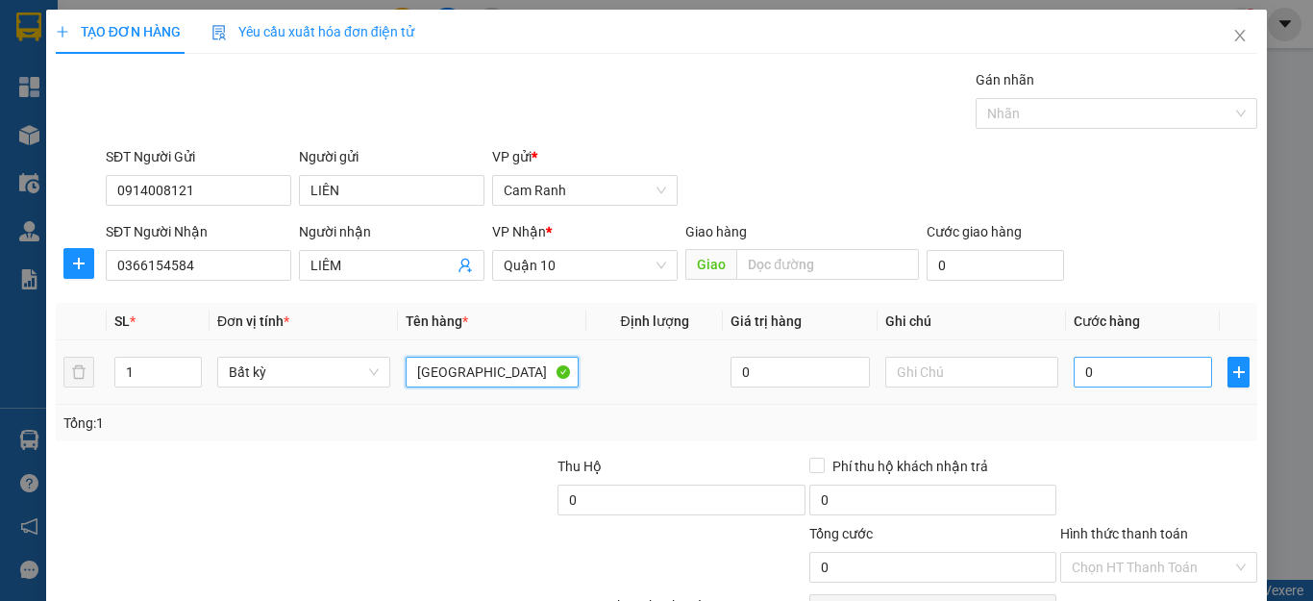
type input "[GEOGRAPHIC_DATA]"
click at [1100, 376] on input "0" at bounding box center [1143, 372] width 138 height 31
type input "4"
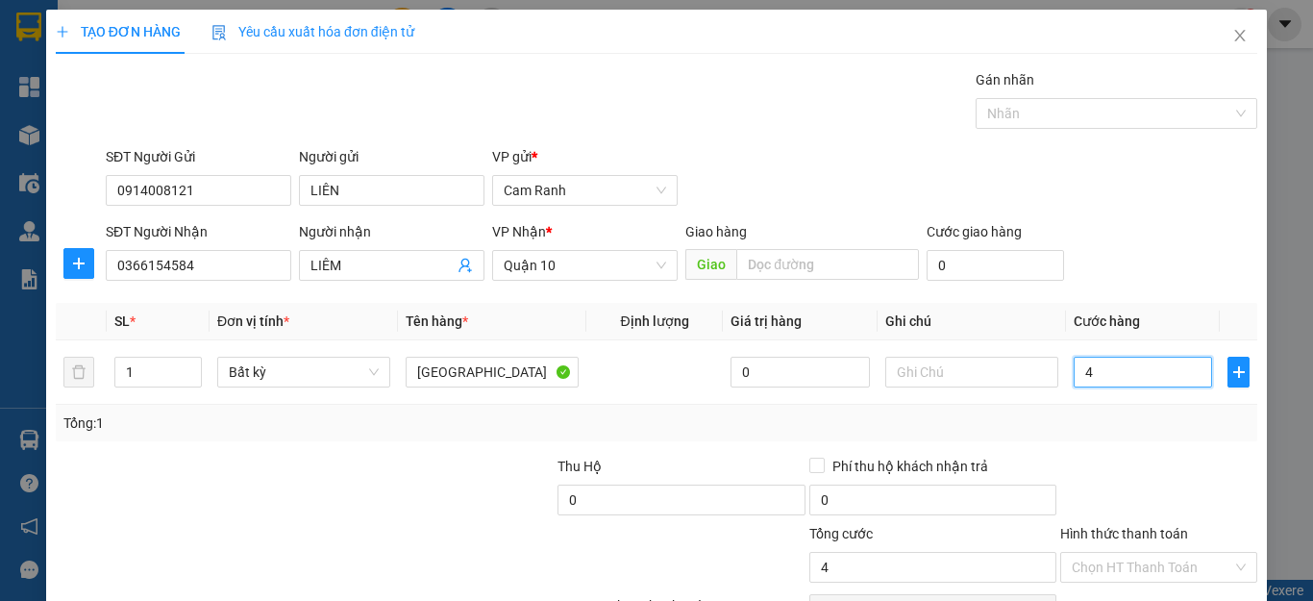
type input "40"
type input "400"
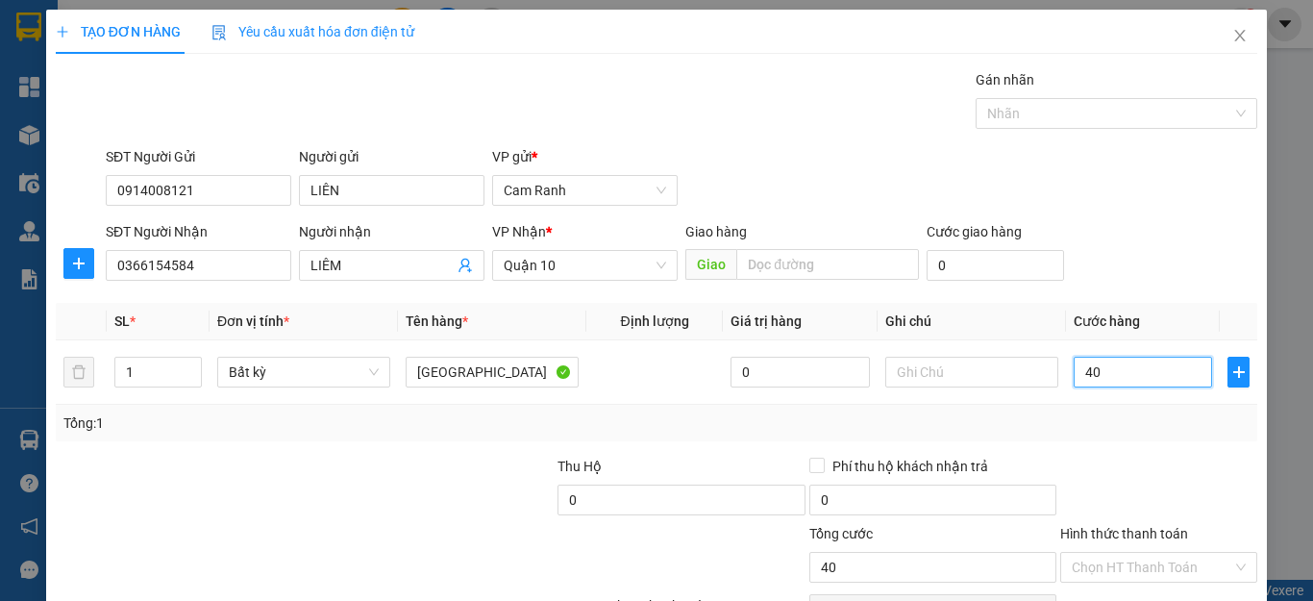
type input "400"
type input "4.000"
type input "40.000"
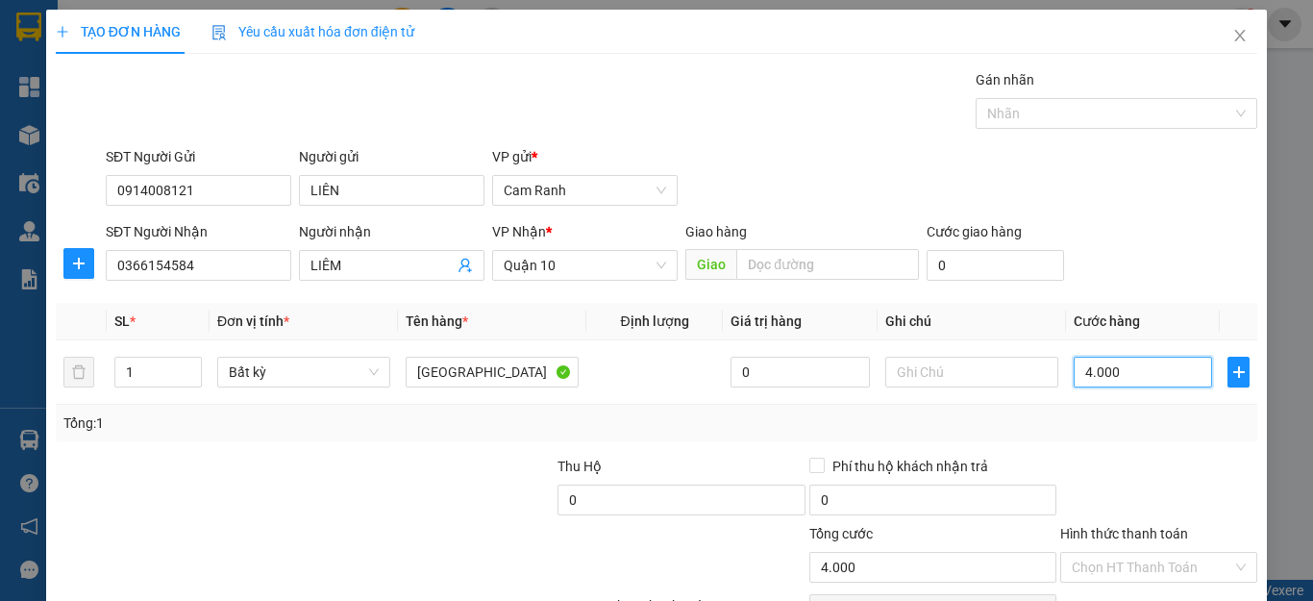
type input "40.000"
click at [1106, 559] on input "Hình thức thanh toán" at bounding box center [1152, 567] width 161 height 29
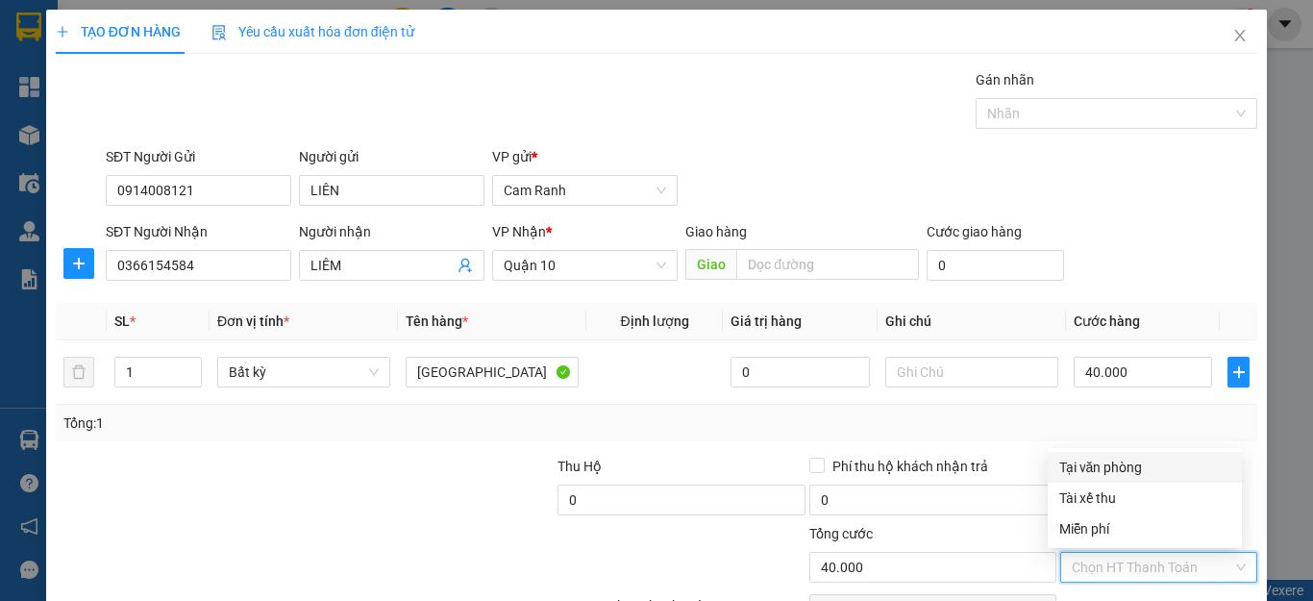
click at [1131, 469] on div "Tại văn phòng" at bounding box center [1144, 467] width 171 height 21
type input "0"
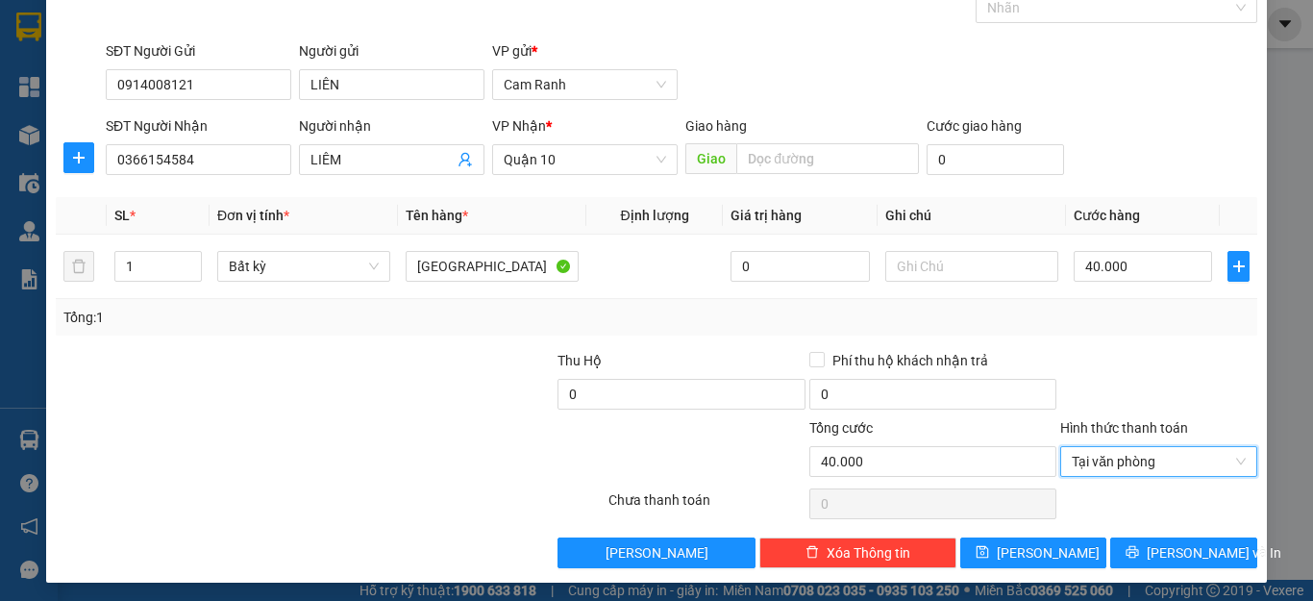
scroll to position [111, 0]
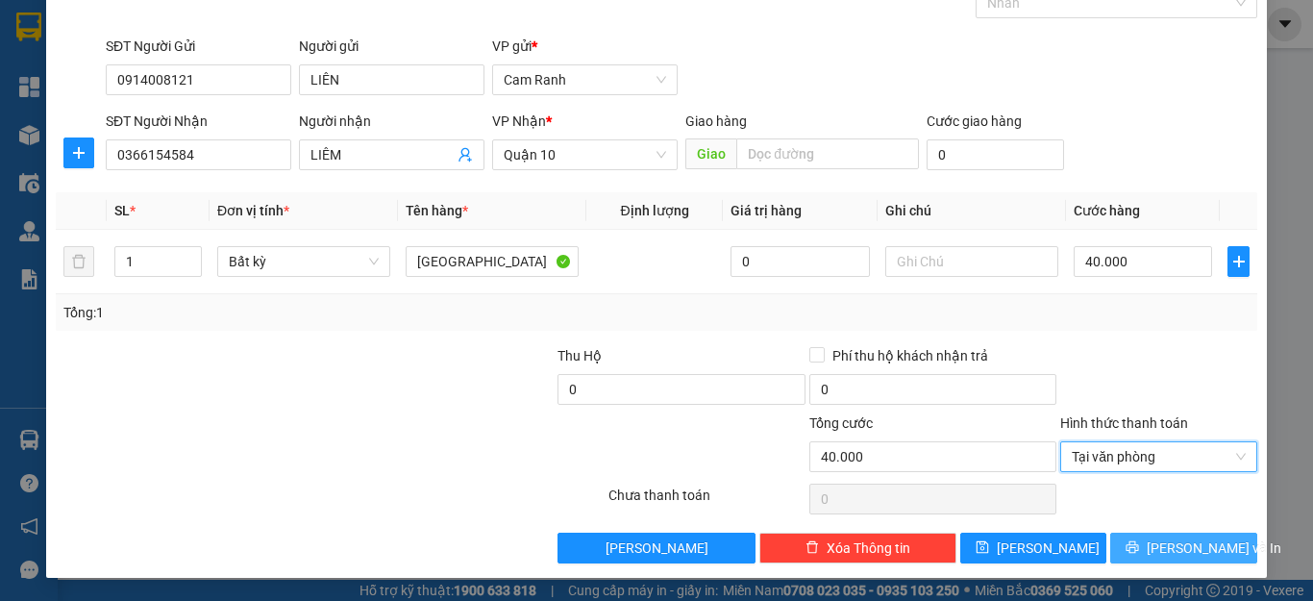
click at [1159, 546] on span "[PERSON_NAME] và In" at bounding box center [1214, 547] width 135 height 21
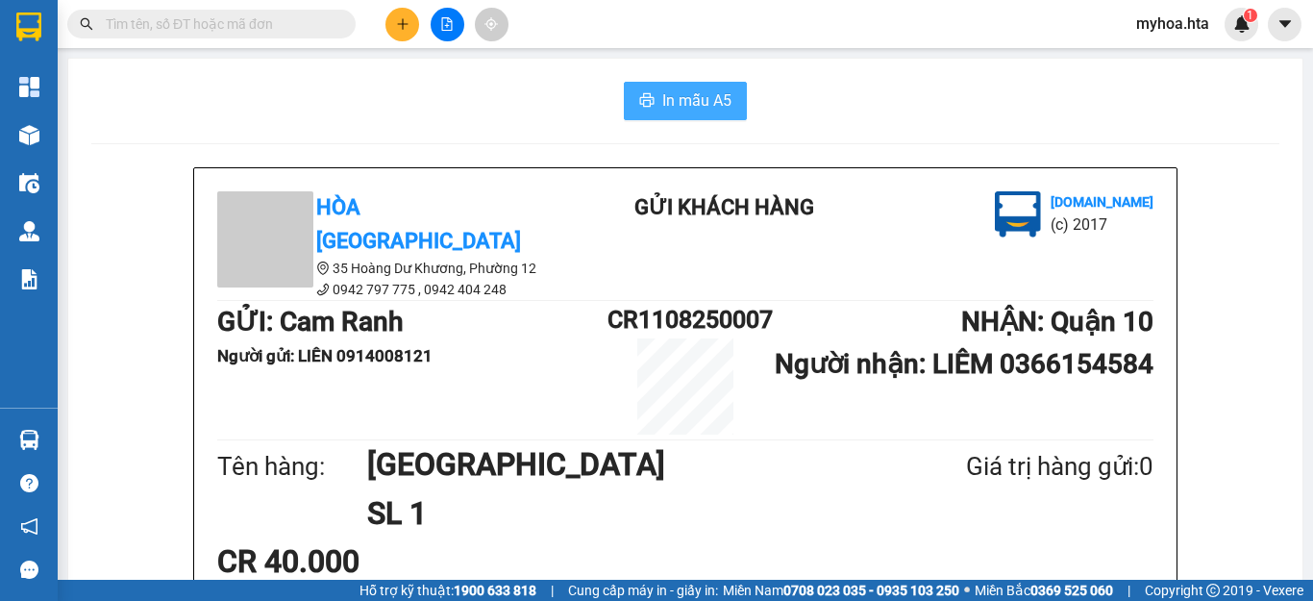
click at [694, 100] on span "In mẫu A5" at bounding box center [696, 100] width 69 height 24
click at [407, 30] on icon "plus" at bounding box center [402, 23] width 13 height 13
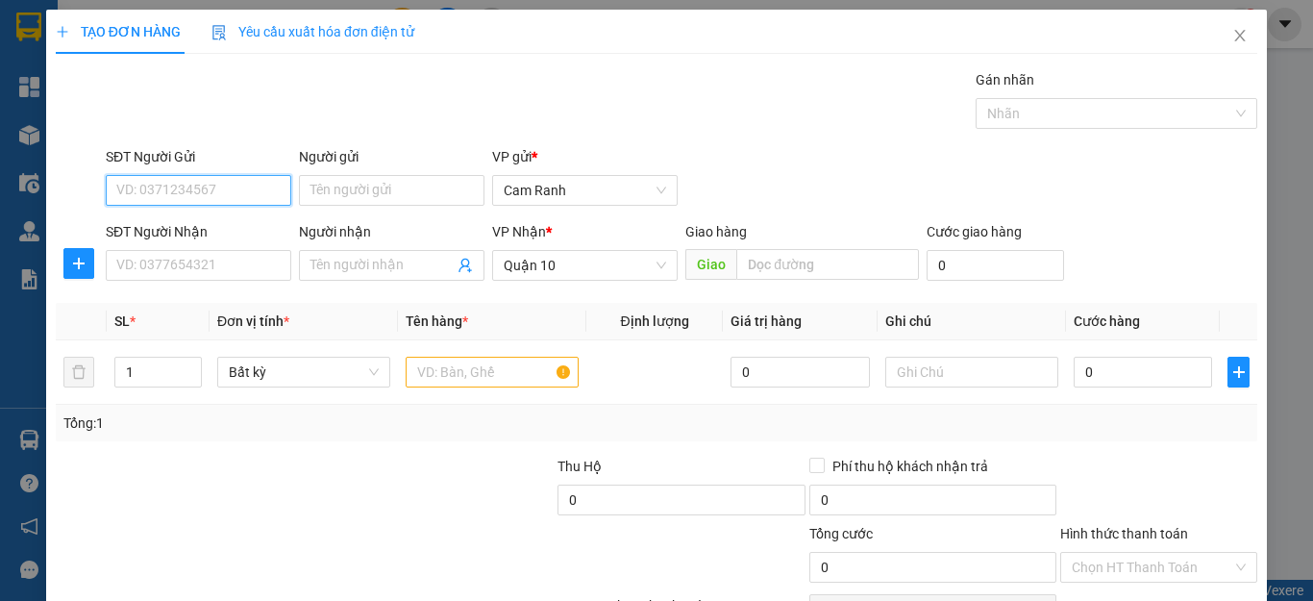
click at [164, 186] on input "SĐT Người Gửi" at bounding box center [199, 190] width 186 height 31
type input "0985992891"
click at [246, 224] on div "0985992891 - CHI ĐỀ" at bounding box center [196, 228] width 160 height 21
type input "CHI ĐỀ"
type input "60.000"
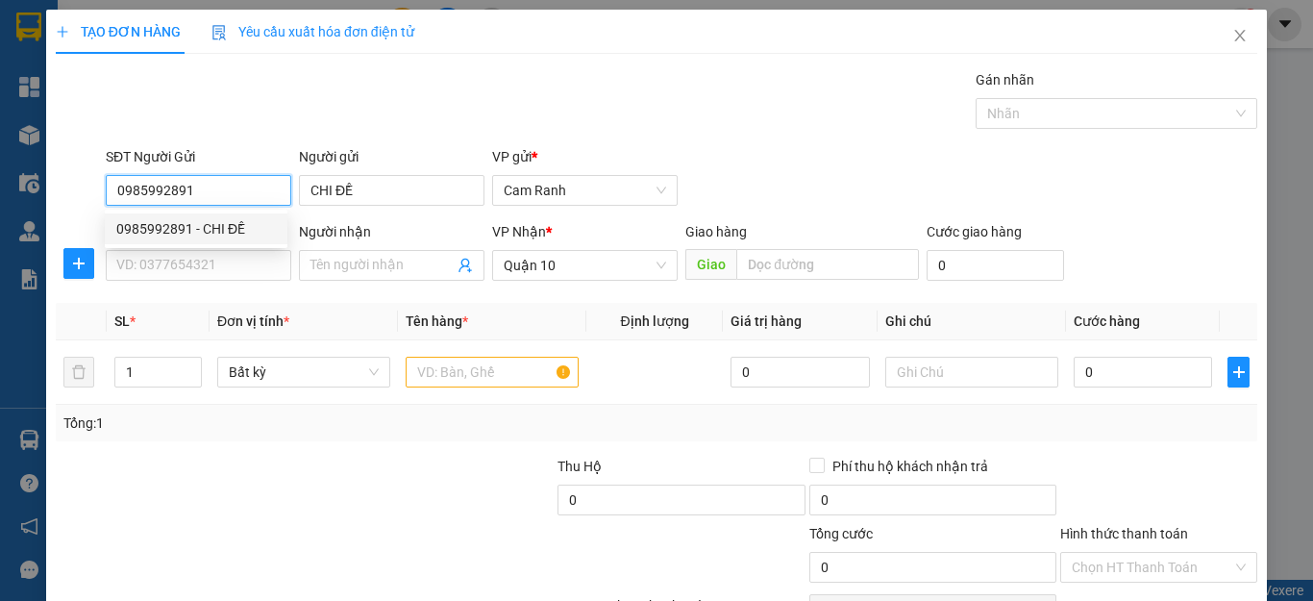
type input "60.000"
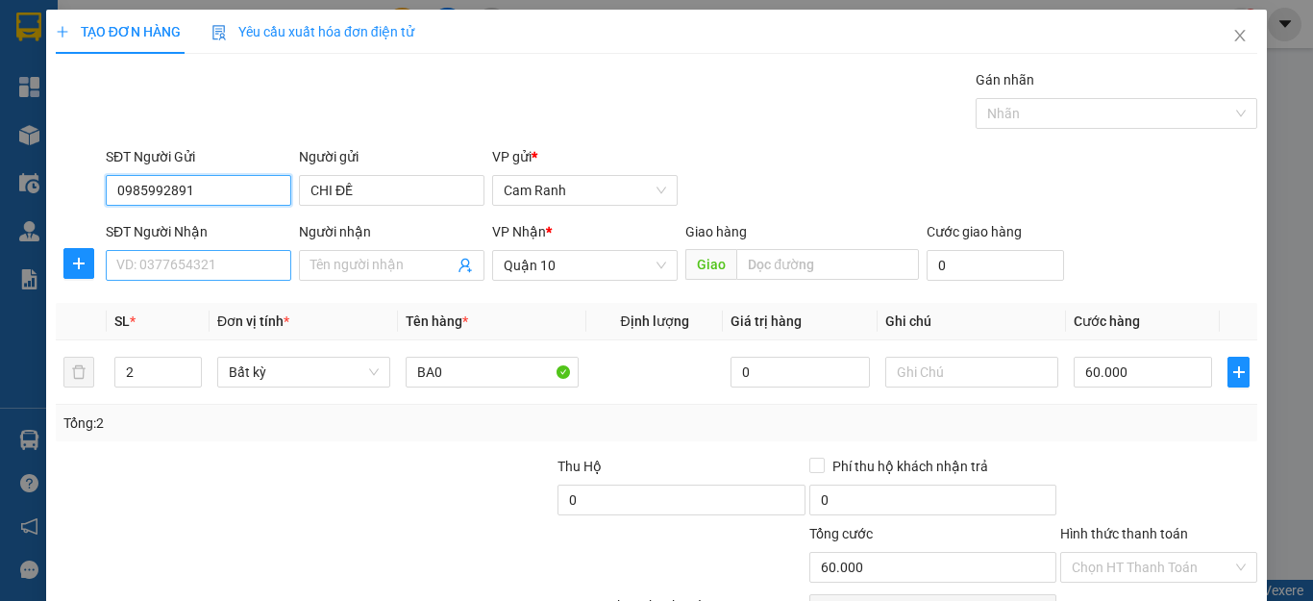
type input "0985992891"
click at [199, 269] on input "SĐT Người Nhận" at bounding box center [199, 265] width 186 height 31
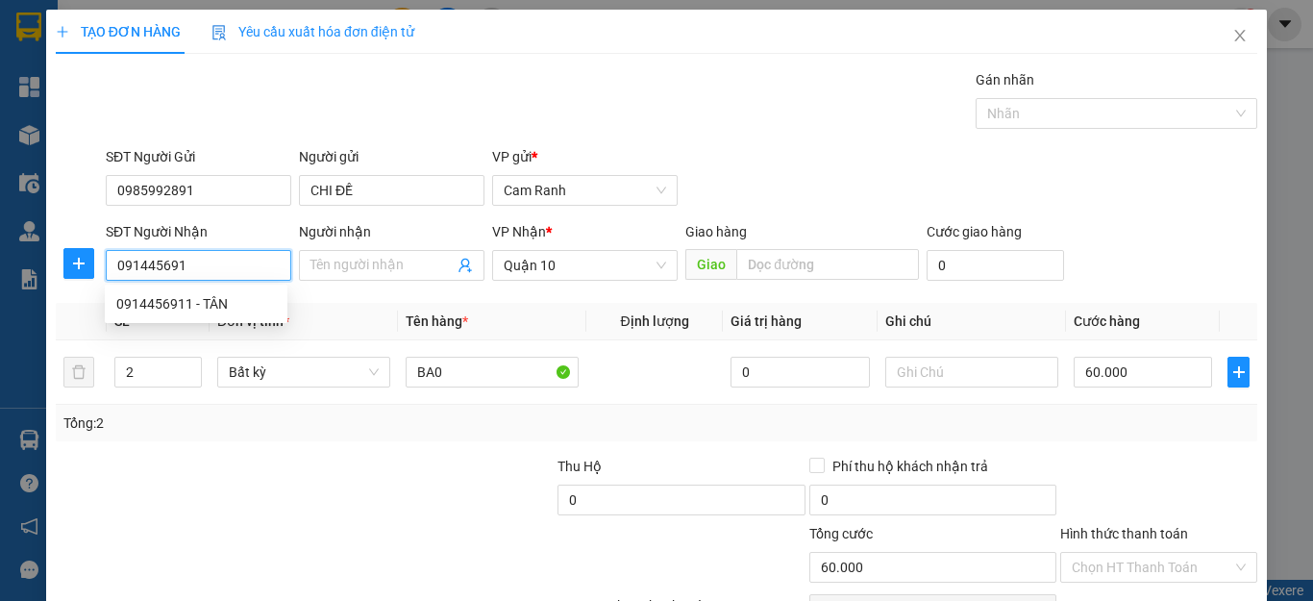
type input "0914456911"
click at [254, 310] on div "0914456911 - TÂN" at bounding box center [196, 303] width 160 height 21
type input "TÂN"
type input "30.000"
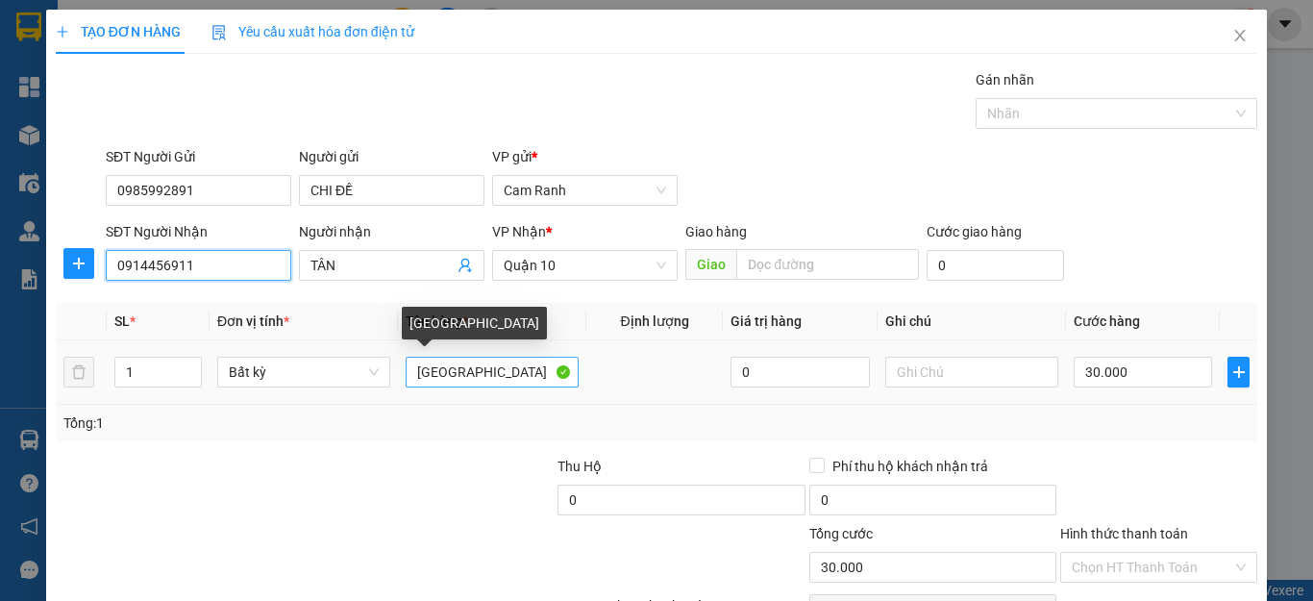
type input "0914456911"
click at [465, 367] on input "[GEOGRAPHIC_DATA]" at bounding box center [492, 372] width 173 height 31
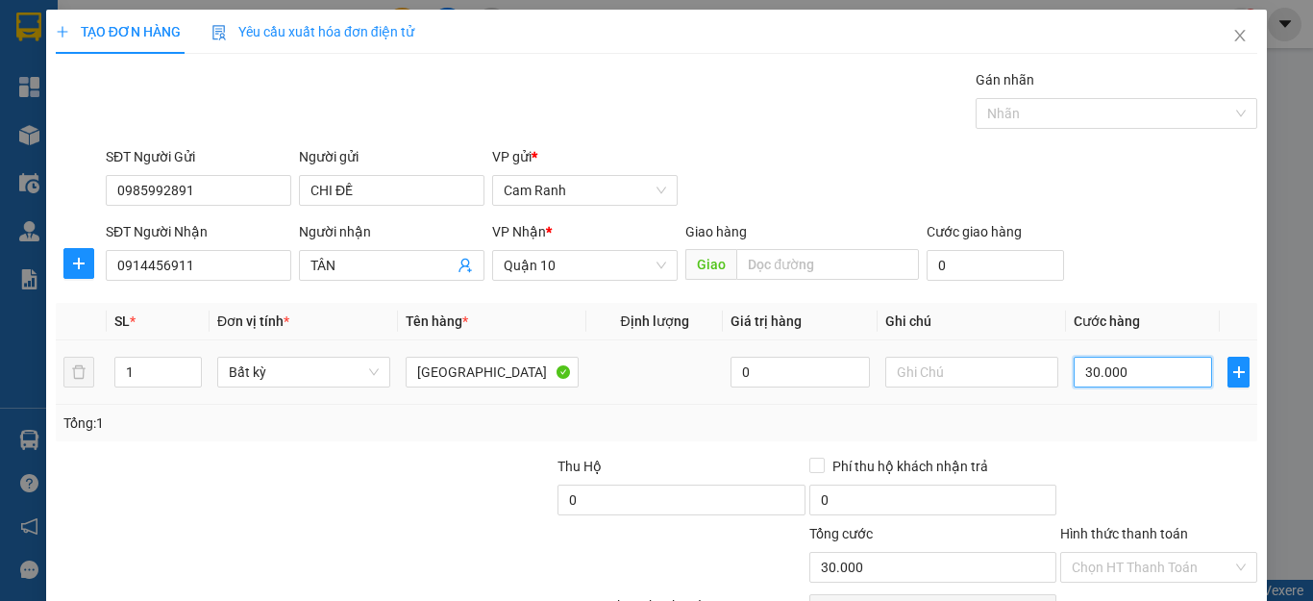
type input "0"
type input "04"
type input "4"
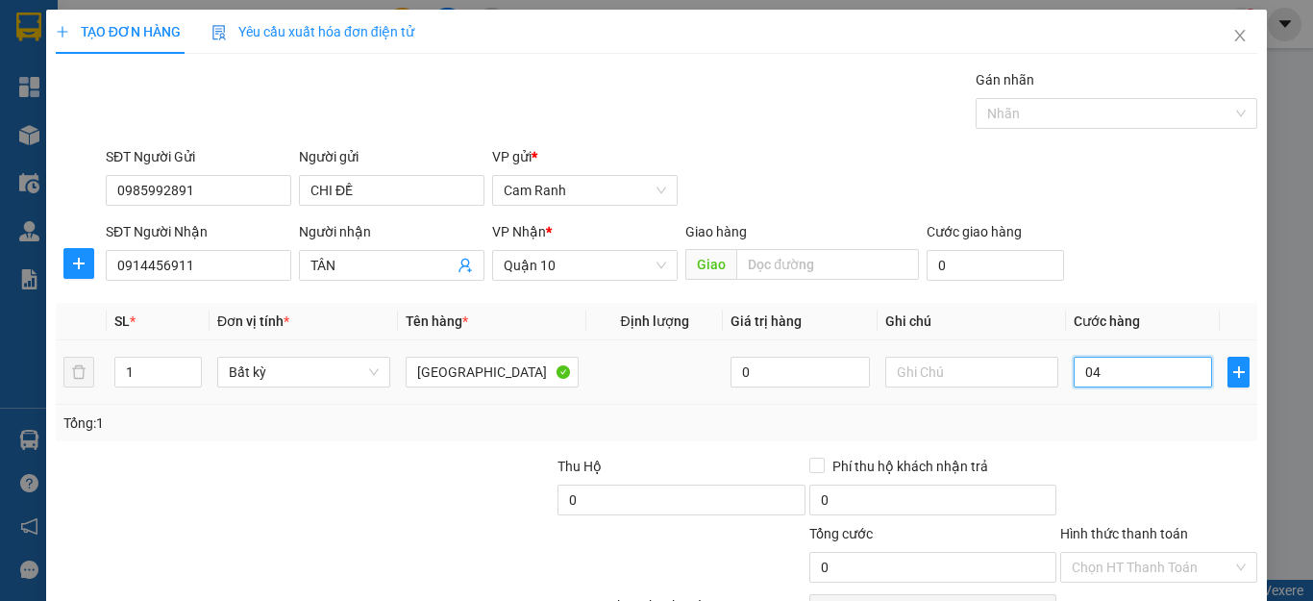
type input "4"
type input "40"
type input "0.400"
type input "400"
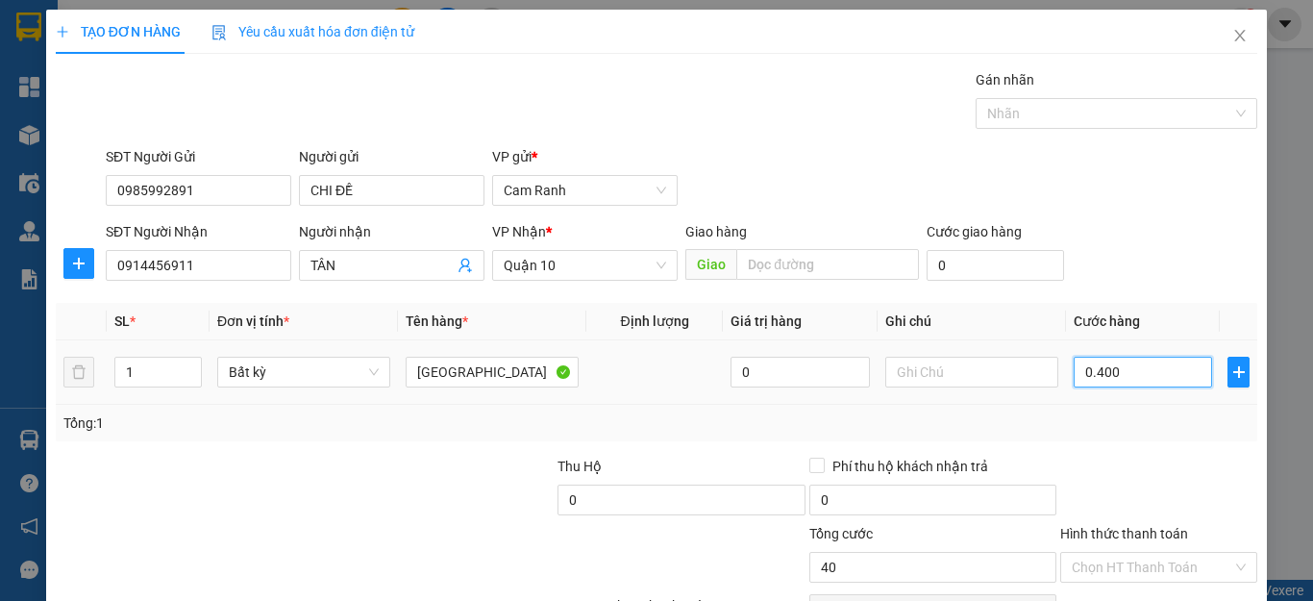
type input "400"
type input "04.000"
type input "4.000"
type input "040.000"
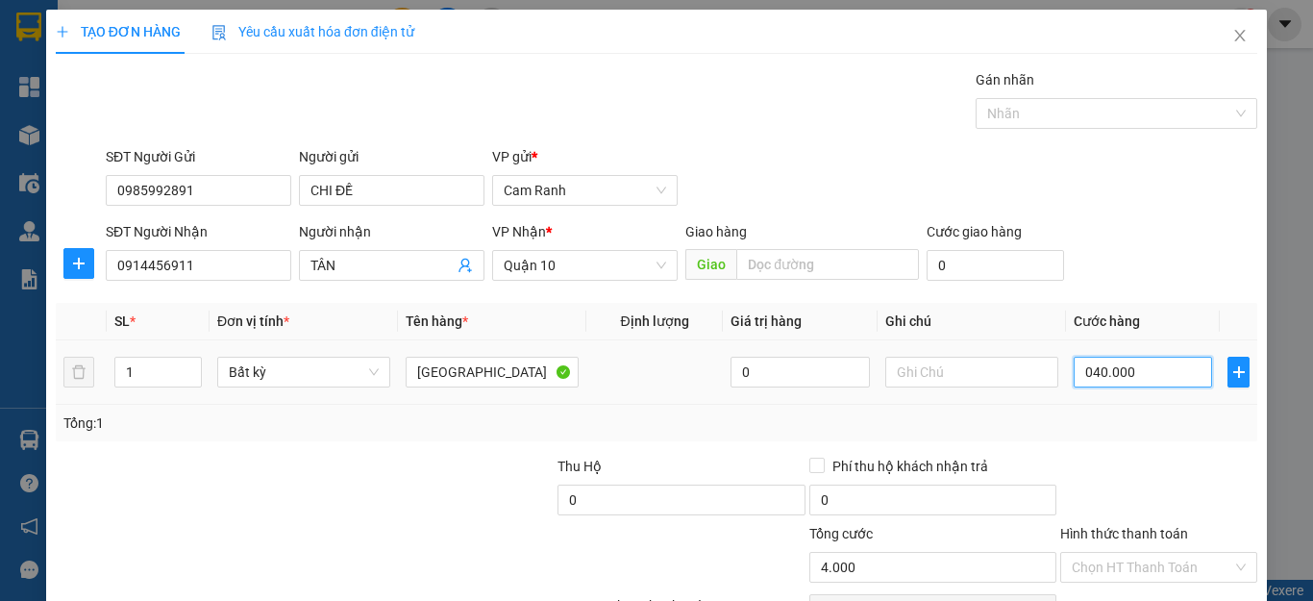
type input "40.000"
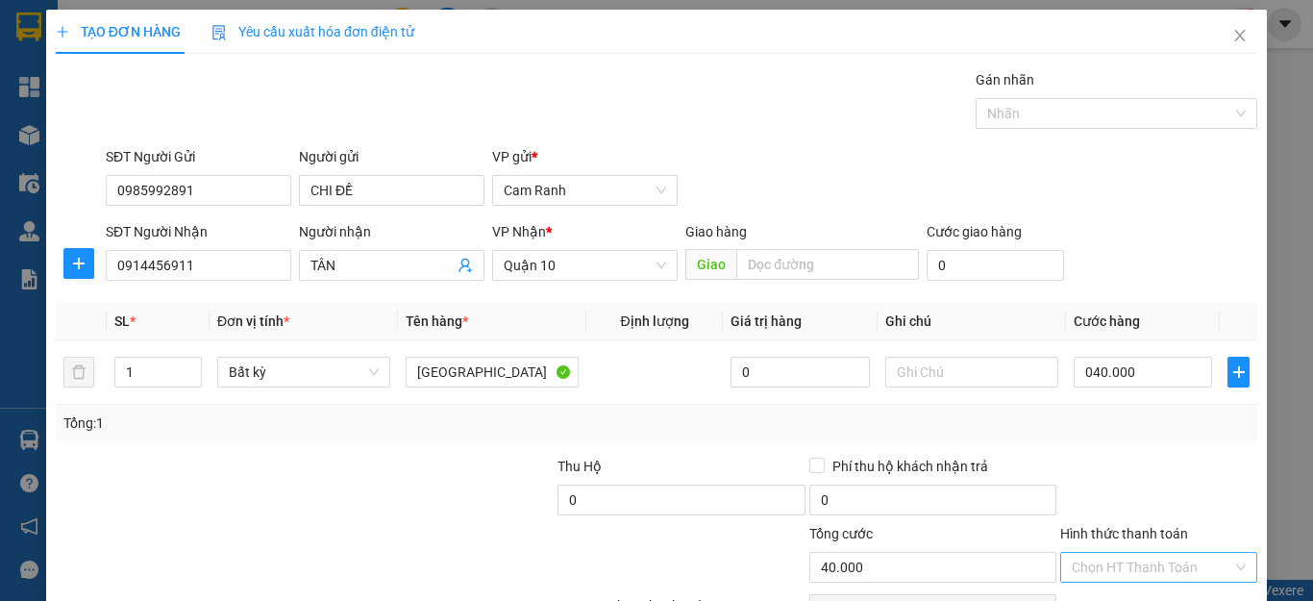
type input "40.000"
click at [1150, 560] on input "Hình thức thanh toán" at bounding box center [1152, 567] width 161 height 29
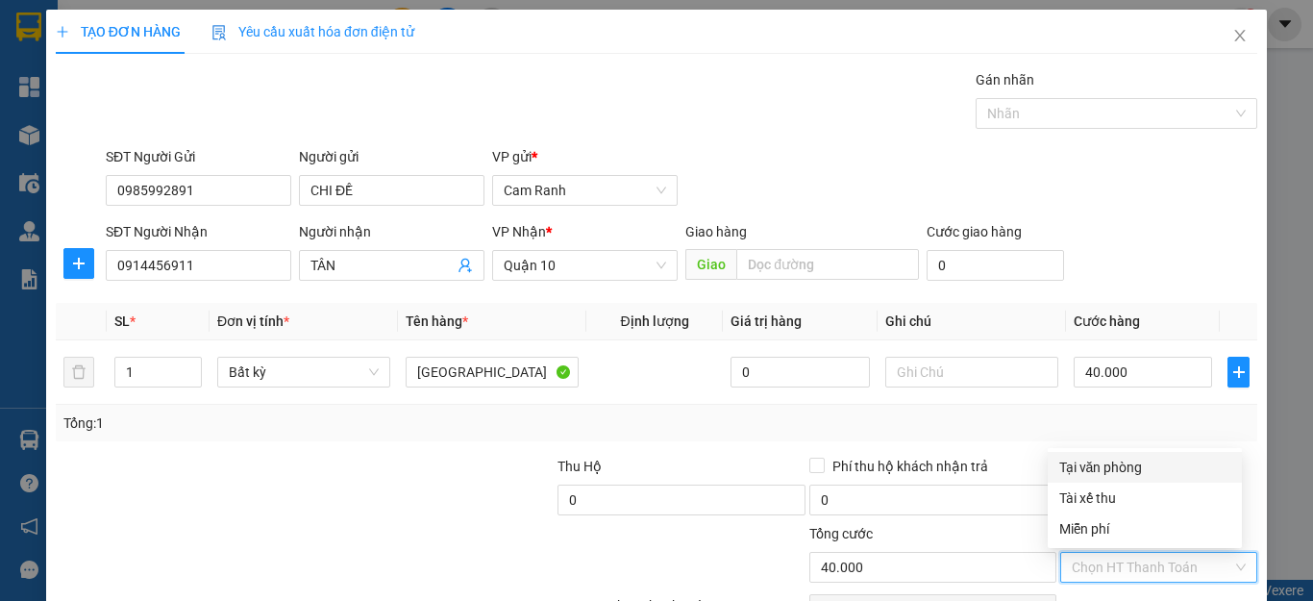
click at [1089, 461] on div "Tại văn phòng" at bounding box center [1144, 467] width 171 height 21
type input "0"
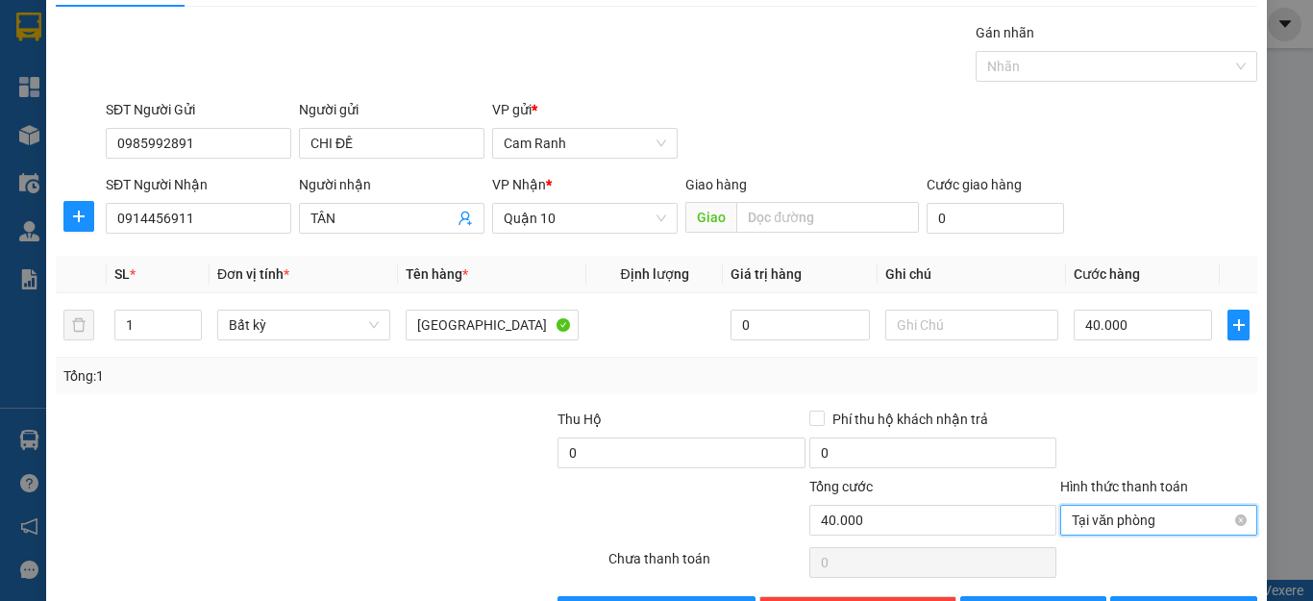
scroll to position [111, 0]
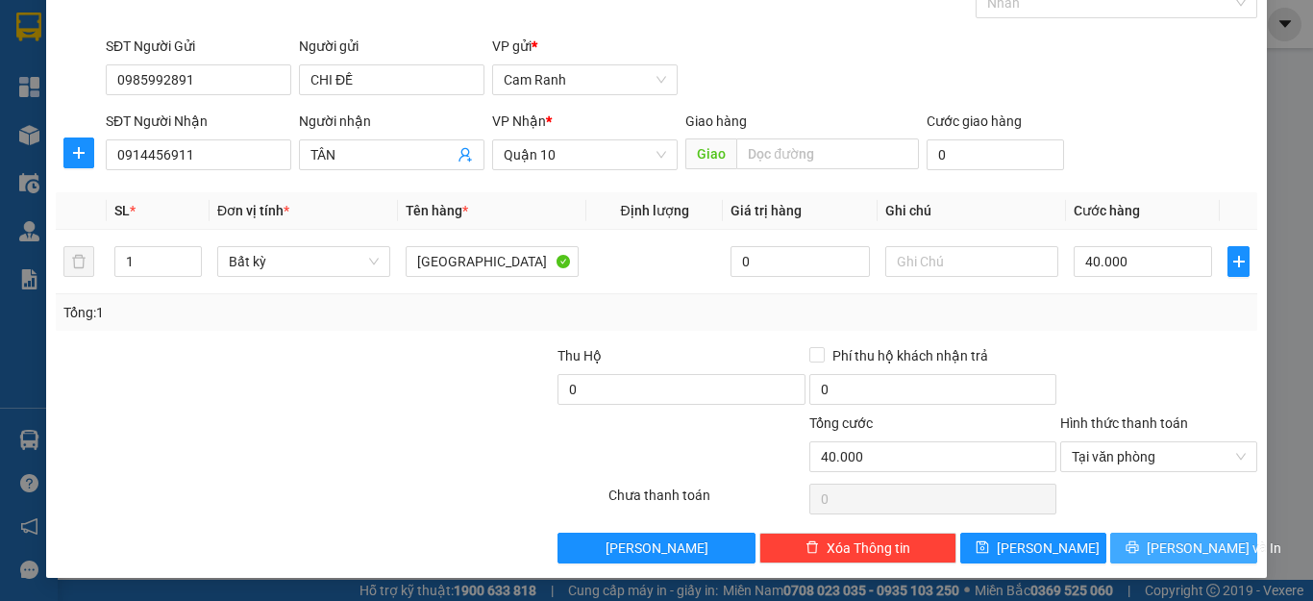
click at [1177, 540] on span "[PERSON_NAME] và In" at bounding box center [1214, 547] width 135 height 21
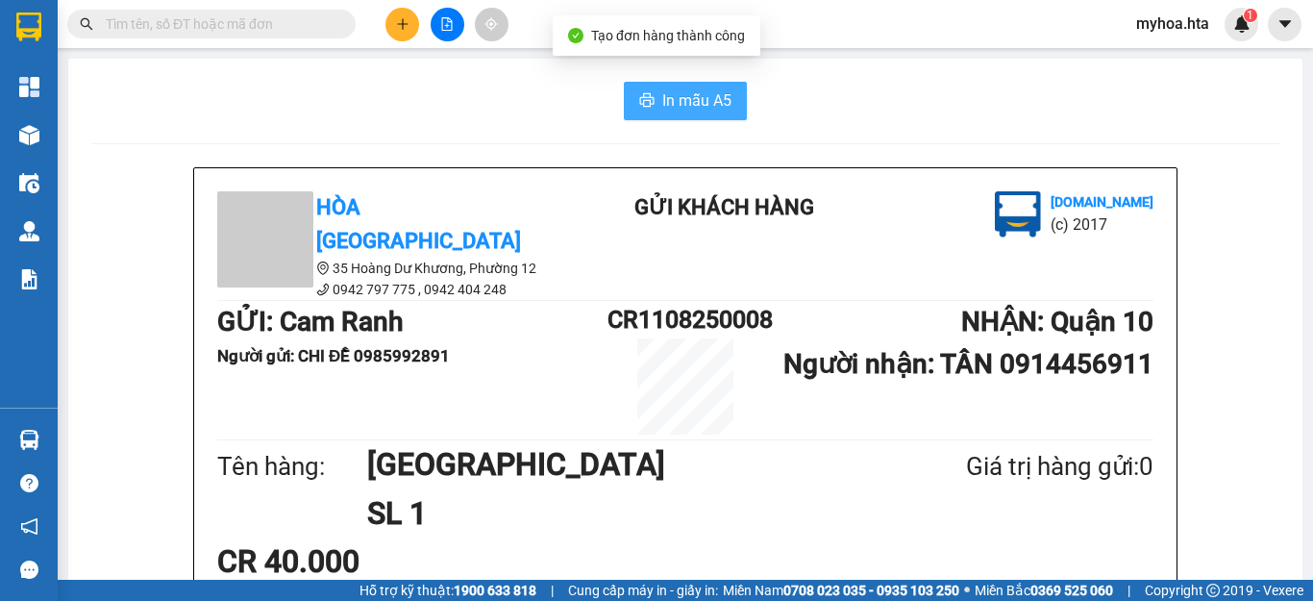
click at [698, 104] on span "In mẫu A5" at bounding box center [696, 100] width 69 height 24
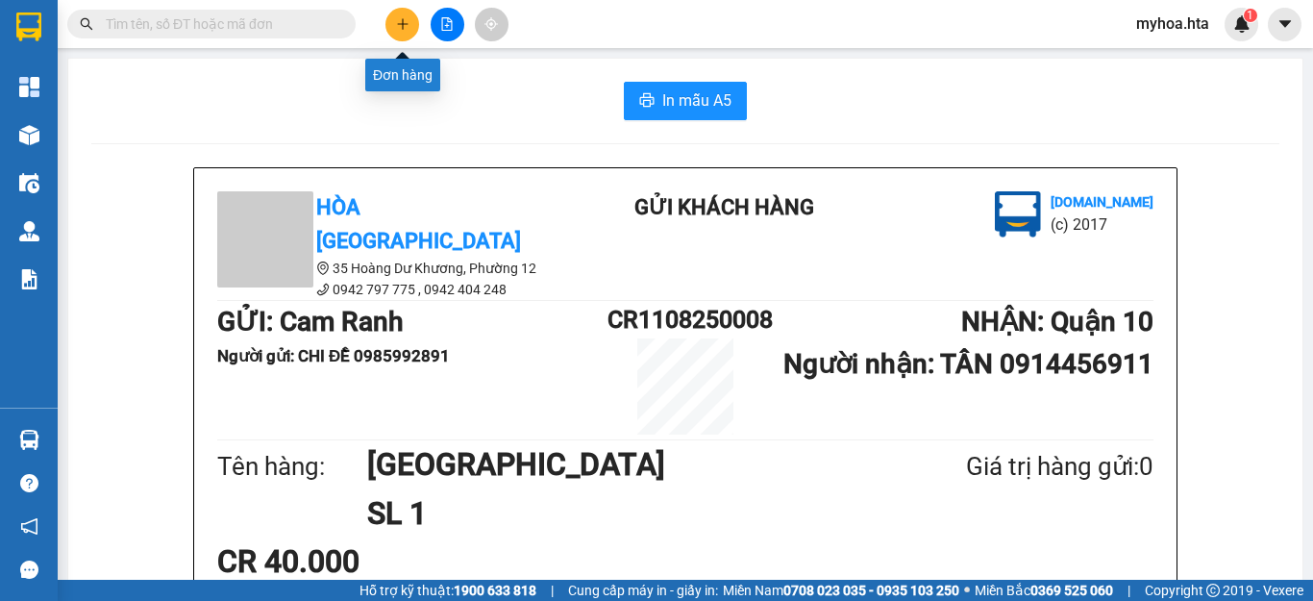
click at [405, 25] on icon "plus" at bounding box center [402, 23] width 13 height 13
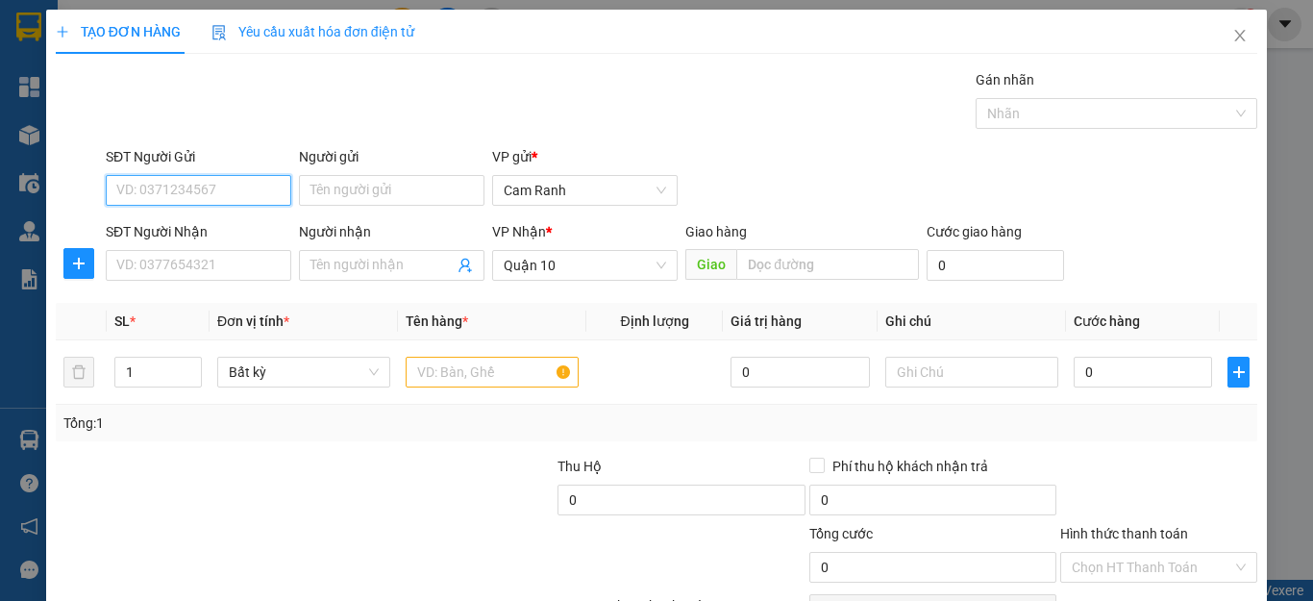
click at [199, 183] on input "SĐT Người Gửi" at bounding box center [199, 190] width 186 height 31
type input "0354195312"
click at [220, 226] on div "0354195312 - TUYẾT" at bounding box center [196, 228] width 160 height 21
type input "TUYẾT"
type input "60.000"
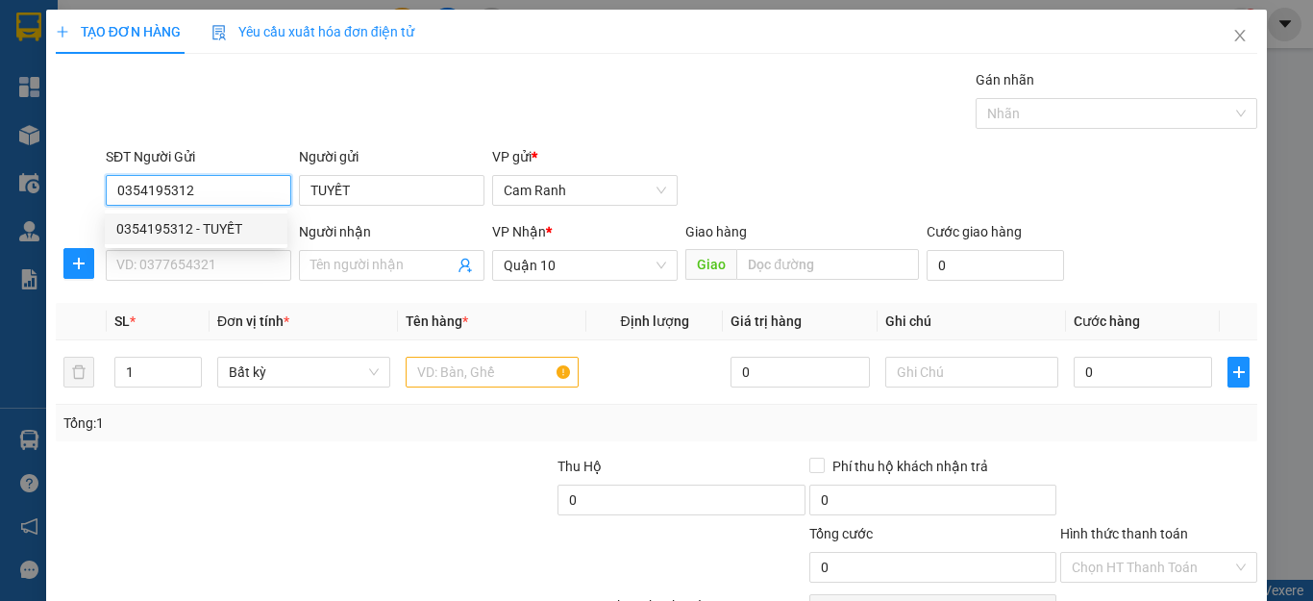
type input "60.000"
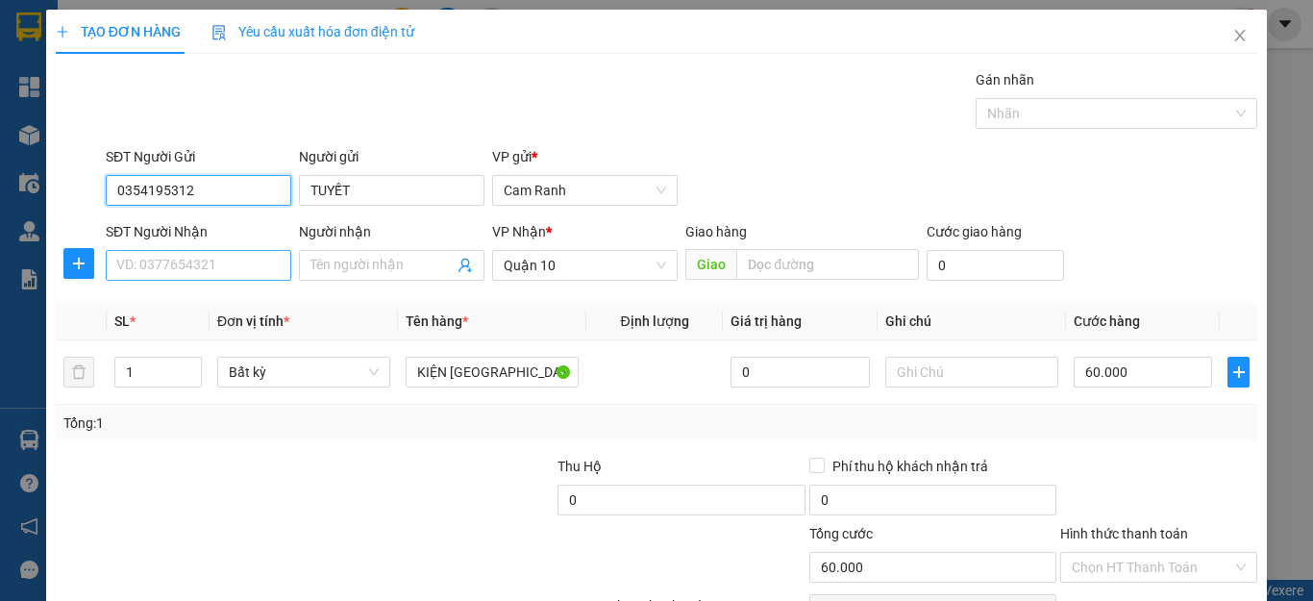
type input "0354195312"
click at [212, 260] on input "SĐT Người Nhận" at bounding box center [199, 265] width 186 height 31
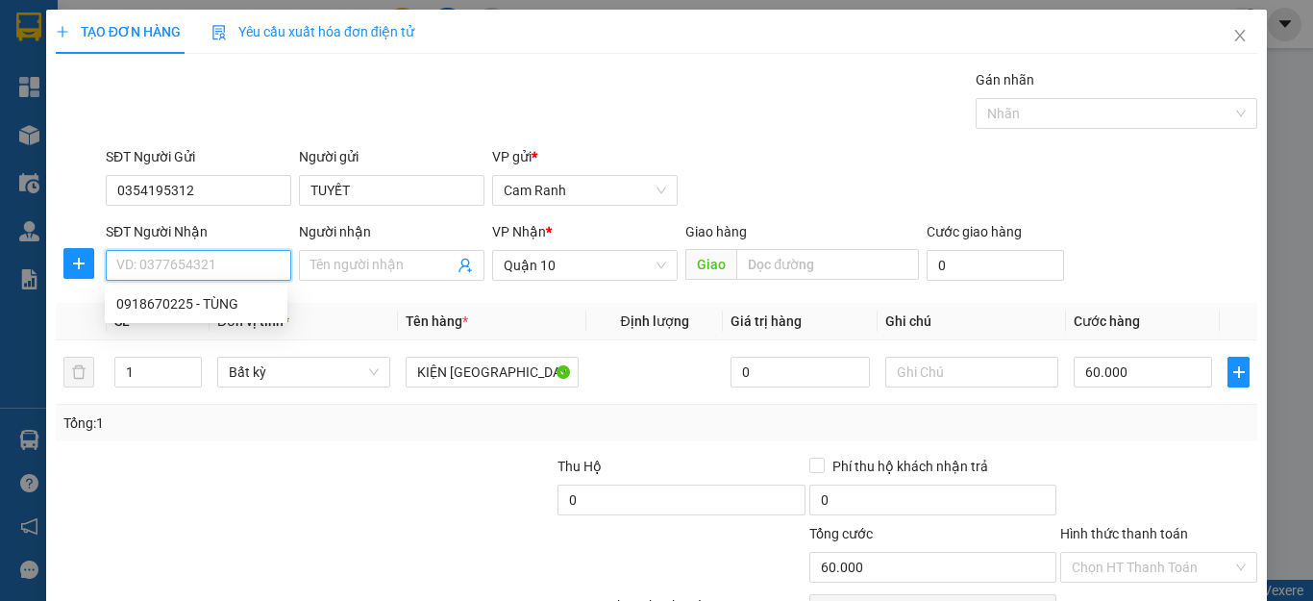
drag, startPoint x: 212, startPoint y: 260, endPoint x: 320, endPoint y: 321, distance: 124.0
click at [318, 319] on div "Transit Pickup Surcharge Ids Transit Deliver Surcharge Ids Transit Deliver Surc…" at bounding box center [657, 371] width 1202 height 605
click at [233, 308] on div "0918670225 - TÙNG" at bounding box center [196, 303] width 160 height 21
type input "0918670225"
type input "TÙNG"
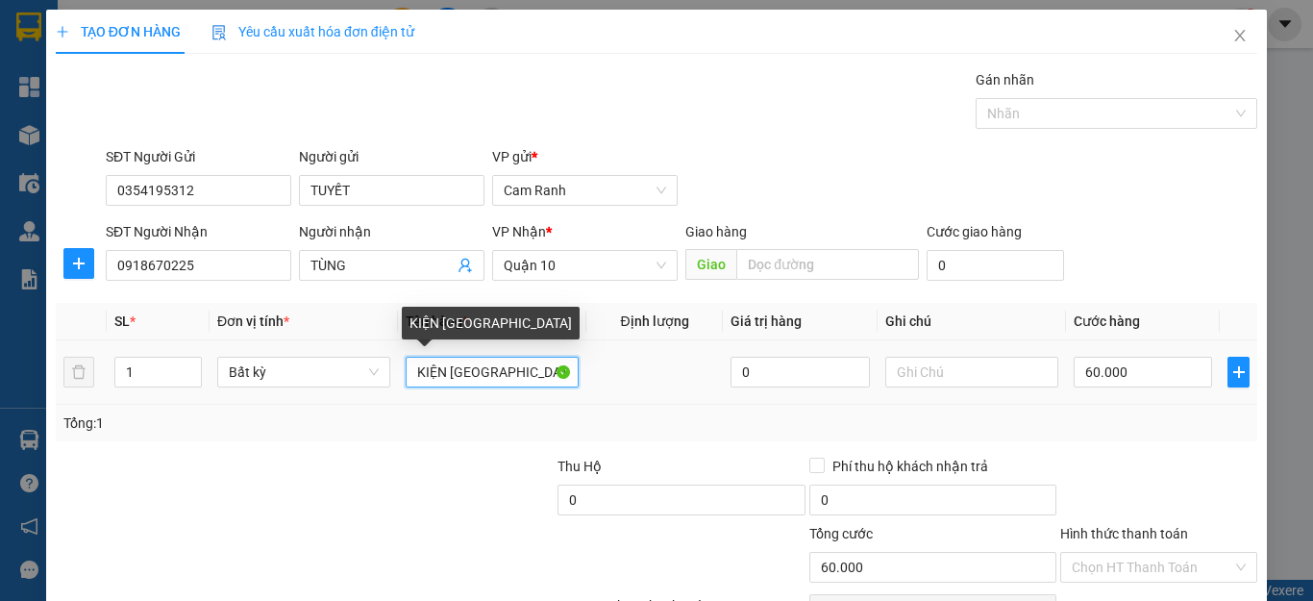
click at [479, 369] on input "KIỆN TX" at bounding box center [492, 372] width 173 height 31
type input "K"
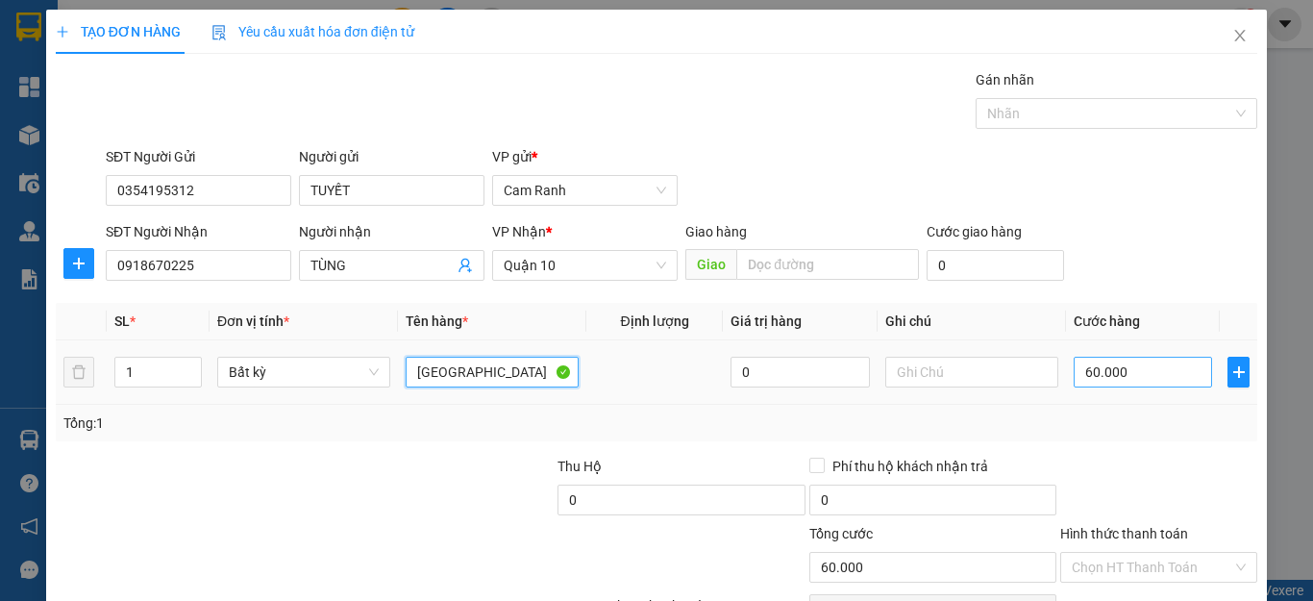
type input "[GEOGRAPHIC_DATA]"
click at [1142, 371] on input "60.000" at bounding box center [1143, 372] width 138 height 31
type input "4"
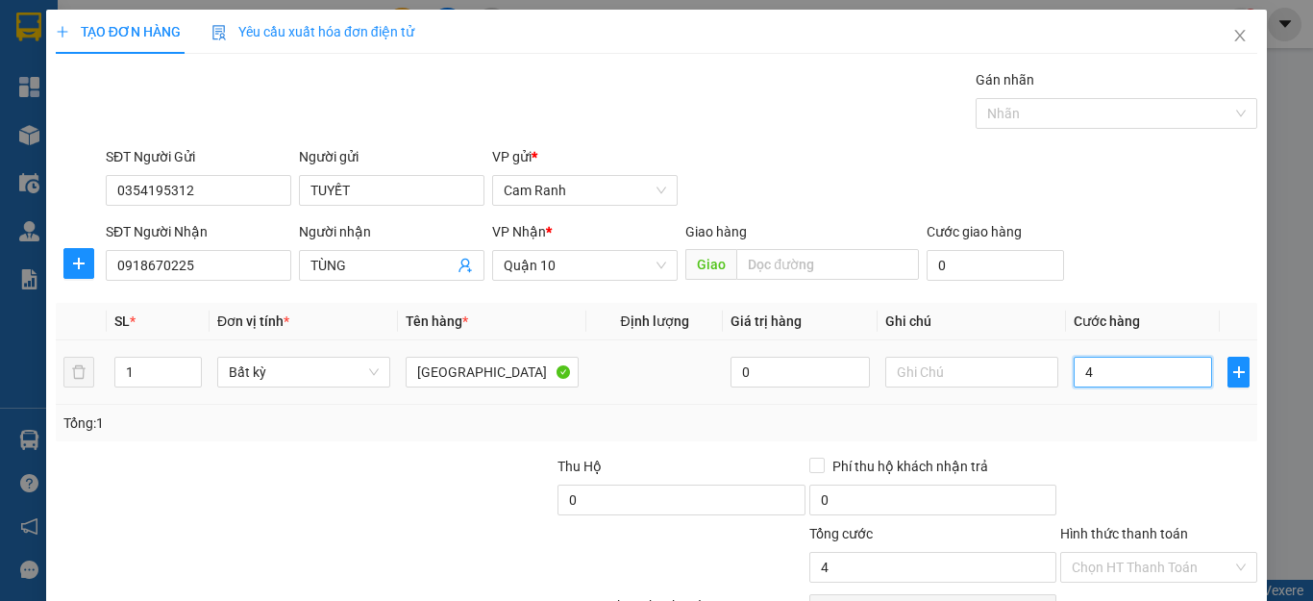
type input "40"
type input "400"
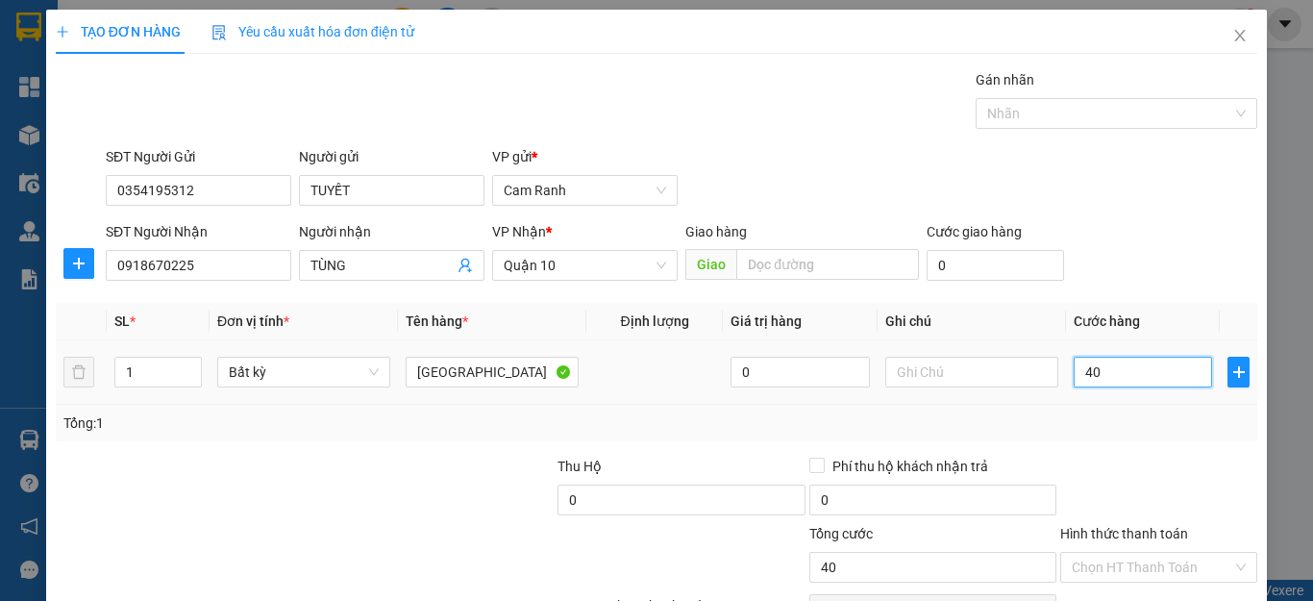
type input "400"
type input "4.000"
type input "40.000"
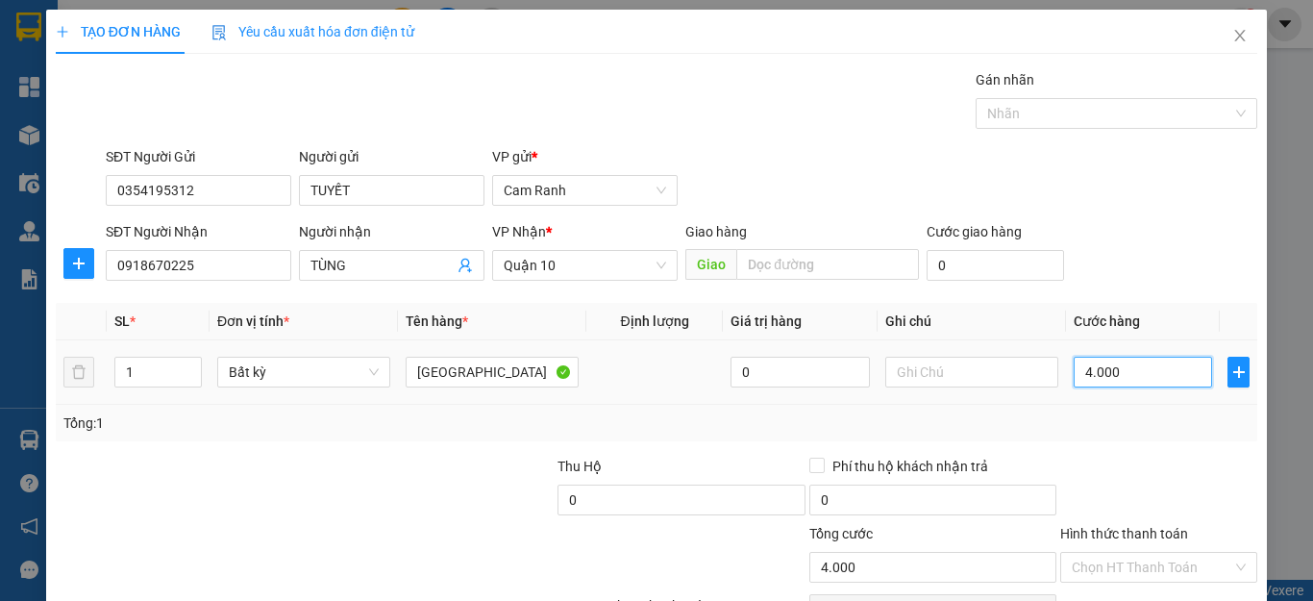
type input "40.000"
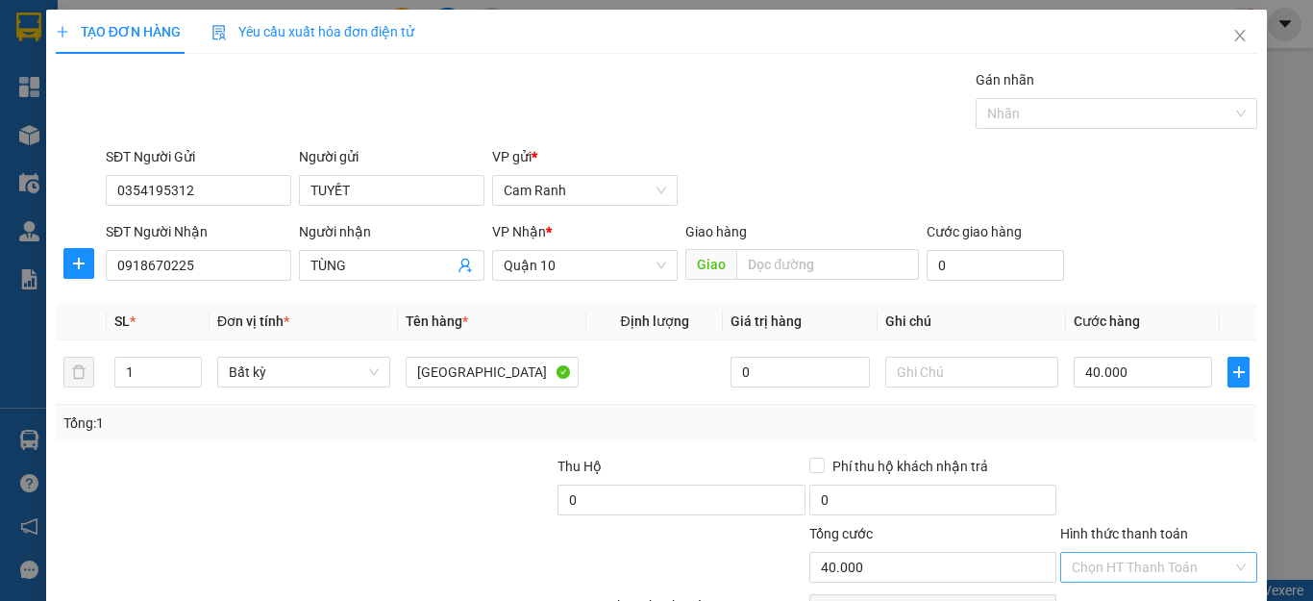
click at [1121, 570] on input "Hình thức thanh toán" at bounding box center [1152, 567] width 161 height 29
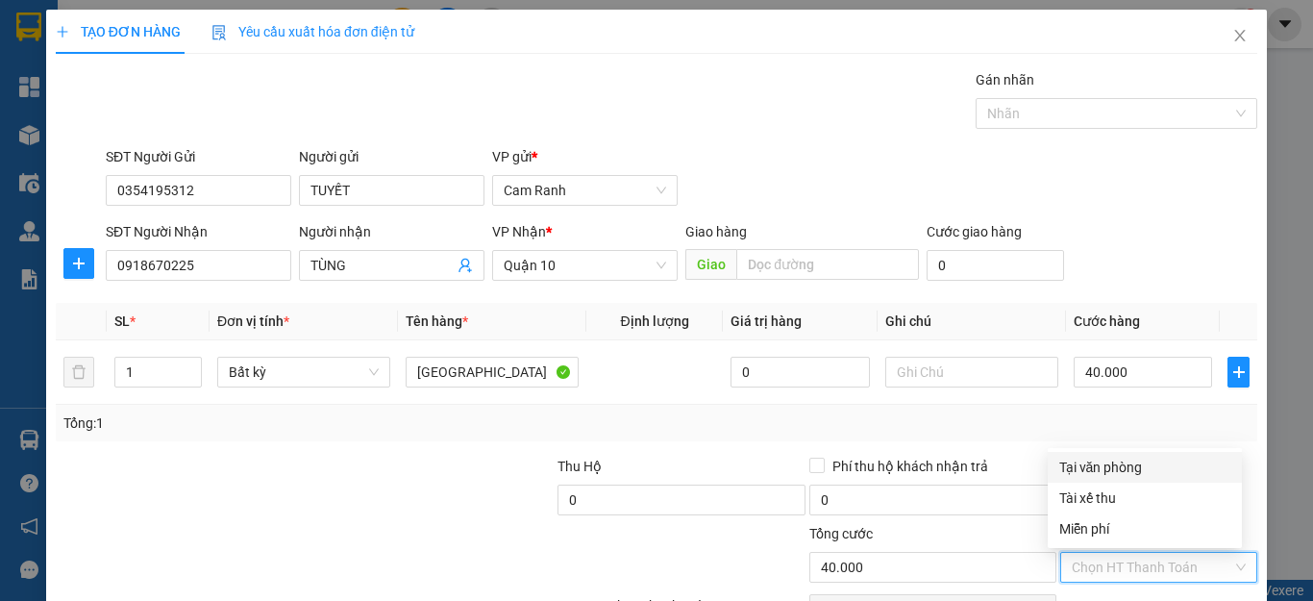
click at [1135, 459] on div "Tại văn phòng" at bounding box center [1144, 467] width 171 height 21
type input "0"
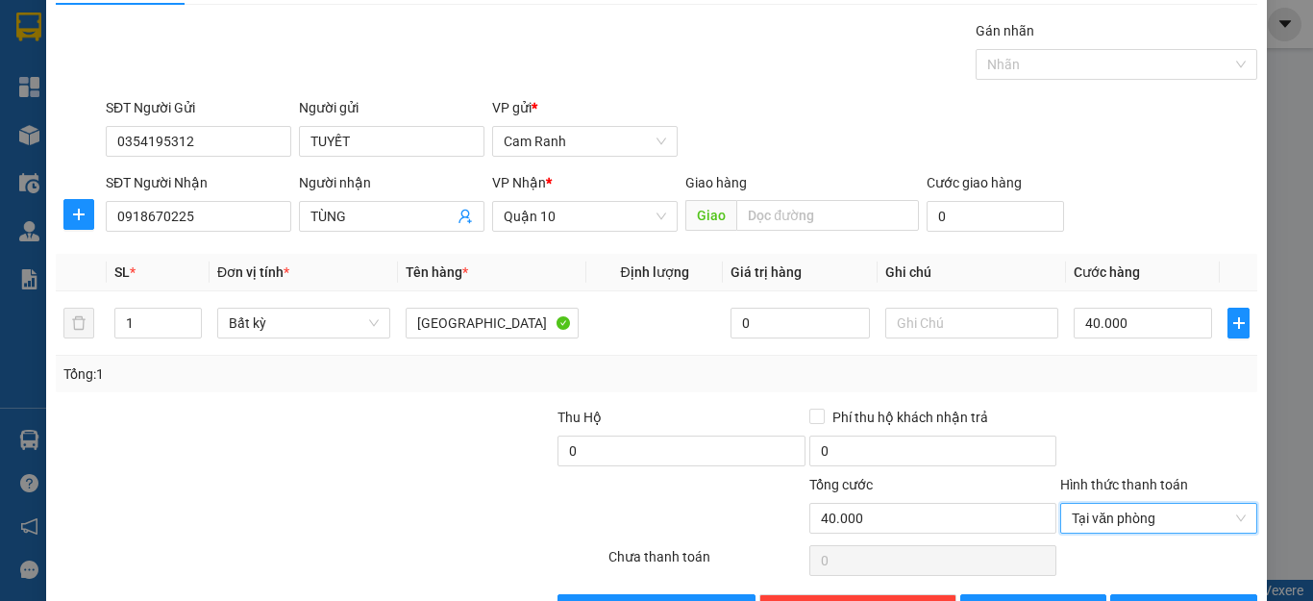
scroll to position [96, 0]
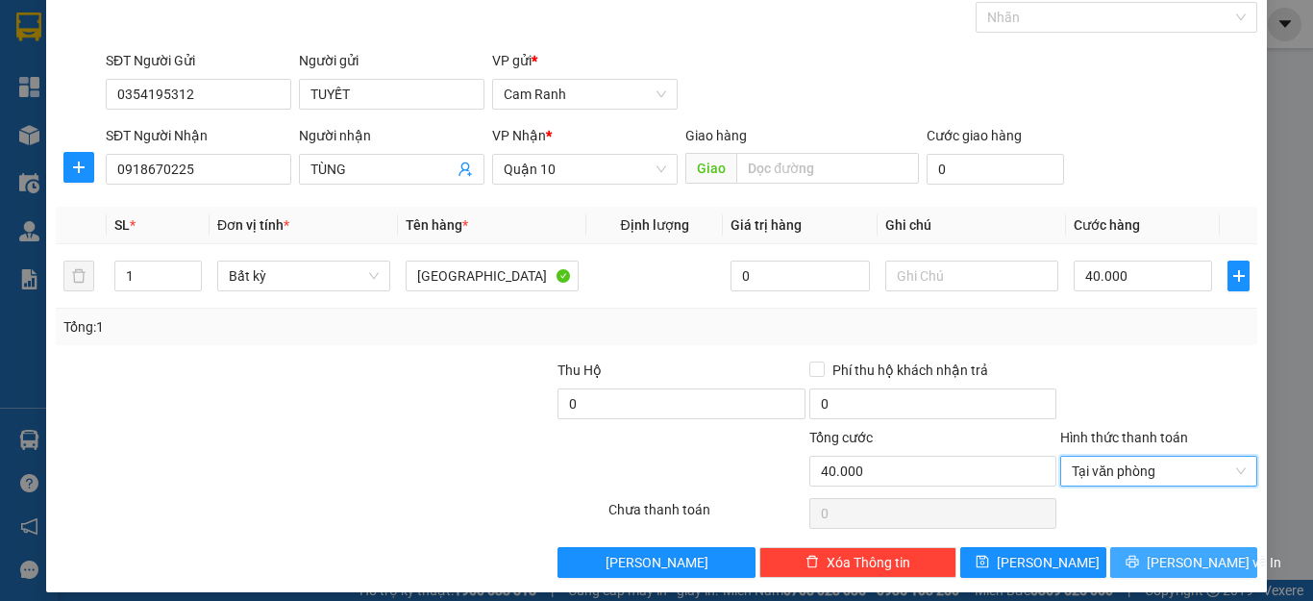
click at [1169, 555] on span "[PERSON_NAME] và In" at bounding box center [1214, 562] width 135 height 21
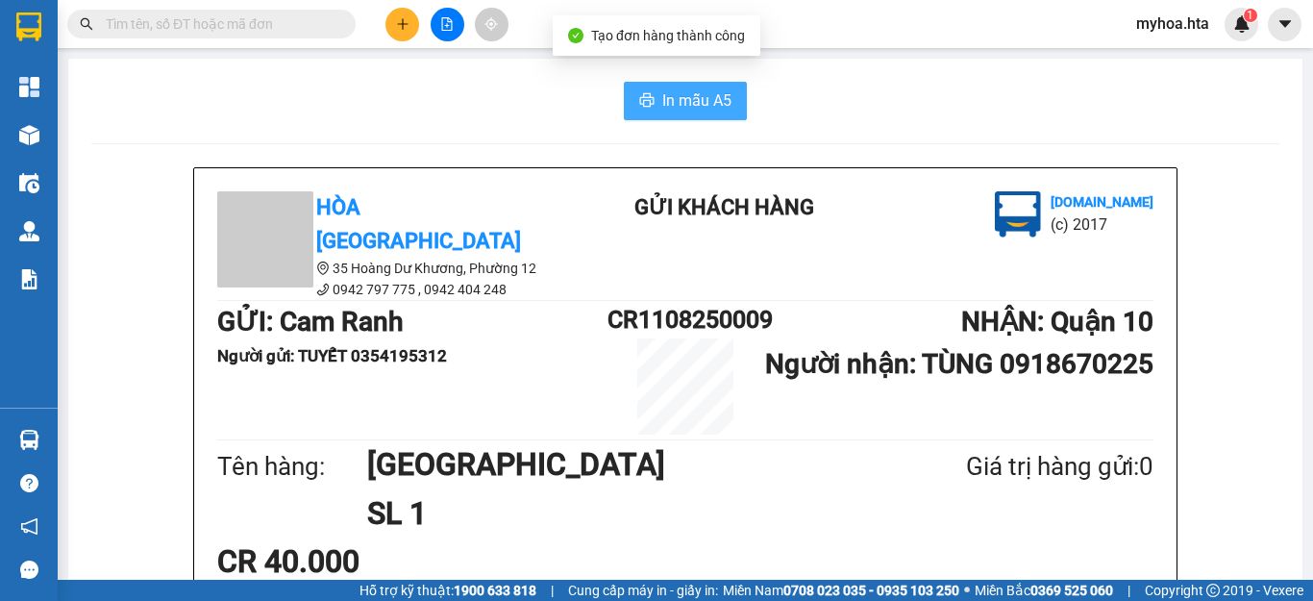
click at [668, 102] on span "In mẫu A5" at bounding box center [696, 100] width 69 height 24
click at [313, 34] on input "text" at bounding box center [219, 23] width 227 height 21
type input "2"
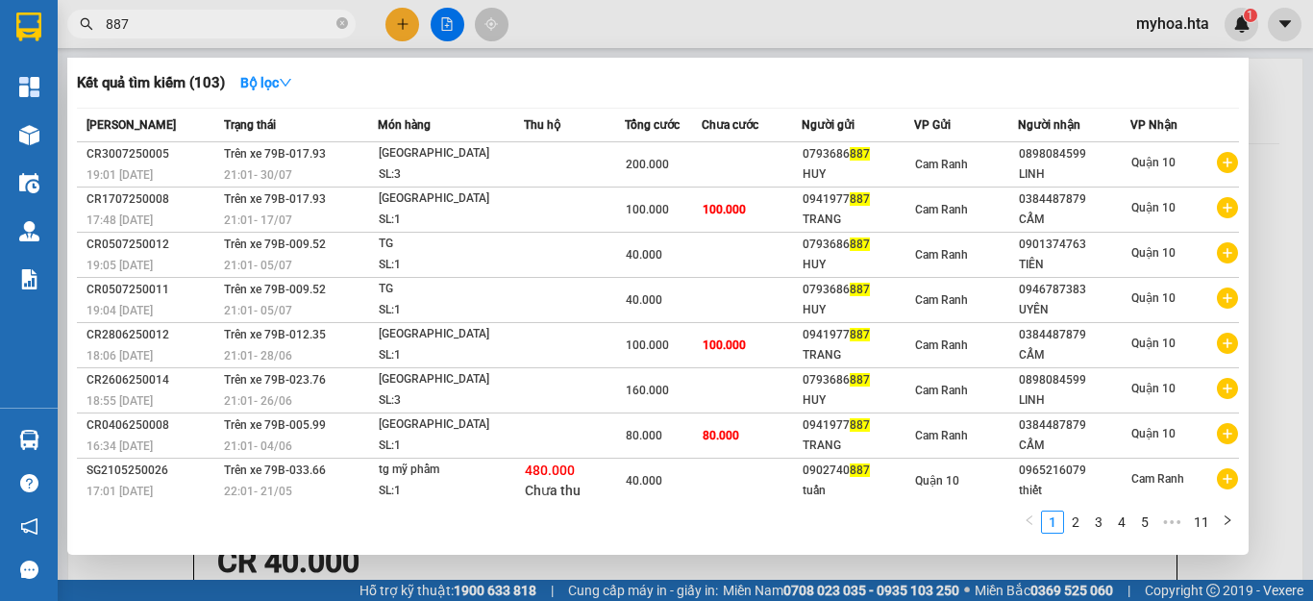
type input "887"
click at [402, 28] on div at bounding box center [656, 300] width 1313 height 601
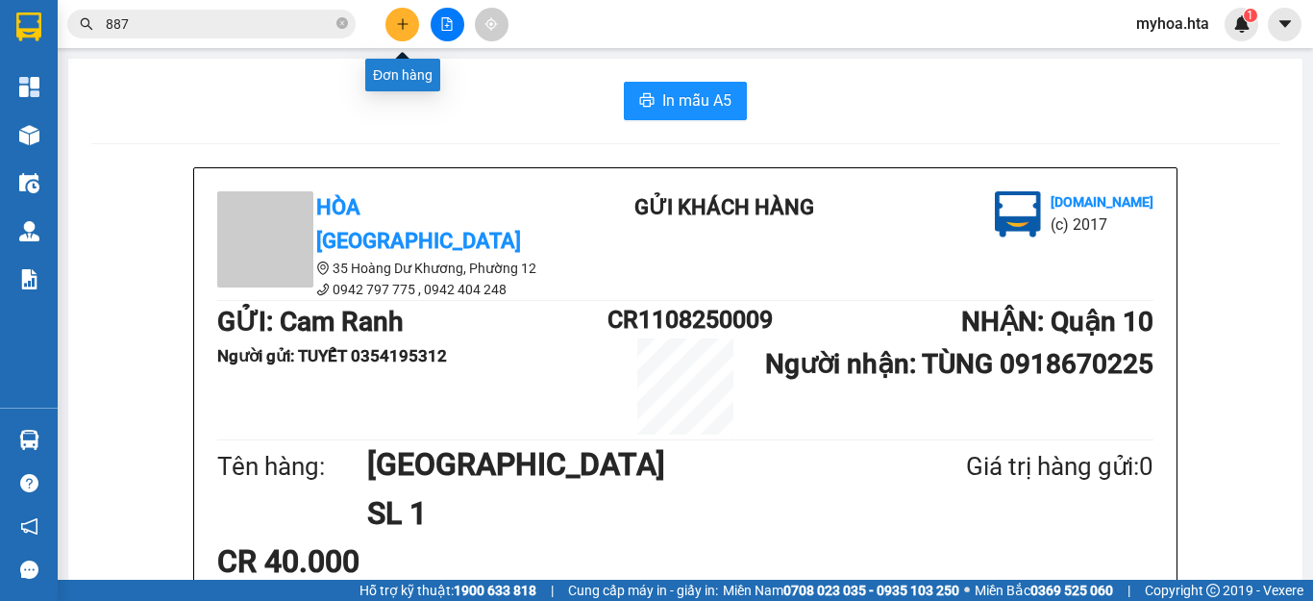
click at [401, 22] on icon "plus" at bounding box center [402, 23] width 13 height 13
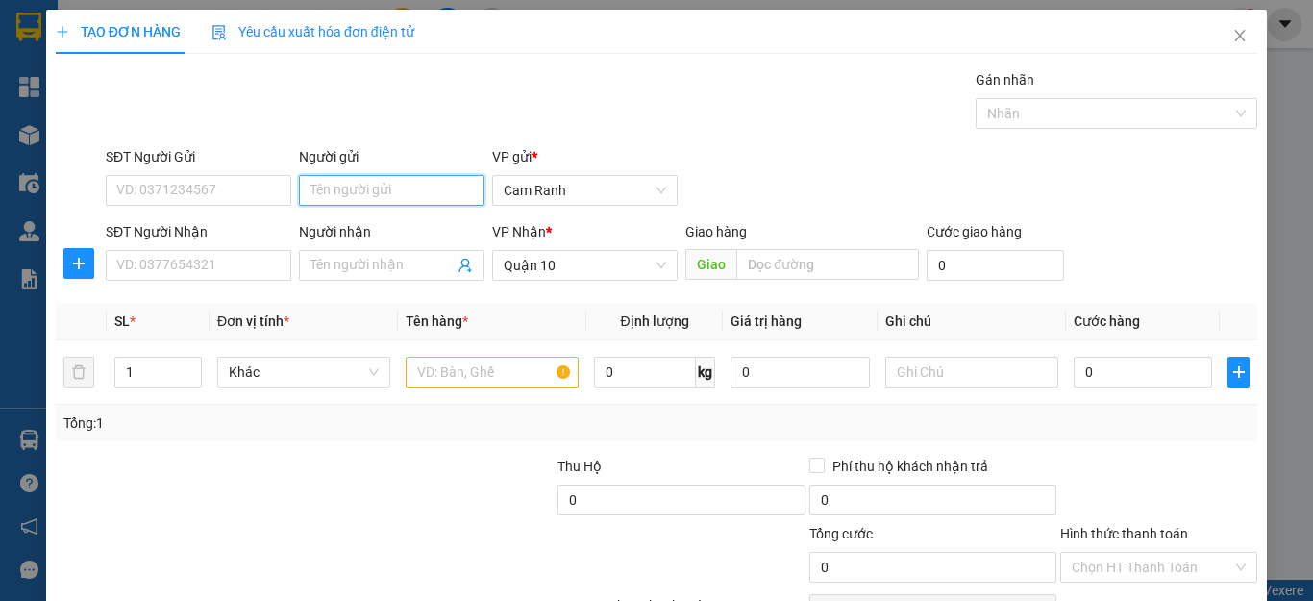
click at [350, 184] on input "Người gửi" at bounding box center [392, 190] width 186 height 31
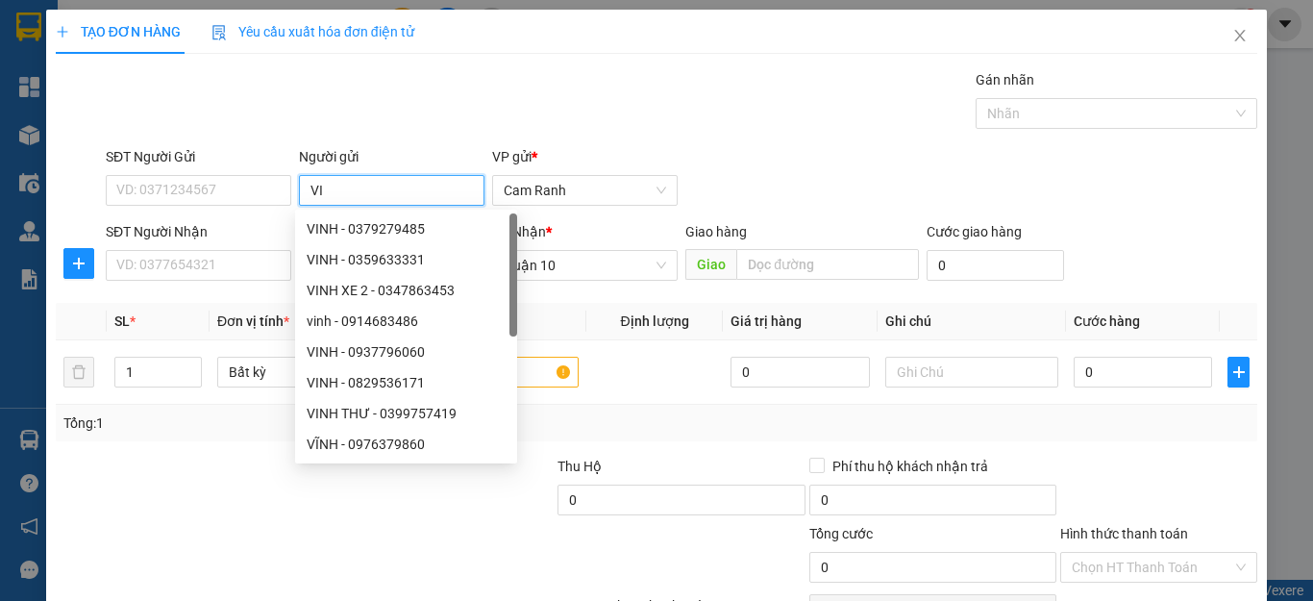
type input "V"
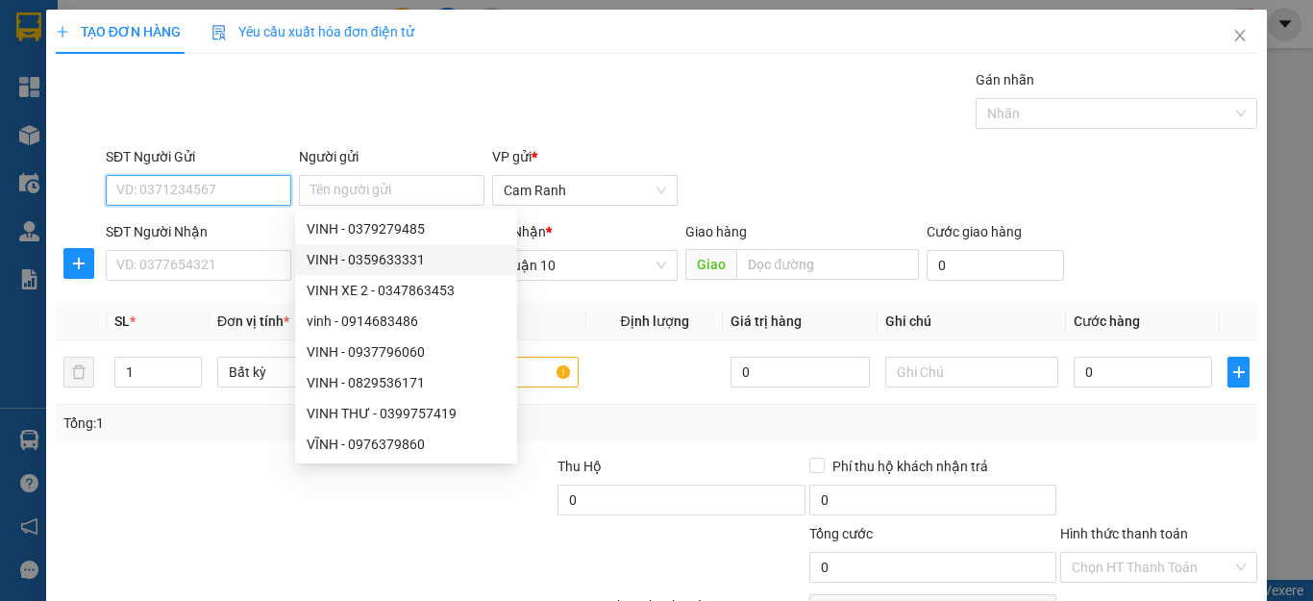
drag, startPoint x: 245, startPoint y: 193, endPoint x: 244, endPoint y: 183, distance: 10.6
click at [244, 191] on input "SĐT Người Gửi" at bounding box center [199, 190] width 186 height 31
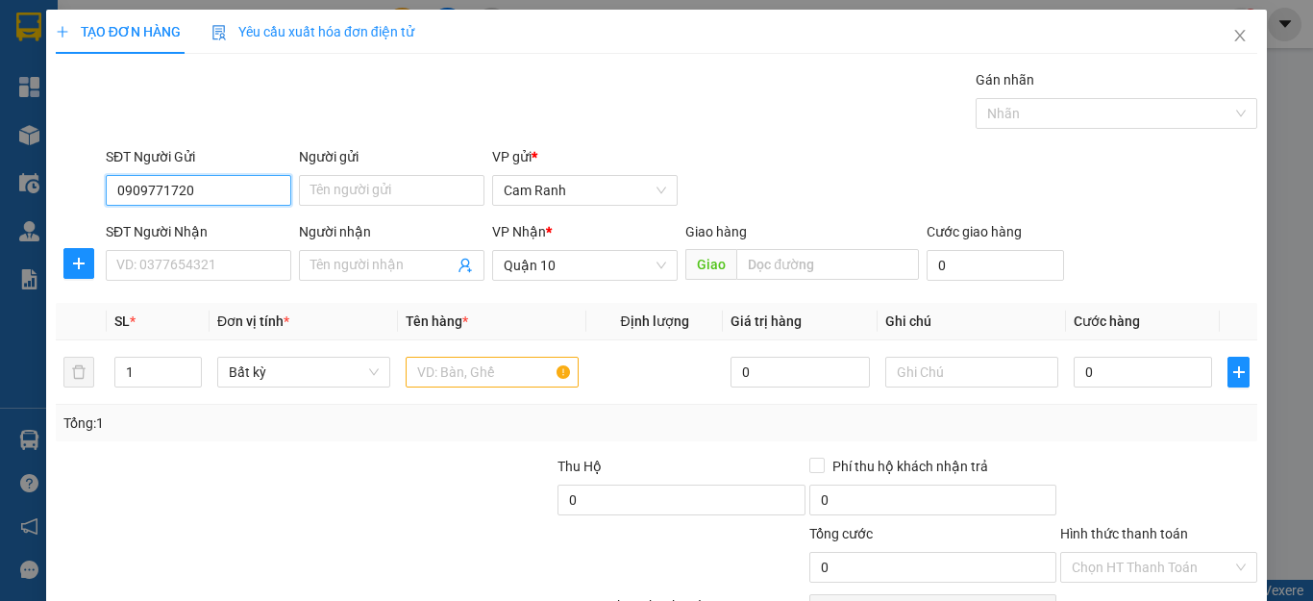
drag, startPoint x: 220, startPoint y: 181, endPoint x: 91, endPoint y: 188, distance: 129.0
click at [91, 188] on div "SĐT Người Gửi 0909771720 0909771720 Người gửi Tên người gửi VP gửi * Cam Ranh" at bounding box center [656, 179] width 1205 height 67
type input "0909771720"
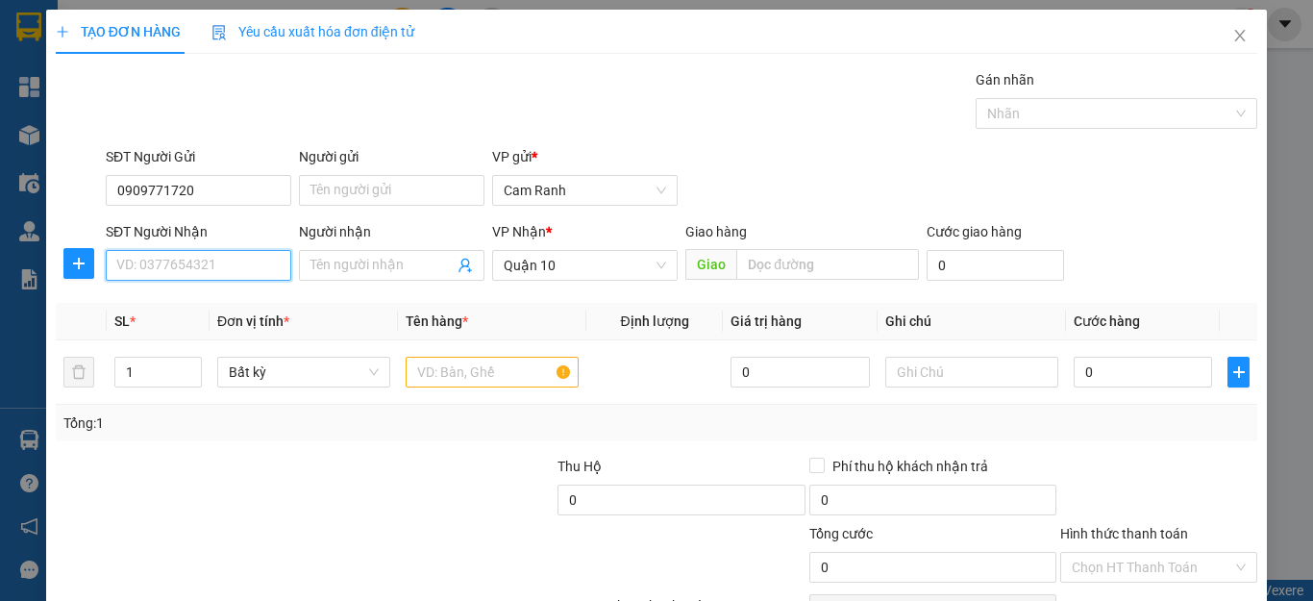
click at [152, 263] on input "SĐT Người Nhận" at bounding box center [199, 265] width 186 height 31
paste input "0909771720"
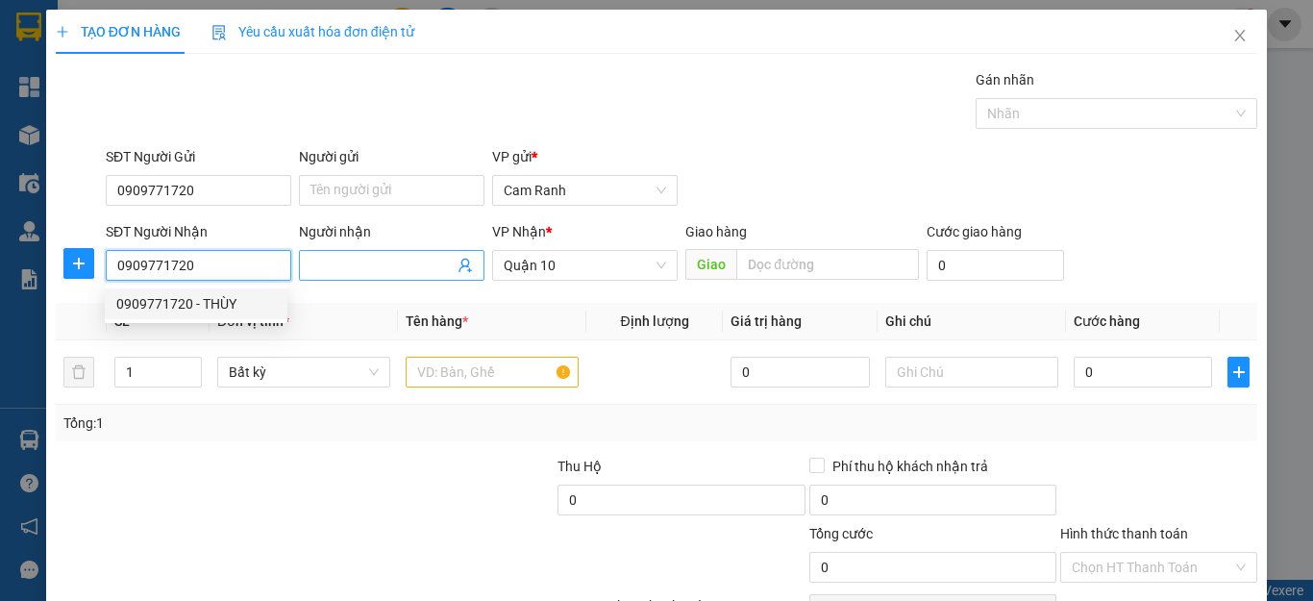
type input "0909771720"
click at [363, 260] on input "Người nhận" at bounding box center [381, 265] width 143 height 21
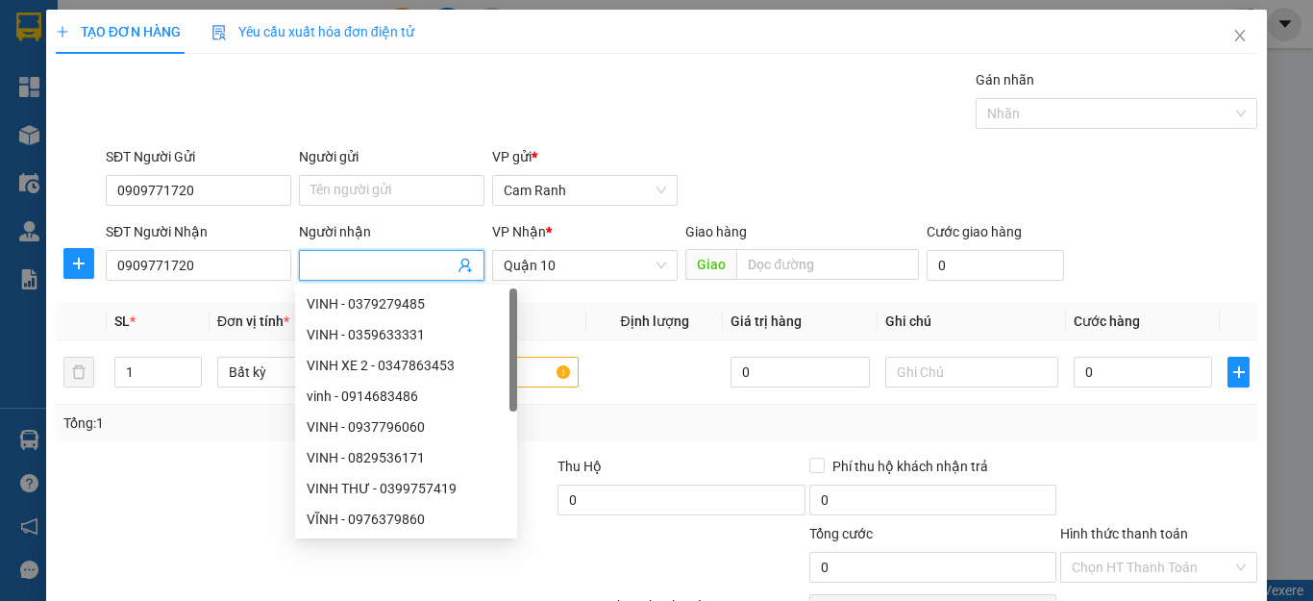
type input "Y"
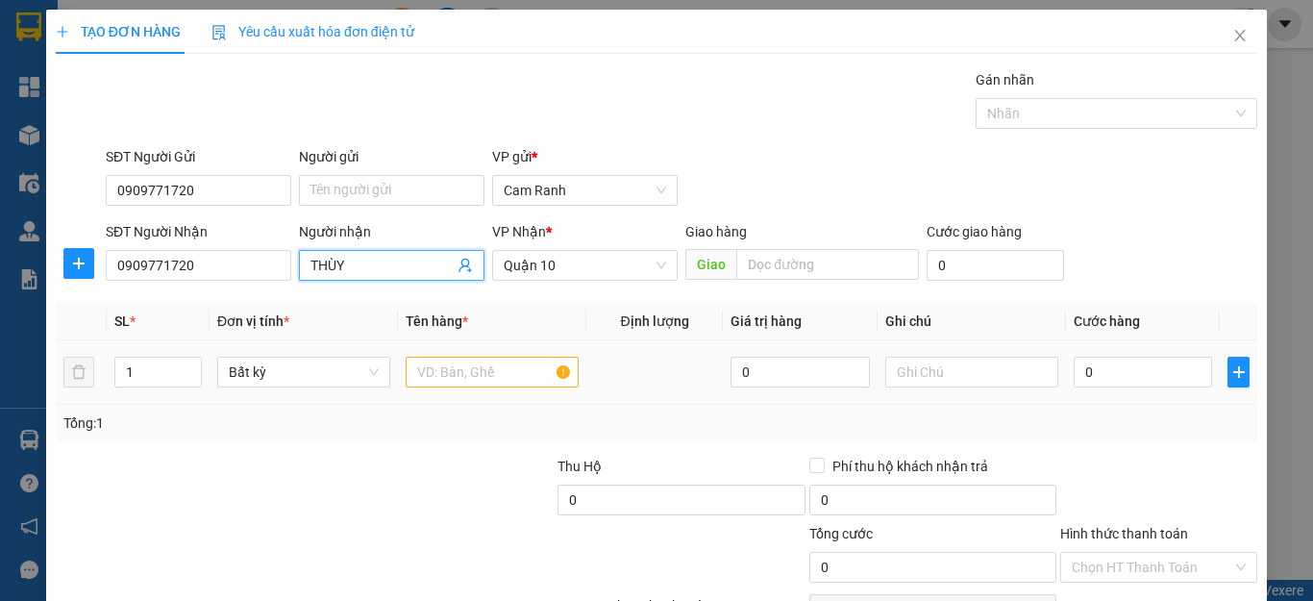
type input "THÙY"
click at [1157, 423] on div "Tổng: 1" at bounding box center [656, 422] width 1186 height 21
drag, startPoint x: 517, startPoint y: 372, endPoint x: 484, endPoint y: 357, distance: 36.1
click at [501, 369] on input "text" at bounding box center [492, 372] width 173 height 31
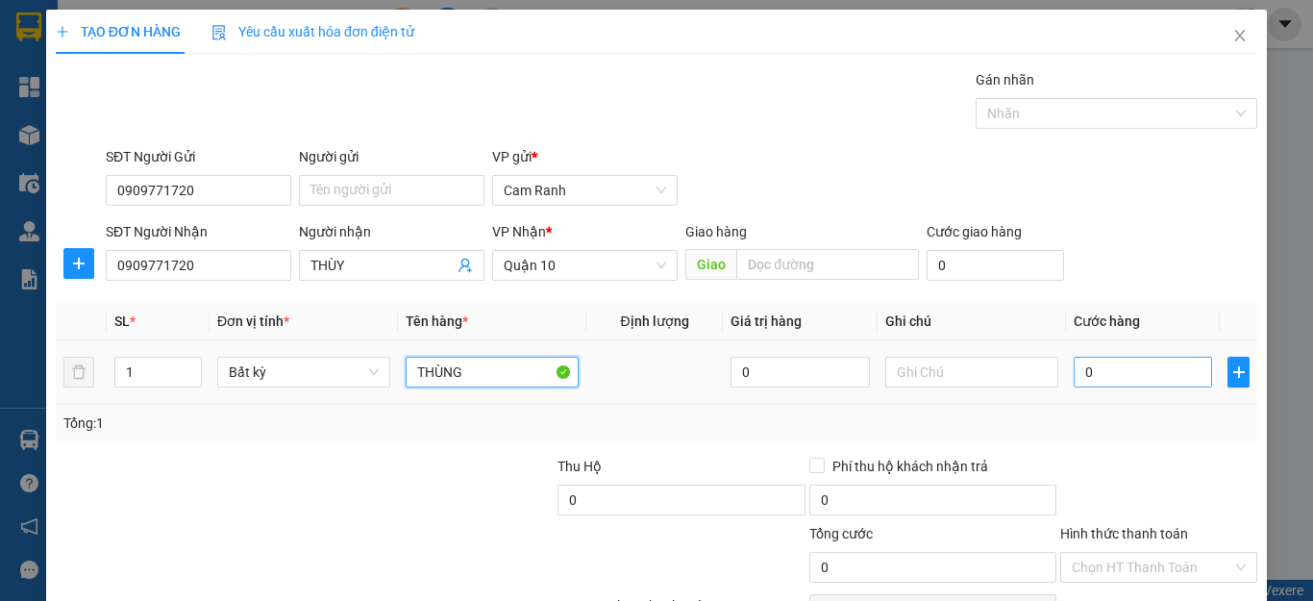
type input "THÙNG"
click at [1120, 384] on input "0" at bounding box center [1143, 372] width 138 height 31
type input "5"
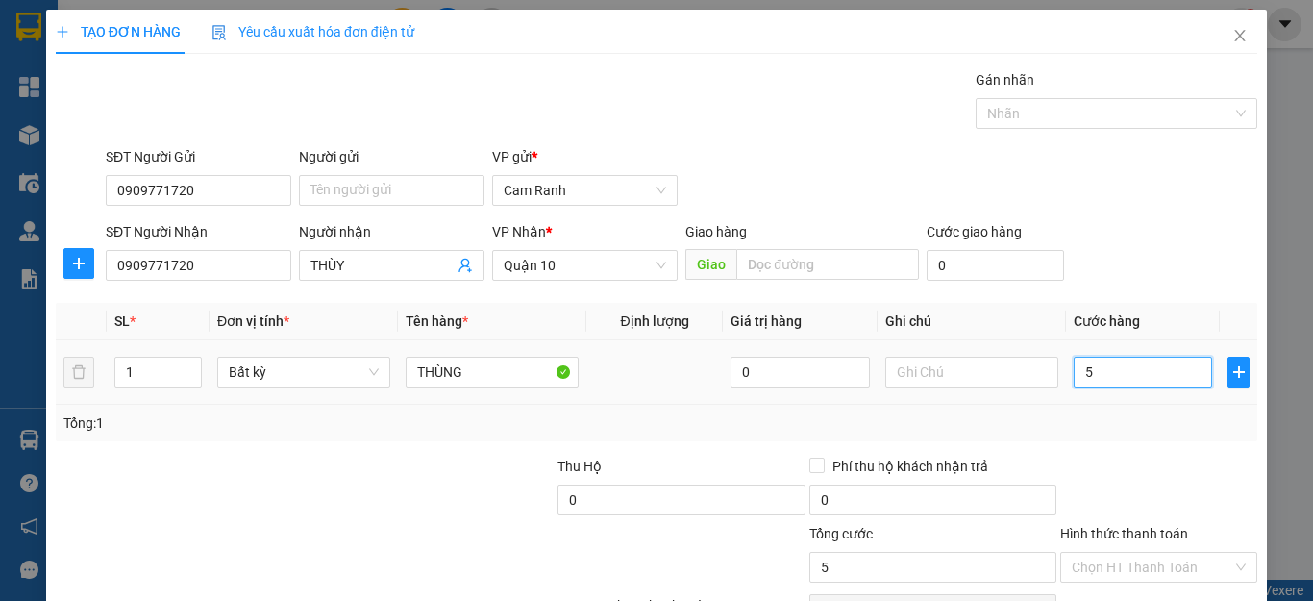
type input "50"
click at [1172, 437] on div "Tổng: 1" at bounding box center [657, 423] width 1202 height 37
type input "50.000"
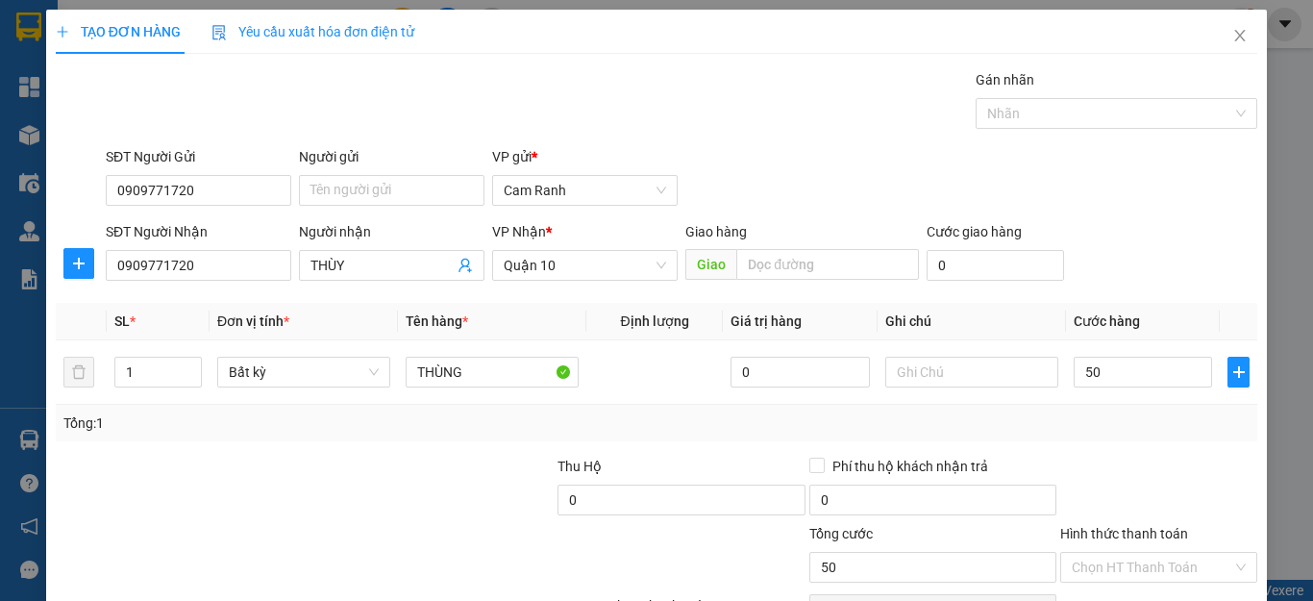
type input "50.000"
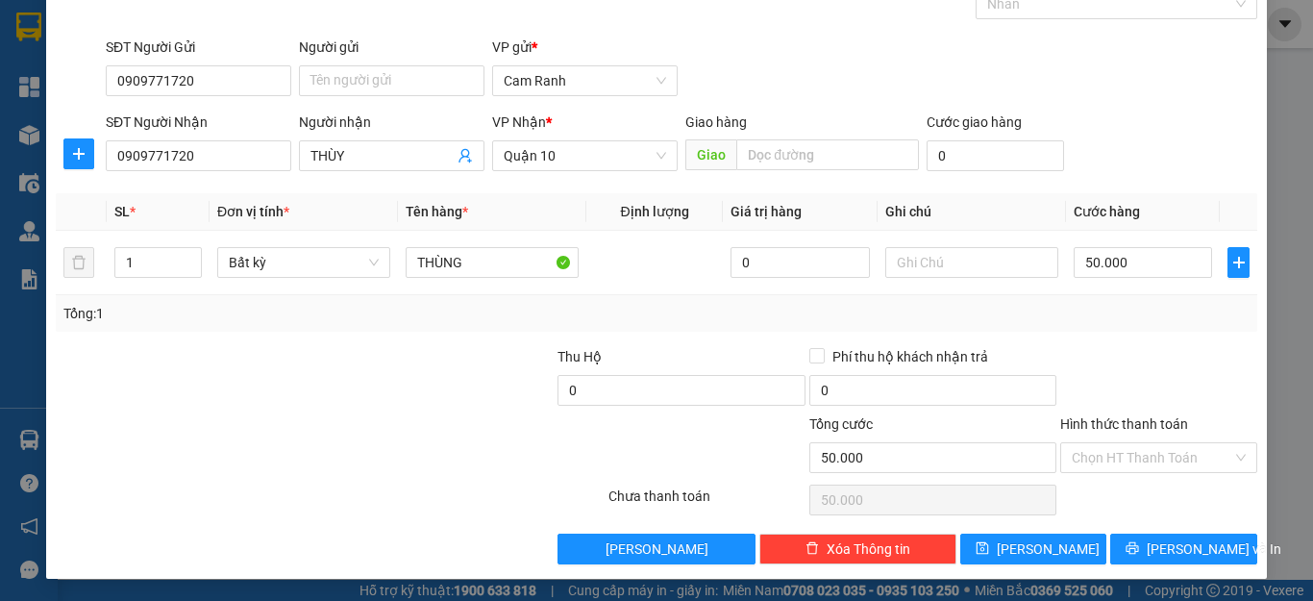
scroll to position [111, 0]
click at [1134, 472] on div "Hình thức thanh toán Chọn HT Thanh Toán" at bounding box center [1158, 445] width 197 height 67
click at [1139, 453] on input "Hình thức thanh toán" at bounding box center [1152, 456] width 161 height 29
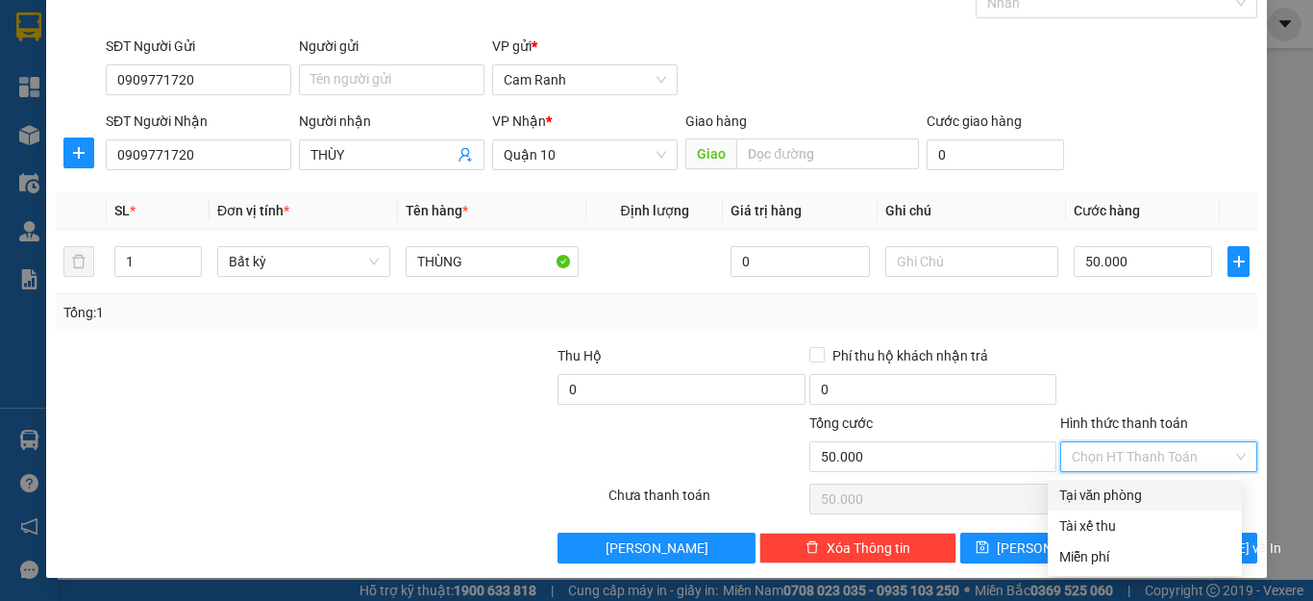
click at [1153, 488] on div "Tại văn phòng" at bounding box center [1144, 494] width 171 height 21
type input "0"
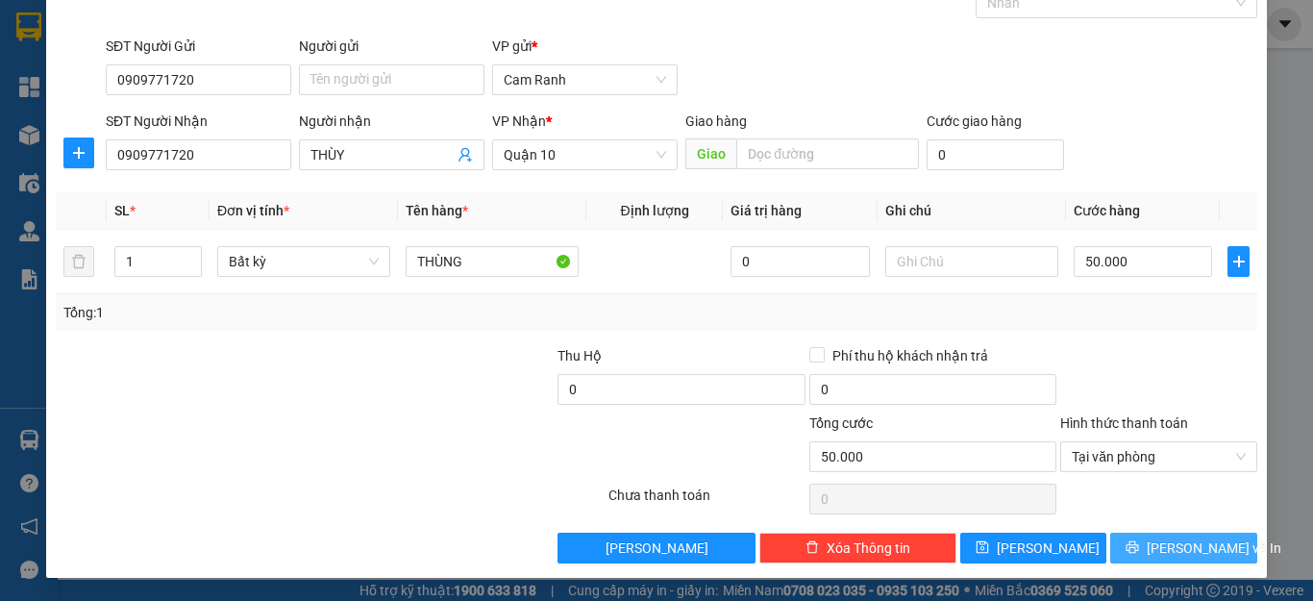
click at [1153, 549] on span "[PERSON_NAME] và In" at bounding box center [1214, 547] width 135 height 21
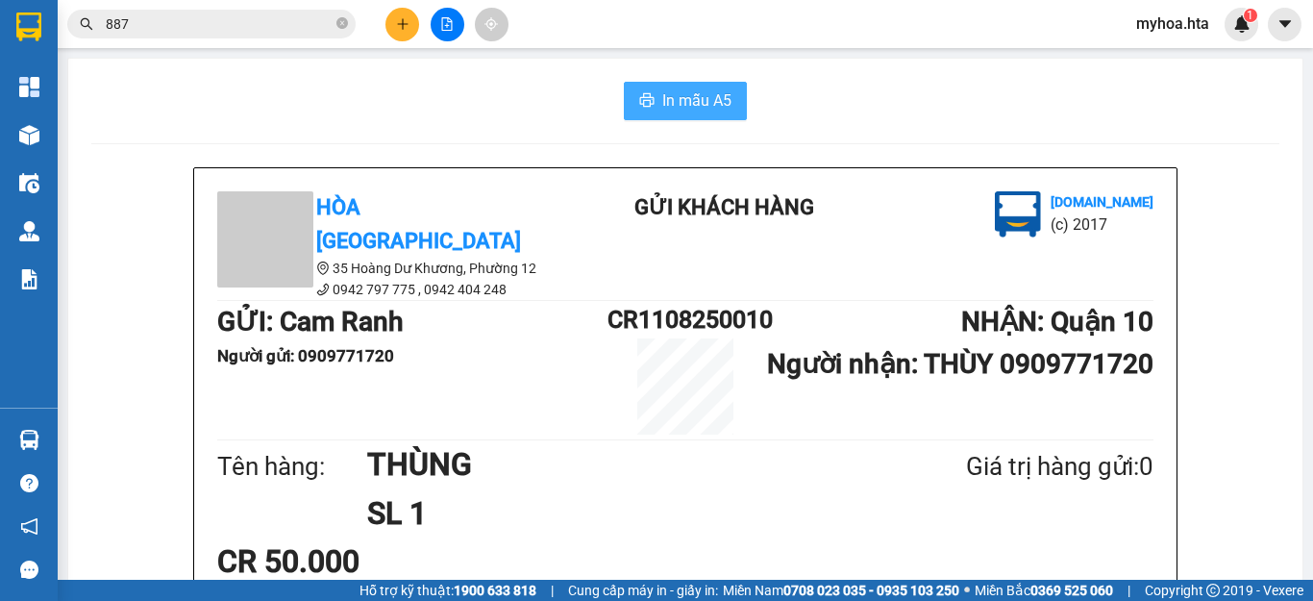
click at [717, 100] on span "In mẫu A5" at bounding box center [696, 100] width 69 height 24
click at [400, 23] on icon "plus" at bounding box center [402, 23] width 13 height 13
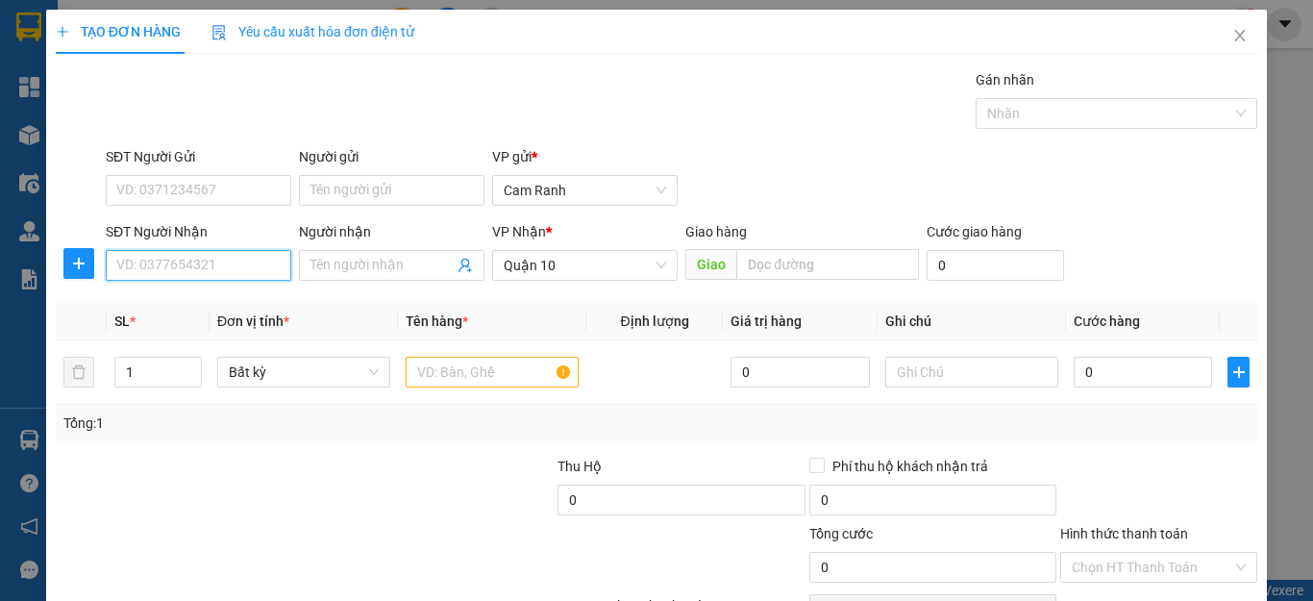
drag, startPoint x: 161, startPoint y: 260, endPoint x: 73, endPoint y: 218, distance: 97.2
click at [159, 260] on input "SĐT Người Nhận" at bounding box center [199, 265] width 186 height 31
type input "0906734262"
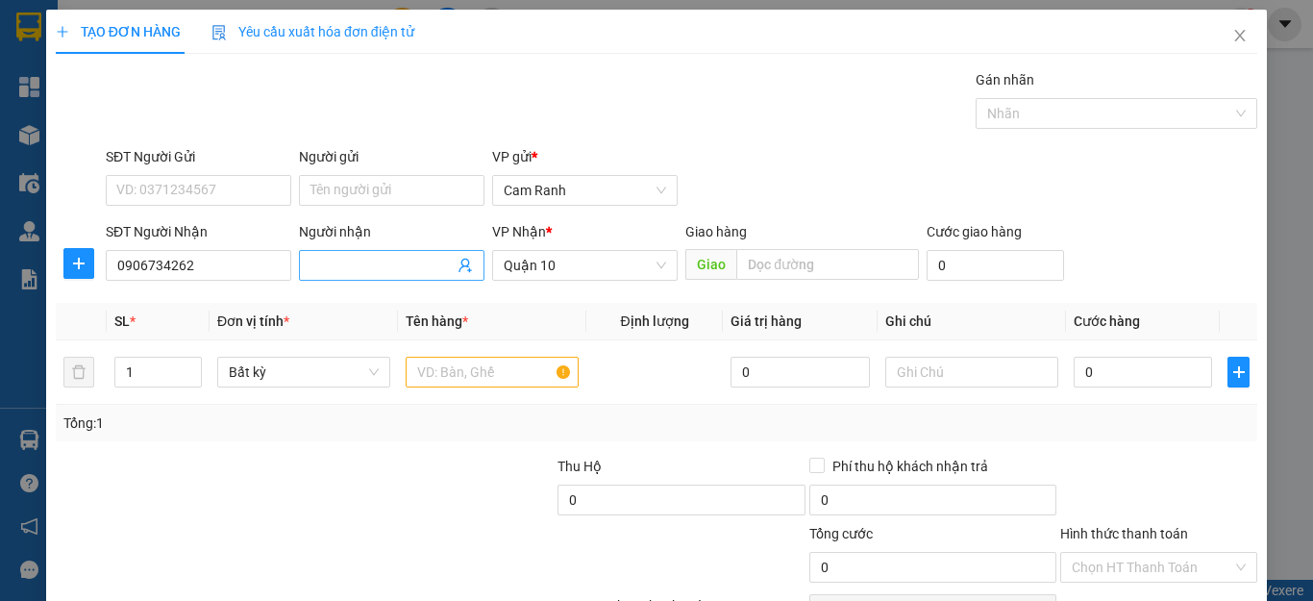
click at [422, 264] on input "Người nhận" at bounding box center [381, 265] width 143 height 21
type input "T"
type input "TINSCA"
click at [435, 382] on input "text" at bounding box center [492, 372] width 173 height 31
type input "3"
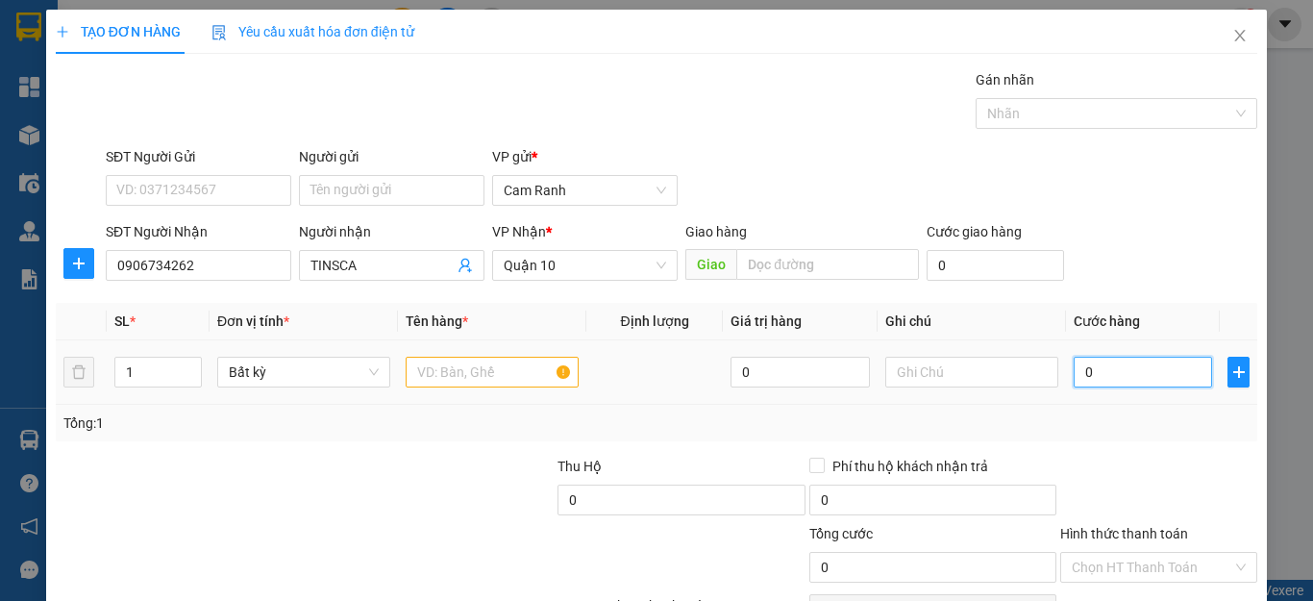
type input "3"
type input "35"
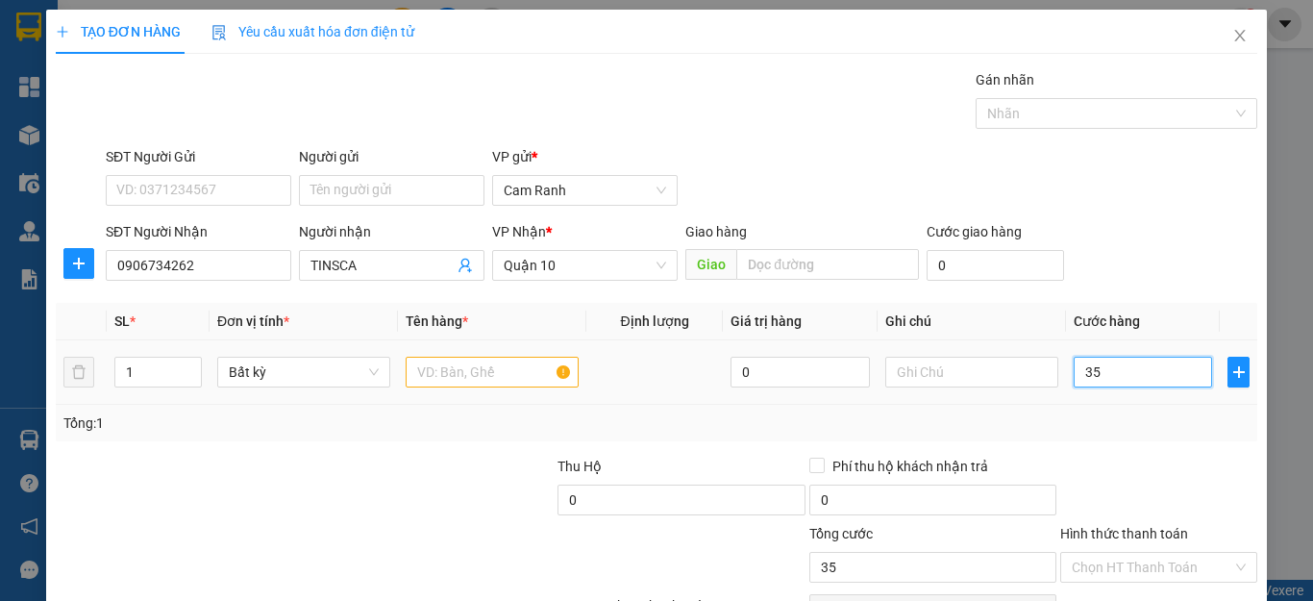
type input "350"
type input "350.000"
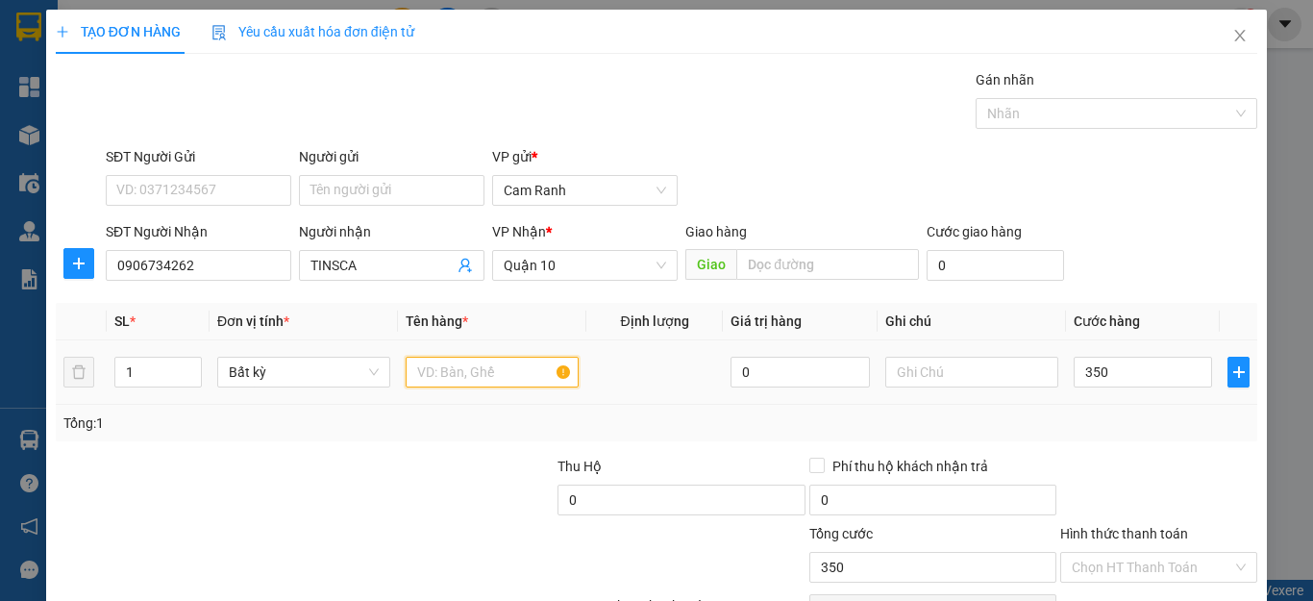
type input "350.000"
click at [490, 371] on input "text" at bounding box center [492, 372] width 173 height 31
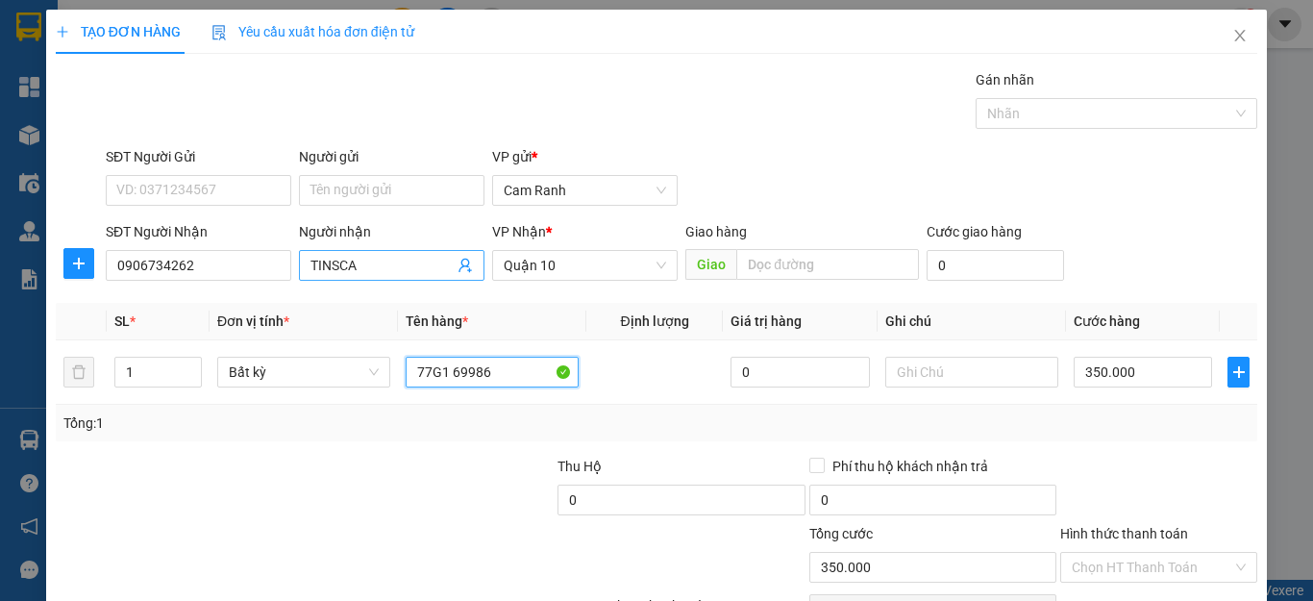
type input "77G1 69986"
click at [431, 262] on input "TINSCA" at bounding box center [381, 265] width 143 height 21
type input "TÍN CA ( XE 1 )"
click at [503, 373] on input "77G1 69986" at bounding box center [492, 372] width 173 height 31
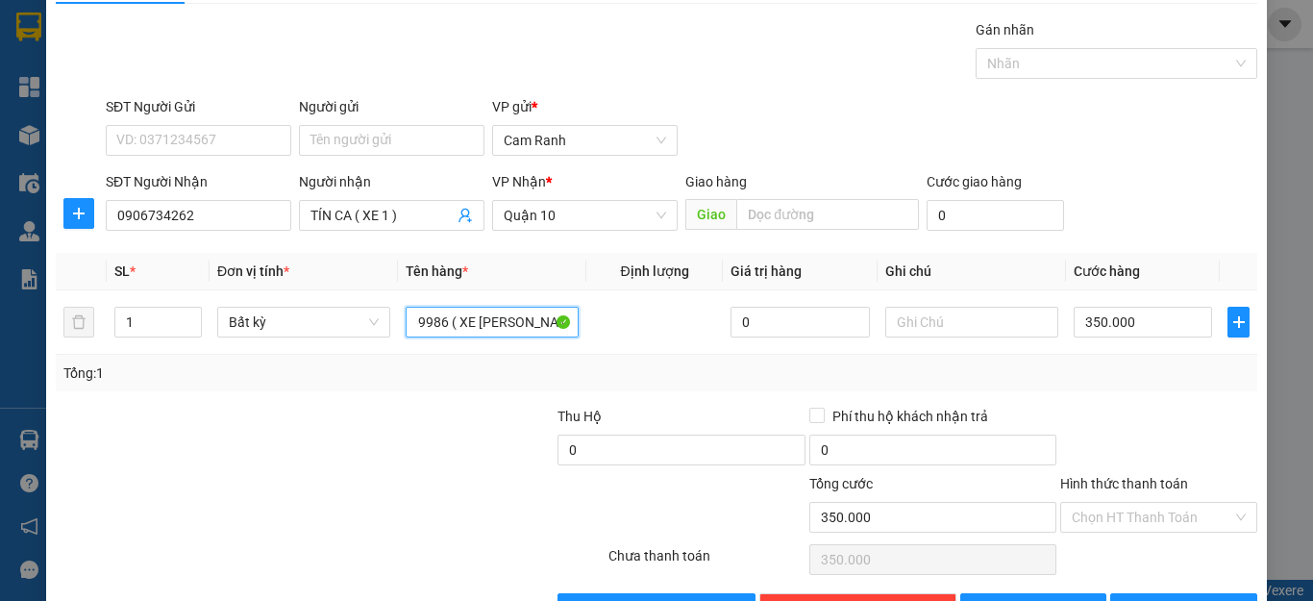
scroll to position [96, 0]
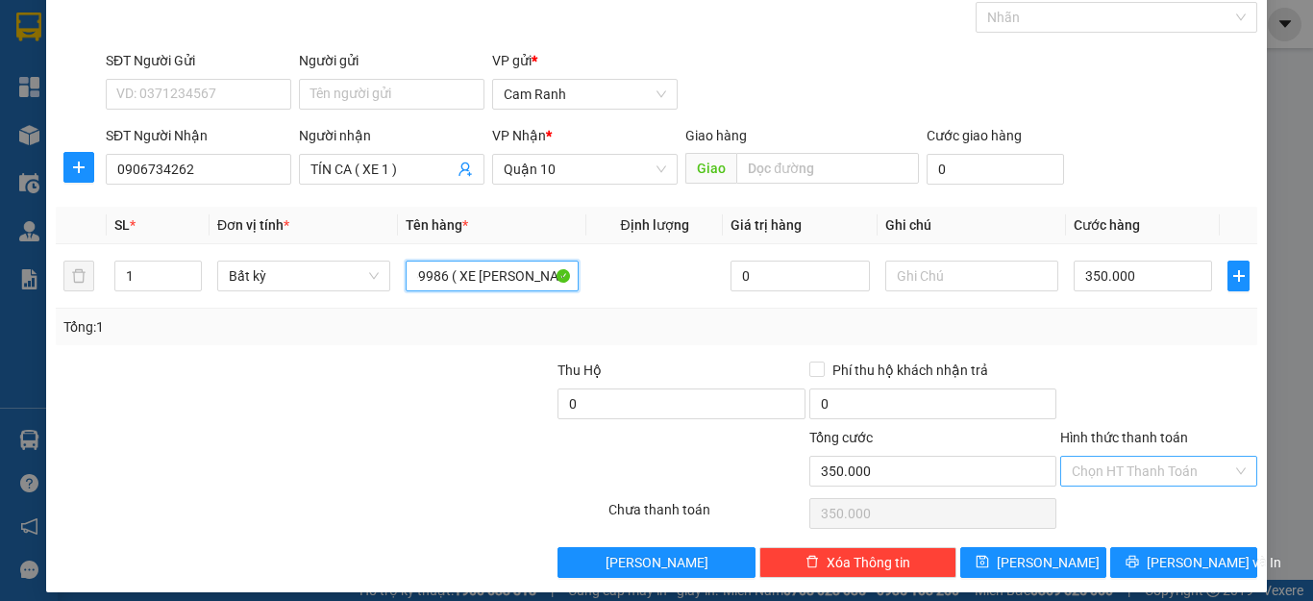
type input "77G1 69986 ( XE THEO KHÁCH )"
click at [1165, 468] on input "Hình thức thanh toán" at bounding box center [1152, 471] width 161 height 29
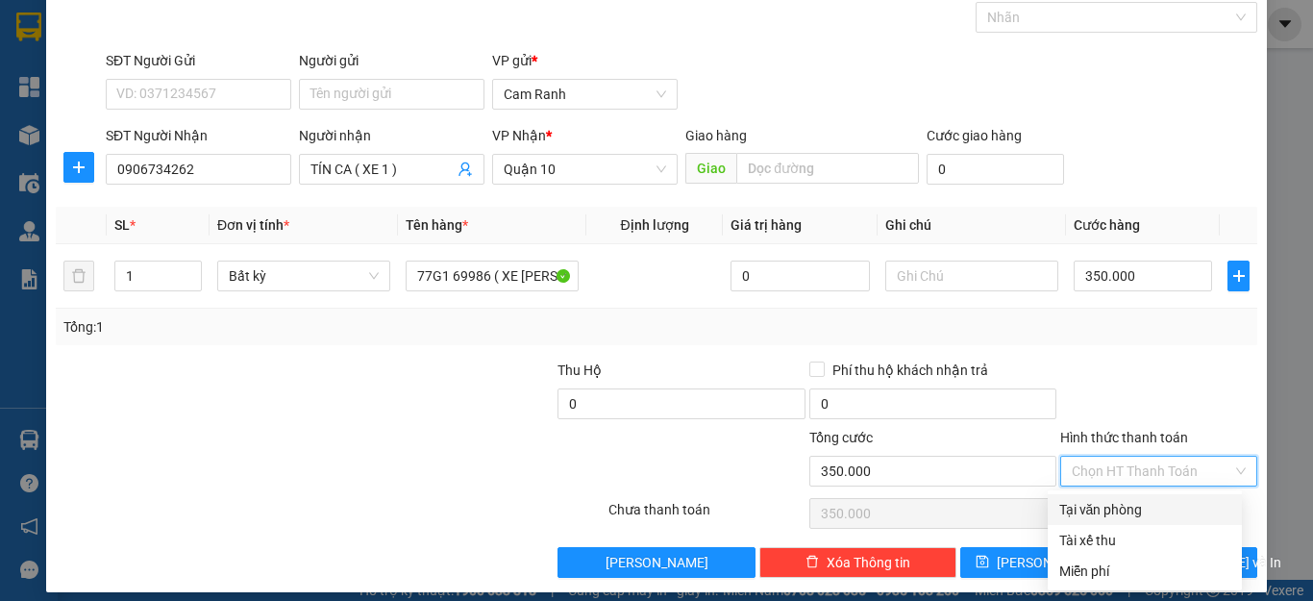
click at [1167, 509] on div "Tại văn phòng" at bounding box center [1144, 509] width 171 height 21
type input "0"
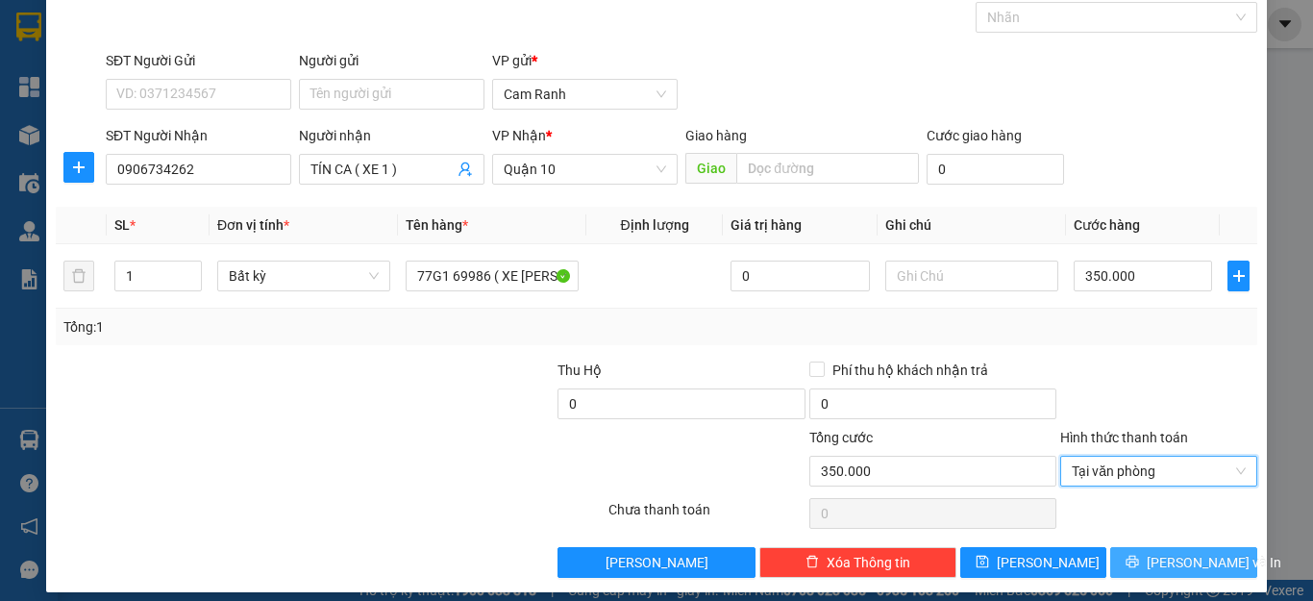
click at [1180, 559] on span "[PERSON_NAME] và In" at bounding box center [1214, 562] width 135 height 21
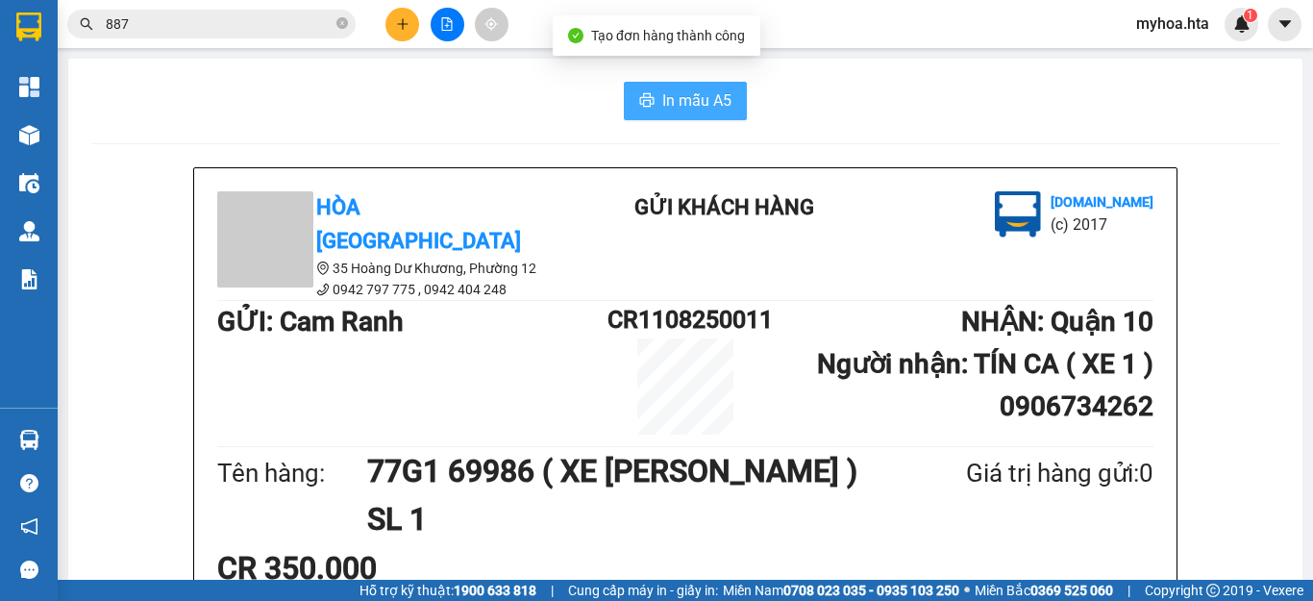
click at [653, 99] on button "In mẫu A5" at bounding box center [685, 101] width 123 height 38
